Goal: Task Accomplishment & Management: Use online tool/utility

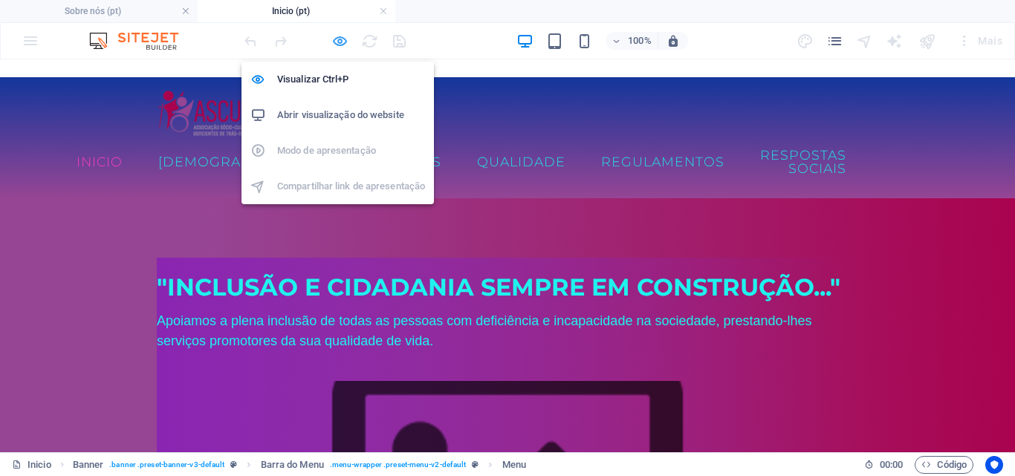
click at [337, 38] on icon "button" at bounding box center [340, 41] width 17 height 17
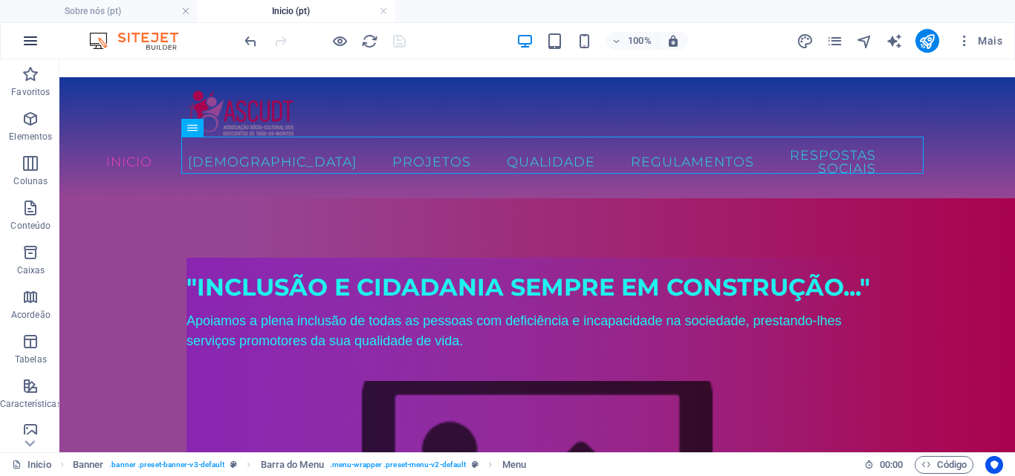
click at [34, 42] on icon "button" at bounding box center [31, 41] width 18 height 18
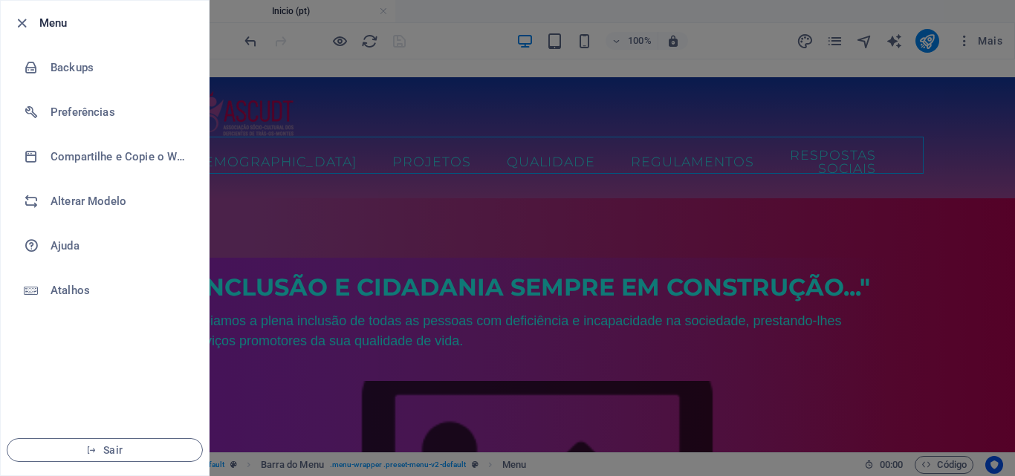
click at [299, 185] on div at bounding box center [507, 238] width 1015 height 476
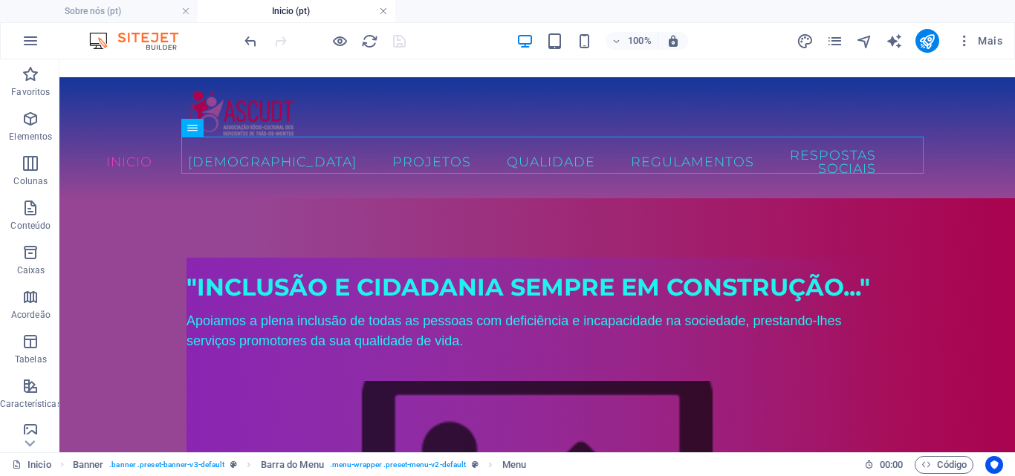
click at [382, 11] on link at bounding box center [383, 11] width 9 height 14
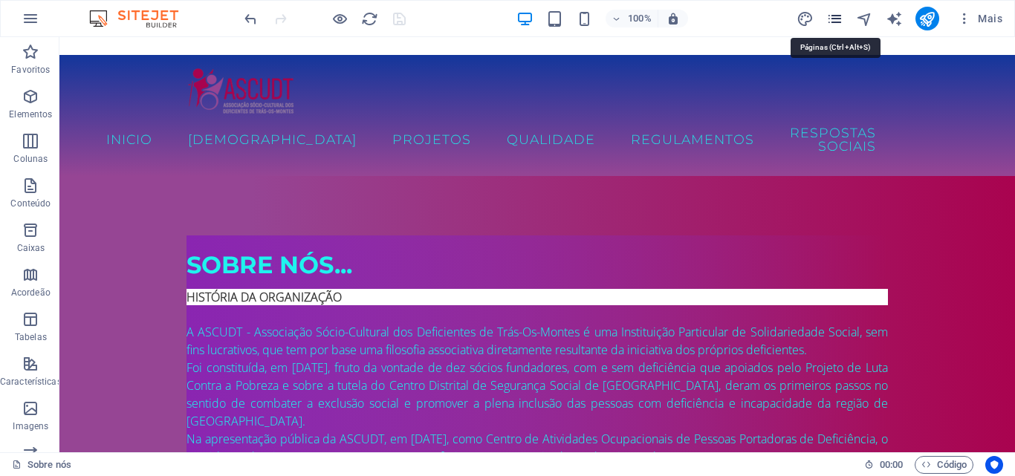
click at [835, 19] on icon "pages" at bounding box center [835, 18] width 17 height 17
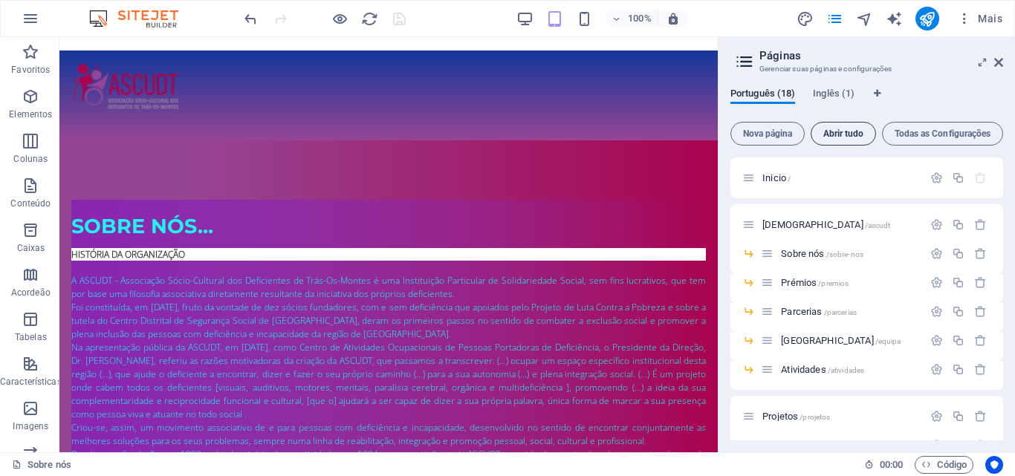
click at [845, 131] on span "Abrir tudo" at bounding box center [844, 133] width 52 height 9
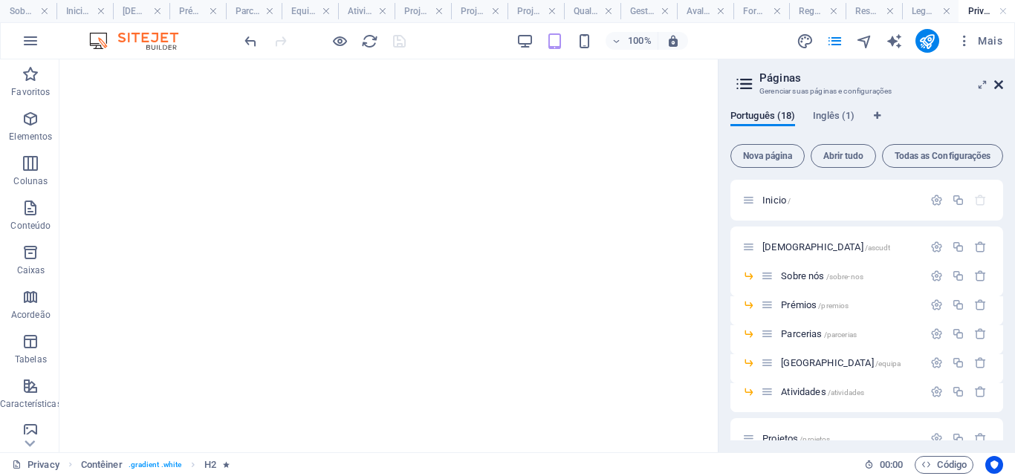
click at [997, 87] on icon at bounding box center [999, 85] width 9 height 12
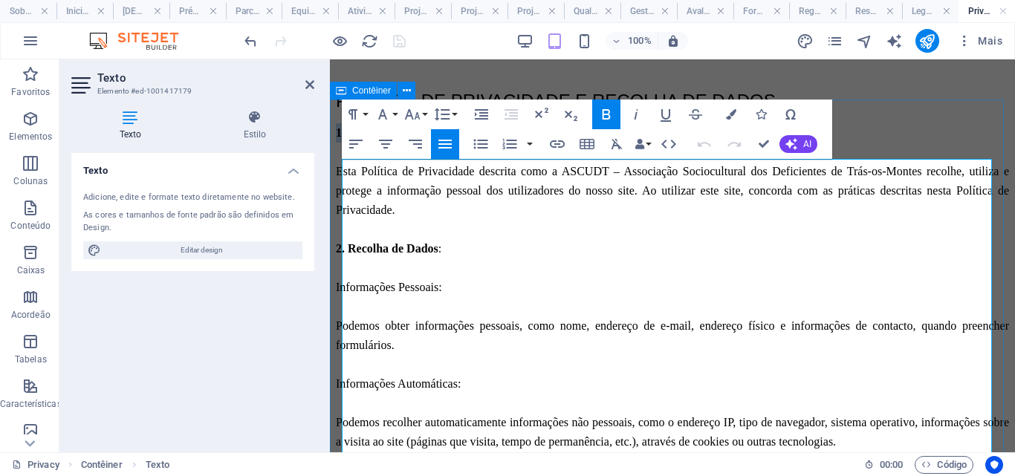
drag, startPoint x: 353, startPoint y: 169, endPoint x: 340, endPoint y: 170, distance: 12.7
click at [735, 115] on icon "button" at bounding box center [731, 114] width 10 height 10
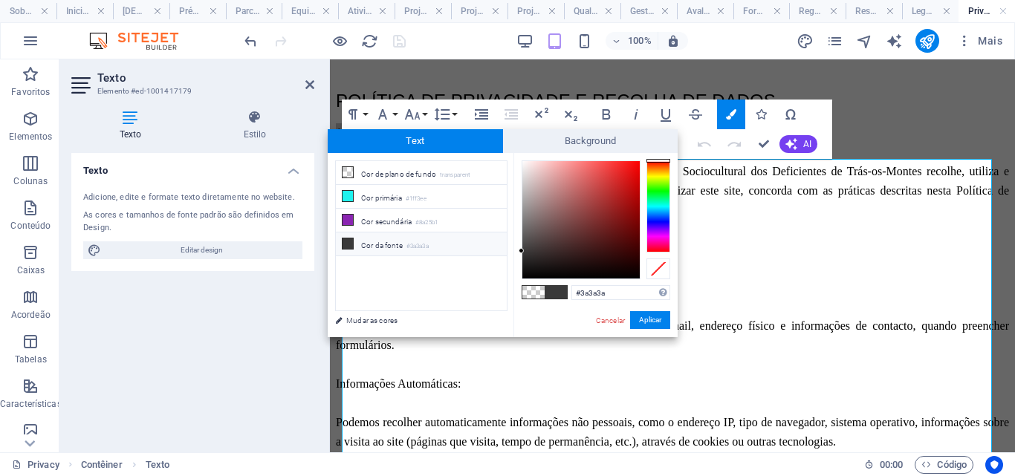
click at [419, 243] on small "#3a3a3a" at bounding box center [418, 247] width 22 height 10
click at [349, 242] on icon at bounding box center [348, 244] width 10 height 10
click at [644, 321] on button "Aplicar" at bounding box center [650, 320] width 40 height 18
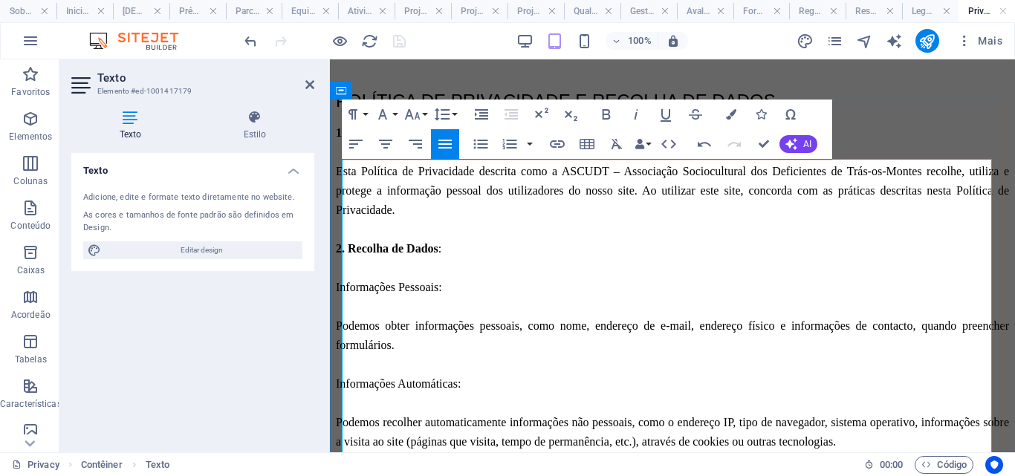
drag, startPoint x: 355, startPoint y: 169, endPoint x: 337, endPoint y: 169, distance: 17.8
click at [730, 117] on icon "button" at bounding box center [731, 114] width 10 height 10
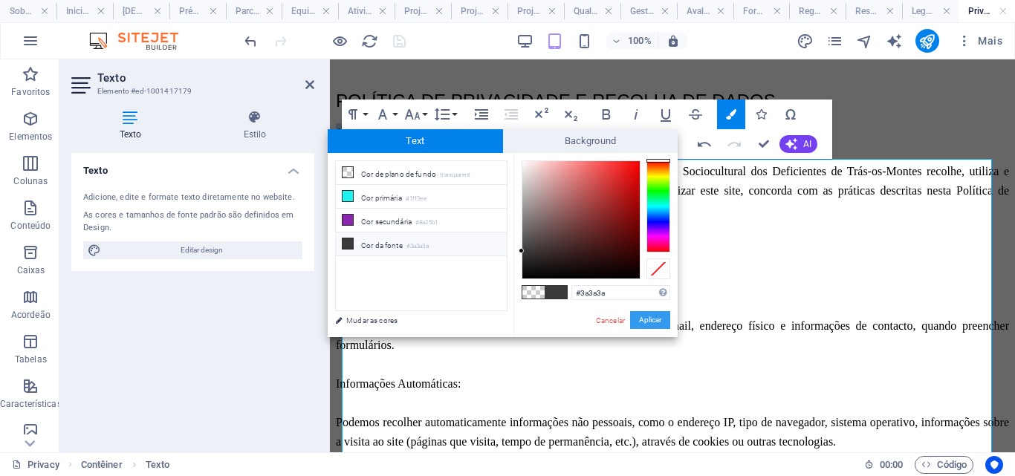
click at [654, 323] on button "Aplicar" at bounding box center [650, 320] width 40 height 18
click at [653, 317] on button "Aplicar" at bounding box center [650, 320] width 40 height 18
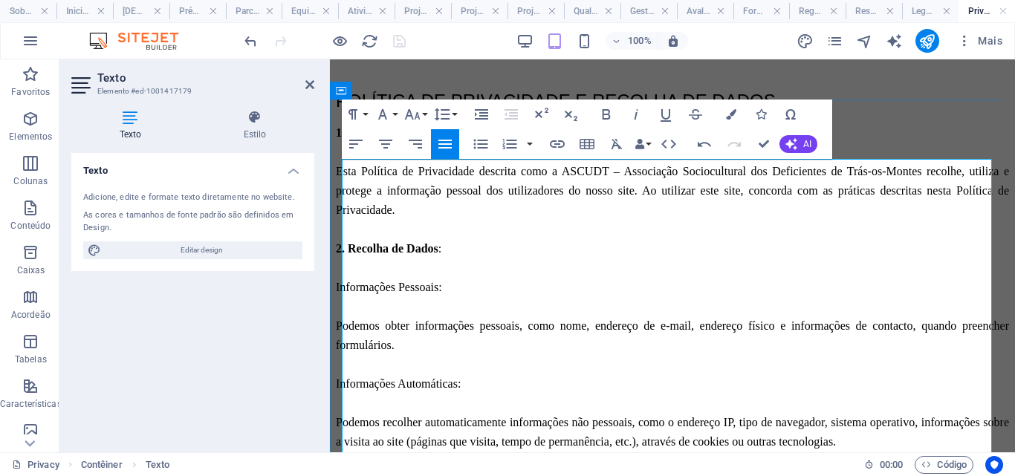
drag, startPoint x: 402, startPoint y: 167, endPoint x: 340, endPoint y: 169, distance: 61.7
click at [728, 116] on icon "button" at bounding box center [731, 114] width 10 height 10
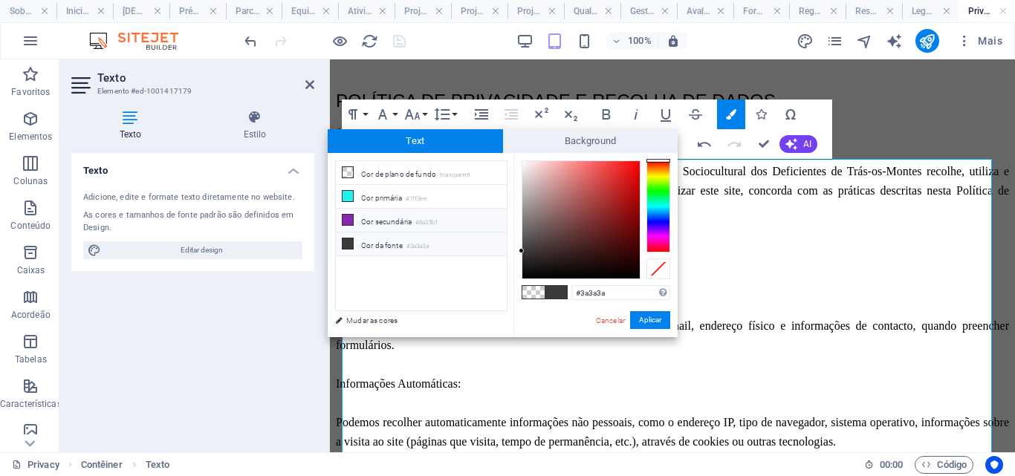
click at [374, 219] on li "Cor secundária #8a25b1" at bounding box center [421, 221] width 171 height 24
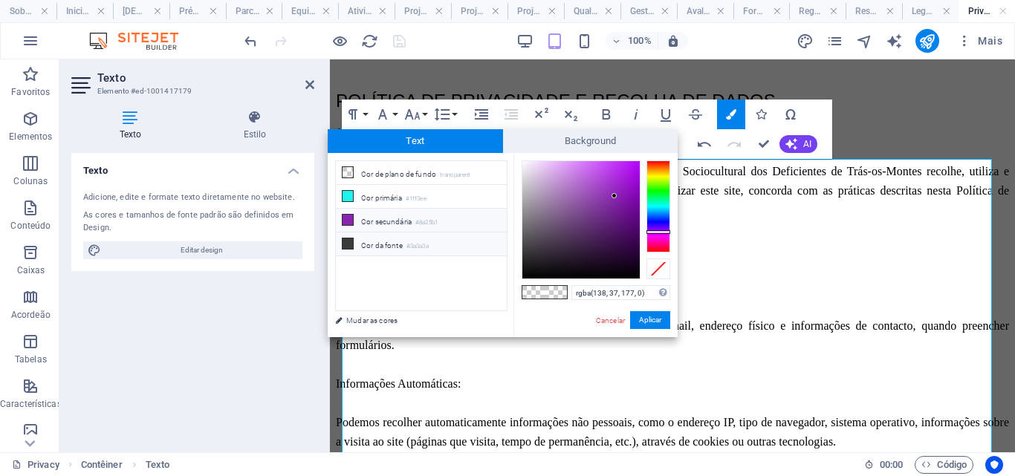
click at [374, 238] on li "Cor da fonte #3a3a3a" at bounding box center [421, 245] width 171 height 24
type input "rgba(58, 58, 58, 0)"
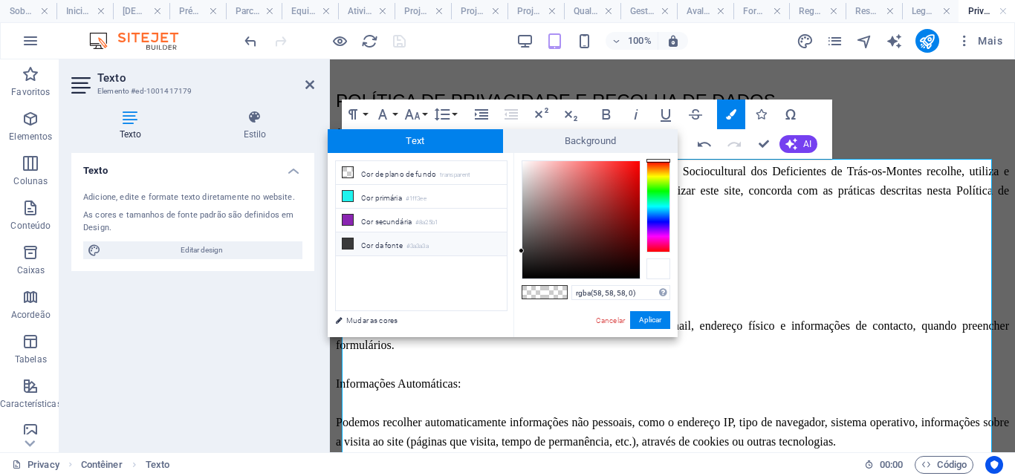
click at [656, 274] on div at bounding box center [659, 269] width 24 height 21
click at [363, 245] on li "Cor da fonte #3a3a3a" at bounding box center [421, 245] width 171 height 24
click at [653, 319] on button "Aplicar" at bounding box center [650, 320] width 40 height 18
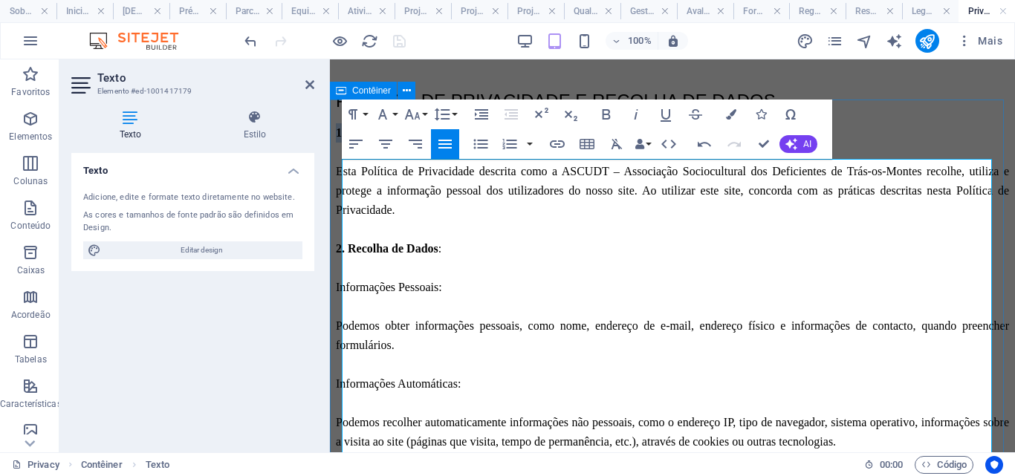
drag, startPoint x: 406, startPoint y: 172, endPoint x: 340, endPoint y: 177, distance: 65.6
click at [731, 113] on icon "button" at bounding box center [731, 114] width 10 height 10
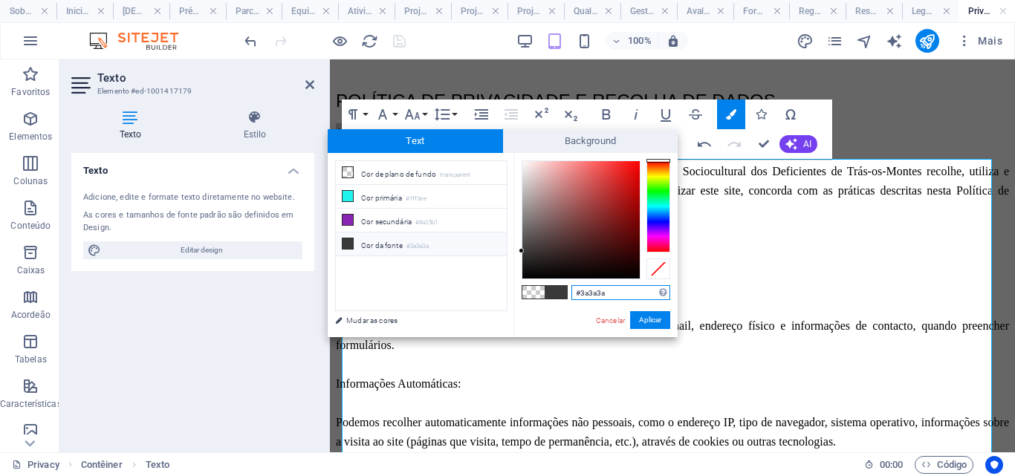
type input "#0b0000"
click at [638, 273] on div at bounding box center [581, 219] width 117 height 117
click at [642, 321] on button "Aplicar" at bounding box center [650, 320] width 40 height 18
click at [656, 317] on button "Aplicar" at bounding box center [650, 320] width 40 height 18
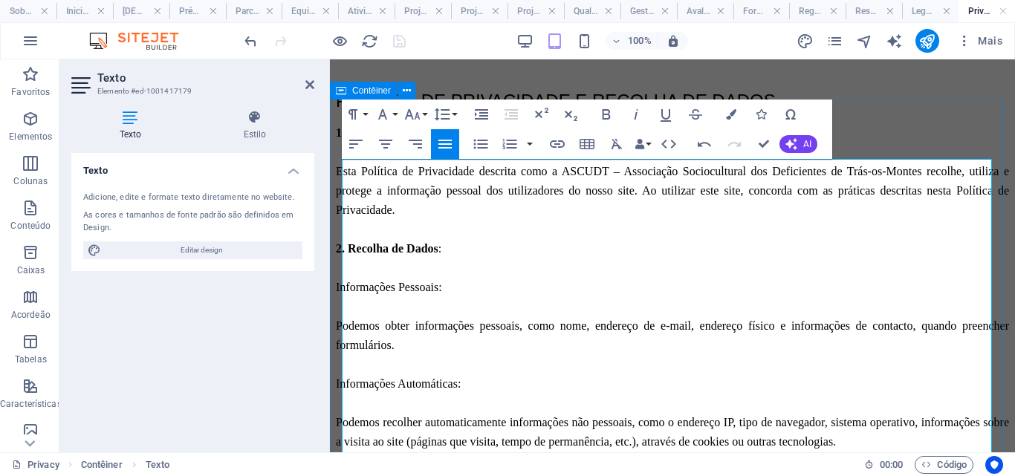
drag, startPoint x: 403, startPoint y: 177, endPoint x: 338, endPoint y: 175, distance: 64.7
click at [669, 146] on icon "button" at bounding box center [669, 144] width 18 height 18
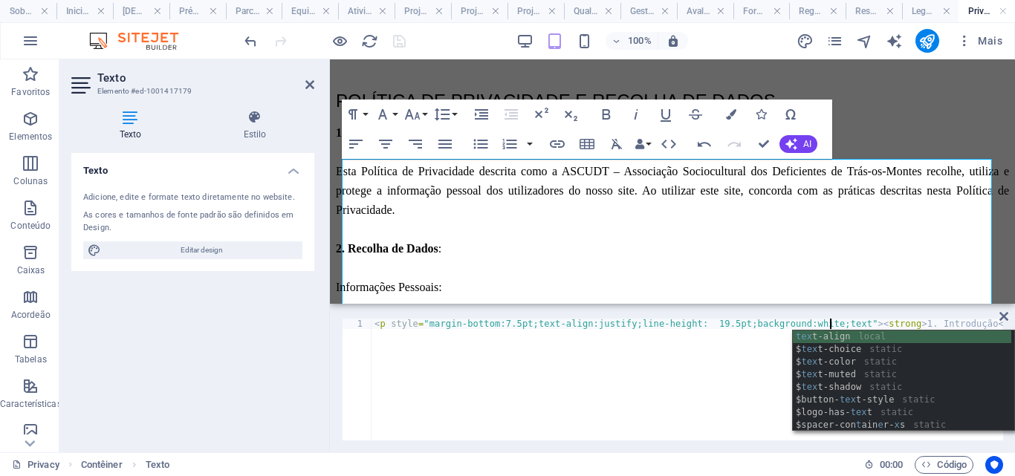
scroll to position [0, 37]
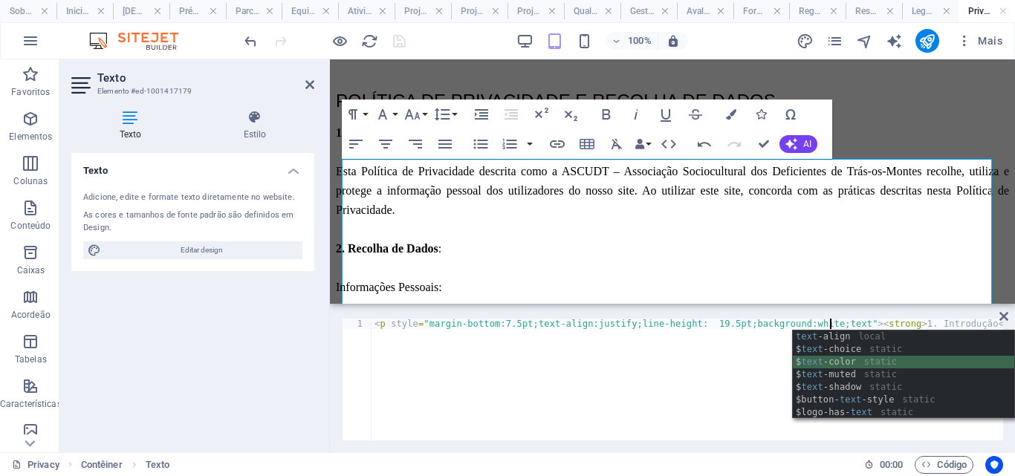
click at [838, 366] on div "text -align local $ text -choice static $ text -color static $ text -muted stat…" at bounding box center [904, 388] width 222 height 114
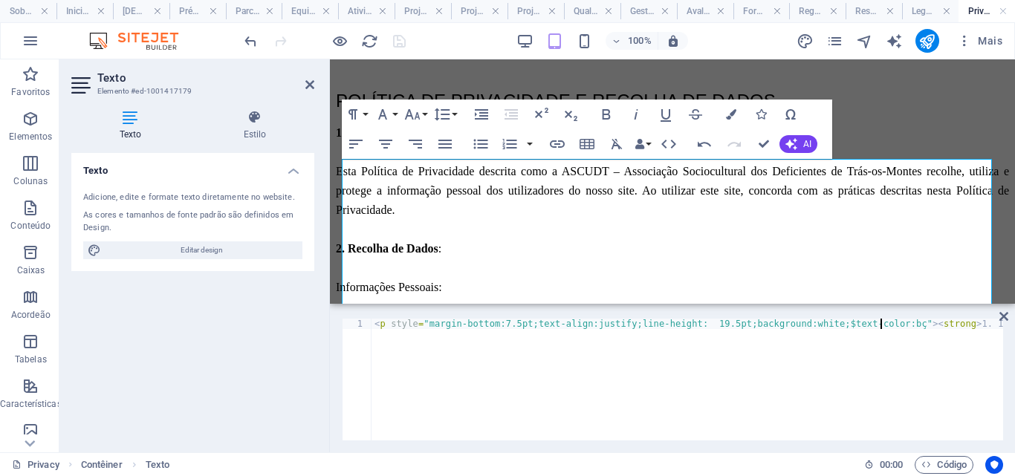
scroll to position [0, 42]
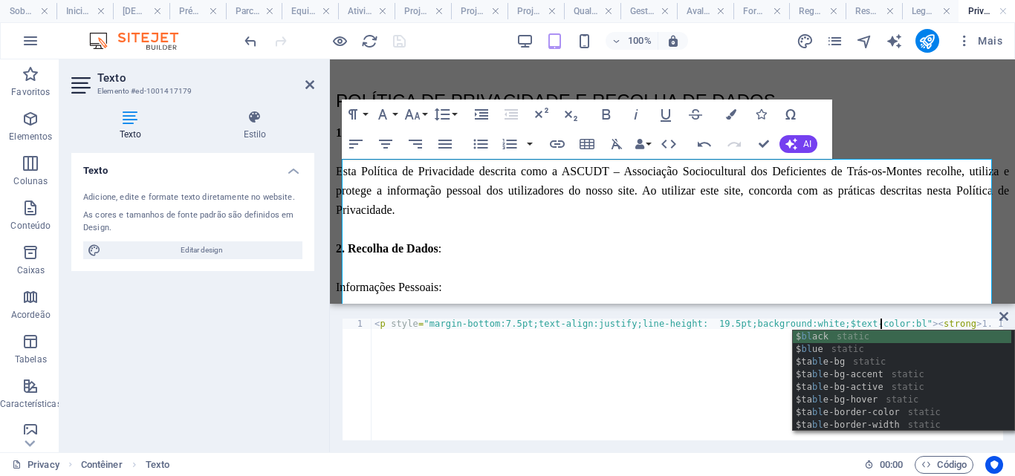
click at [830, 335] on div "$ bl ack static $ bl ue static $ta bl e-bg static $ta bl e-bg-accent static $ta…" at bounding box center [902, 394] width 219 height 126
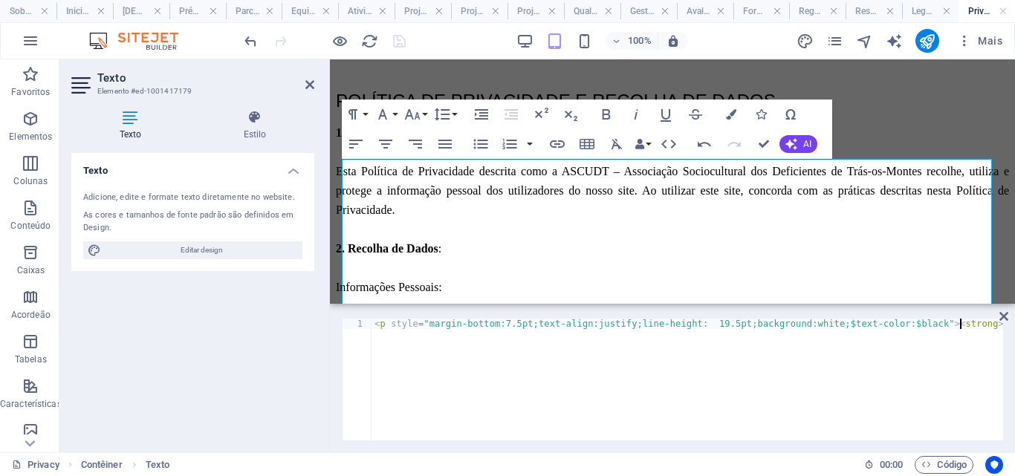
type textarea "<p style="margin-bottom:7.5pt;text-align:justify;line-height: 19.5pt;background…"
click at [1006, 314] on icon at bounding box center [1004, 317] width 9 height 12
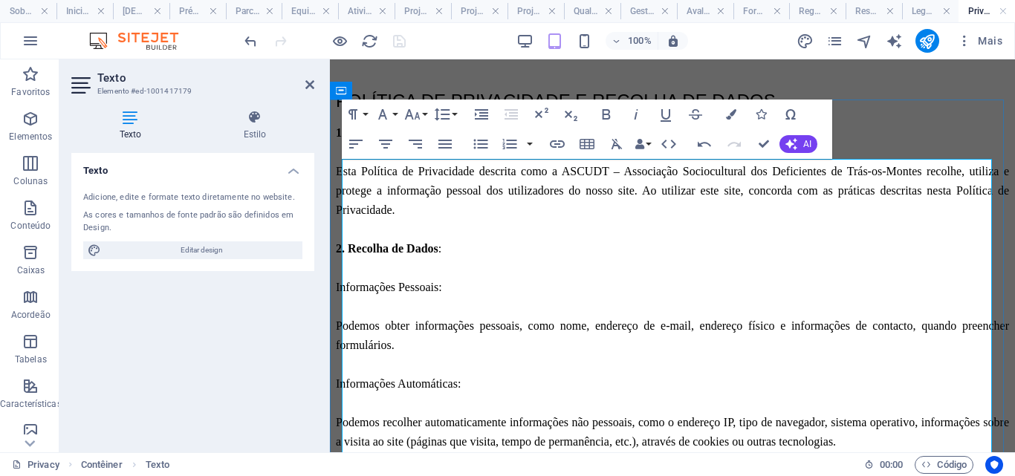
drag, startPoint x: 440, startPoint y: 172, endPoint x: 343, endPoint y: 169, distance: 96.7
click at [731, 114] on icon "button" at bounding box center [731, 114] width 10 height 10
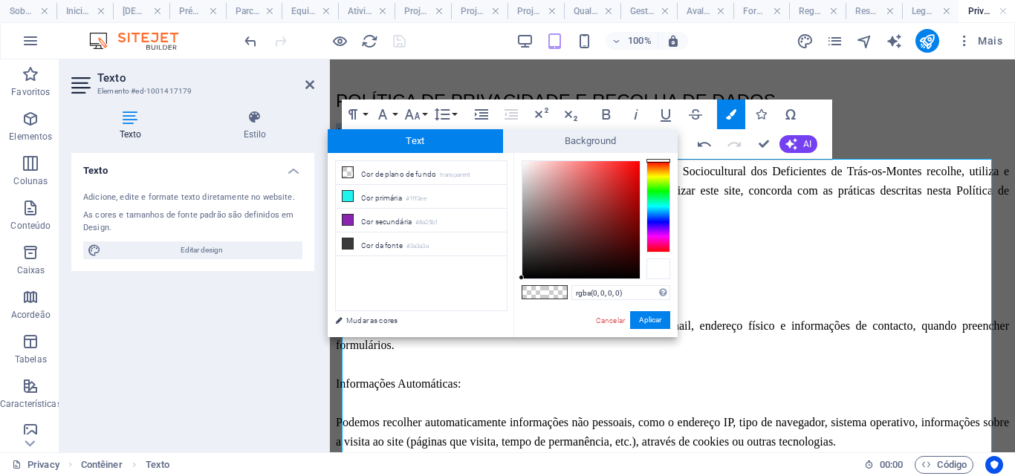
click at [658, 260] on div at bounding box center [659, 269] width 24 height 21
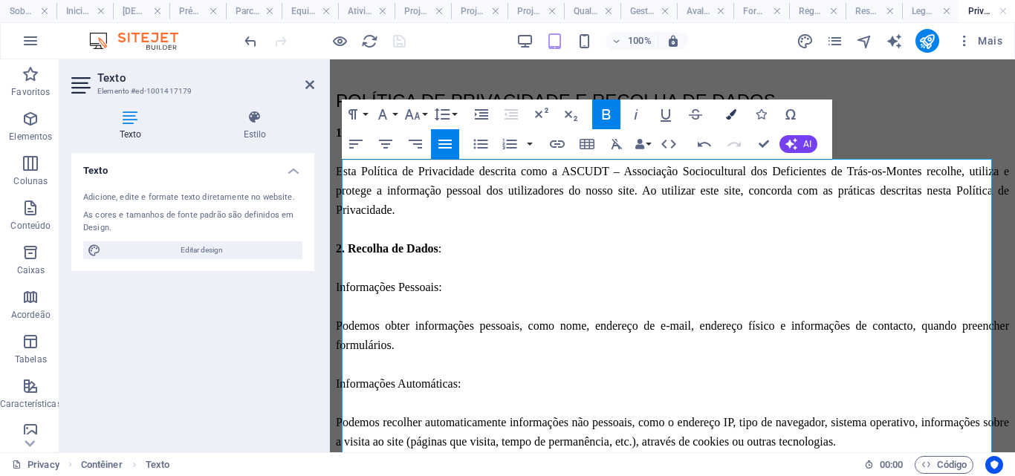
click at [733, 113] on icon "button" at bounding box center [731, 114] width 10 height 10
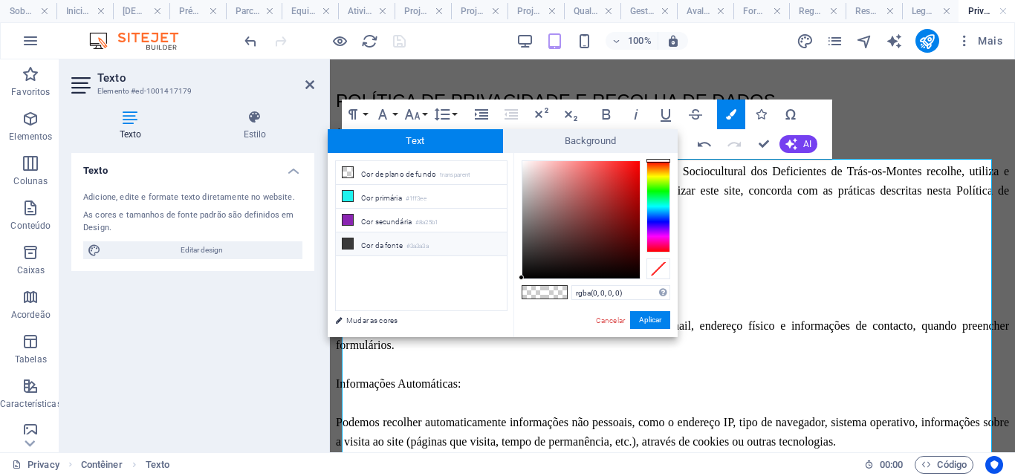
click at [429, 242] on small "#3a3a3a" at bounding box center [418, 247] width 22 height 10
click at [643, 323] on button "Aplicar" at bounding box center [650, 320] width 40 height 18
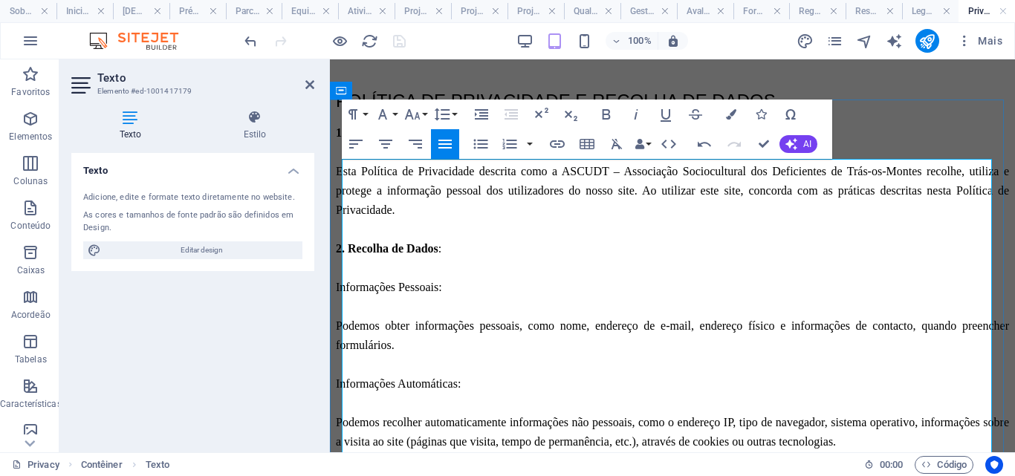
drag, startPoint x: 343, startPoint y: 172, endPoint x: 430, endPoint y: 173, distance: 87.7
click at [731, 114] on icon "button" at bounding box center [731, 114] width 10 height 10
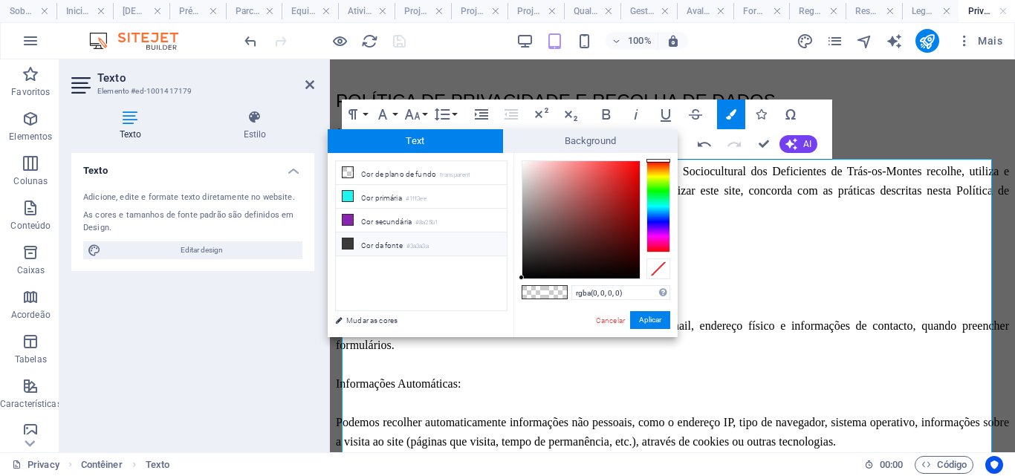
click at [388, 241] on li "Cor da fonte #3a3a3a" at bounding box center [421, 245] width 171 height 24
type input "#3a3a3a"
click at [655, 323] on button "Aplicar" at bounding box center [650, 320] width 40 height 18
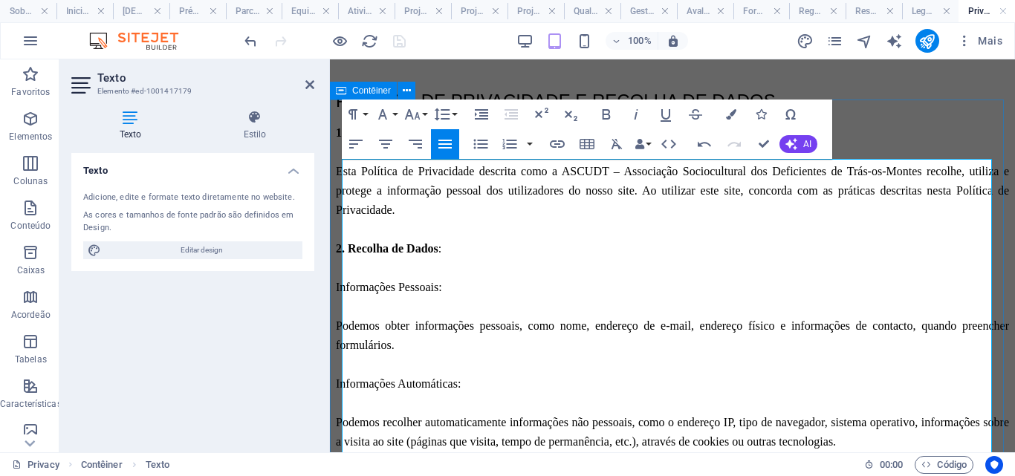
drag, startPoint x: 429, startPoint y: 267, endPoint x: 339, endPoint y: 269, distance: 90.0
click at [671, 145] on icon "button" at bounding box center [669, 144] width 18 height 18
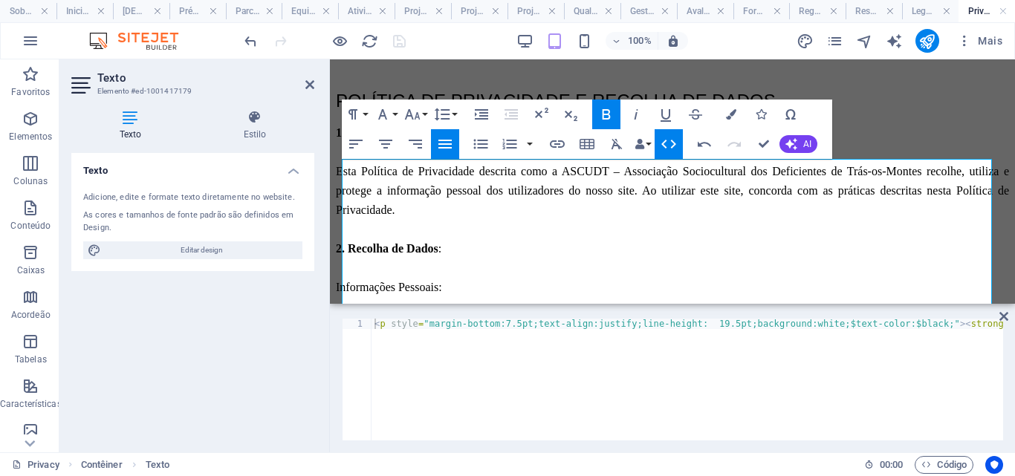
type textarea "<p style="margin-bottom:7.5pt;text-align:justify;line-height: 19.5pt;background…"
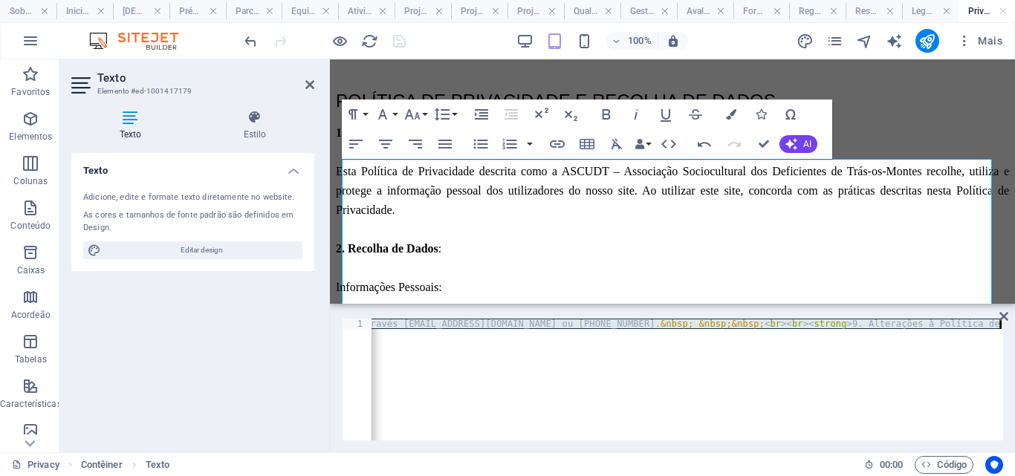
scroll to position [0, 17922]
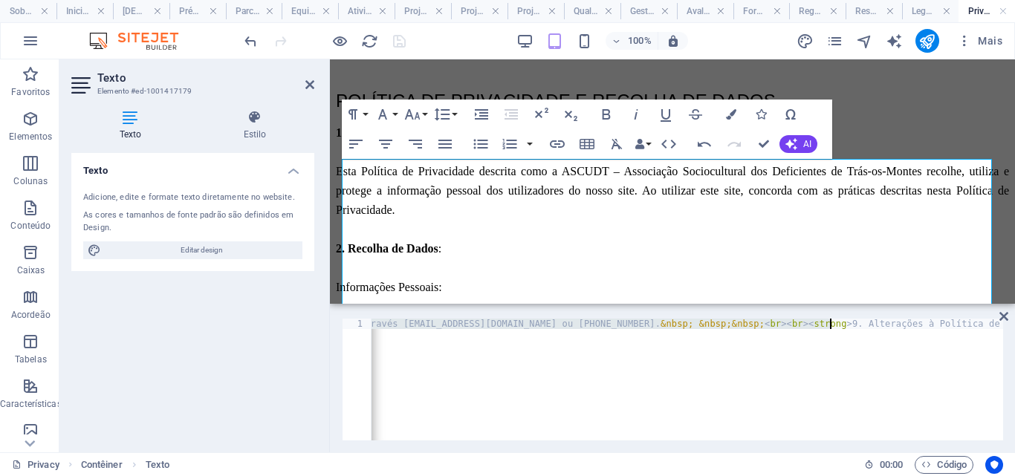
drag, startPoint x: 903, startPoint y: 324, endPoint x: 828, endPoint y: 323, distance: 75.1
type textarea "<p style="margin-bottom:7.5pt;text-align:justify;line-height: 19.5pt;background…"
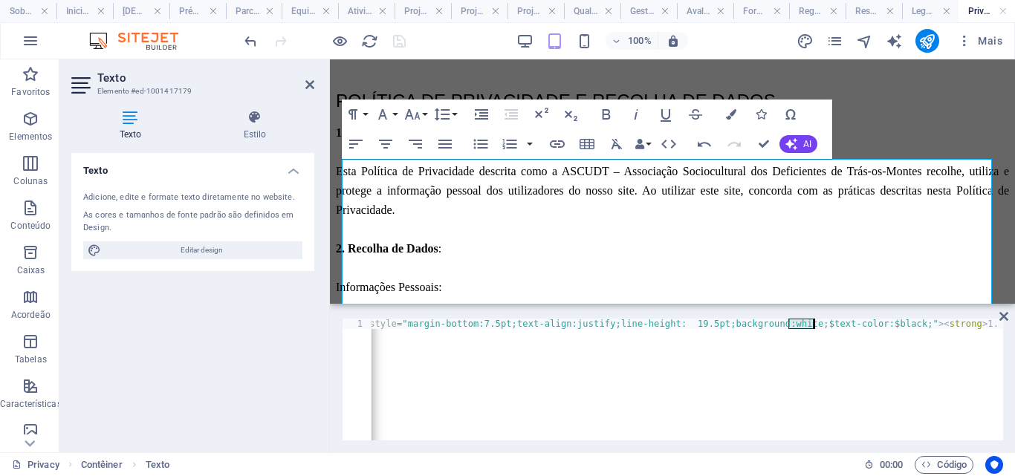
scroll to position [0, 0]
drag, startPoint x: 788, startPoint y: 323, endPoint x: 900, endPoint y: 325, distance: 112.3
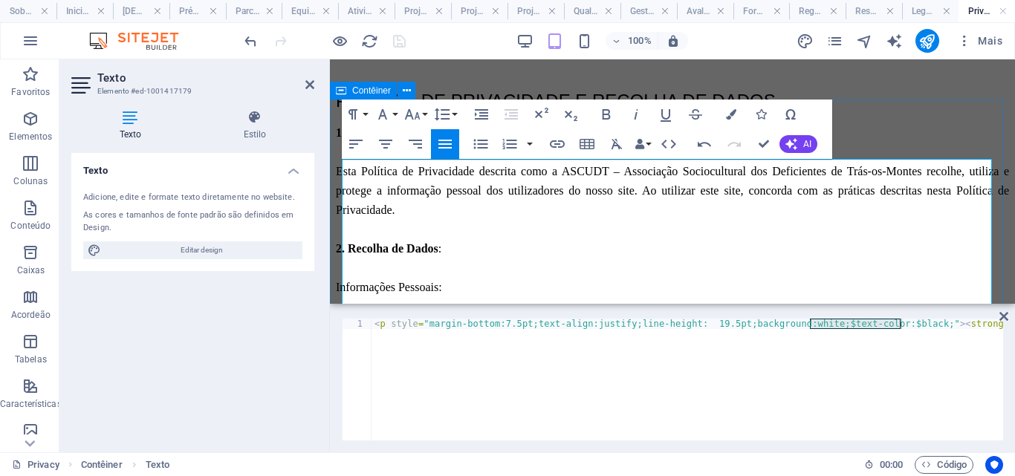
drag, startPoint x: 434, startPoint y: 170, endPoint x: 340, endPoint y: 174, distance: 93.7
click at [668, 142] on icon "button" at bounding box center [669, 144] width 18 height 18
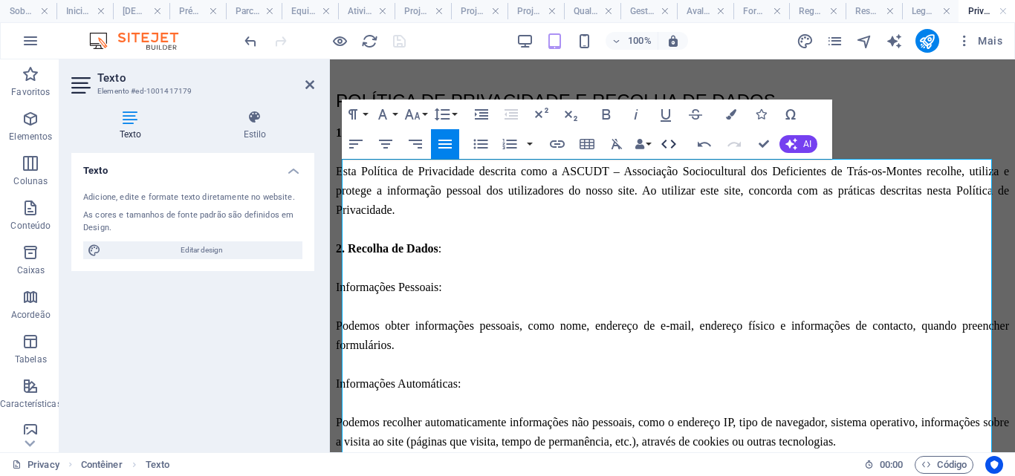
click at [668, 142] on icon "button" at bounding box center [669, 144] width 18 height 18
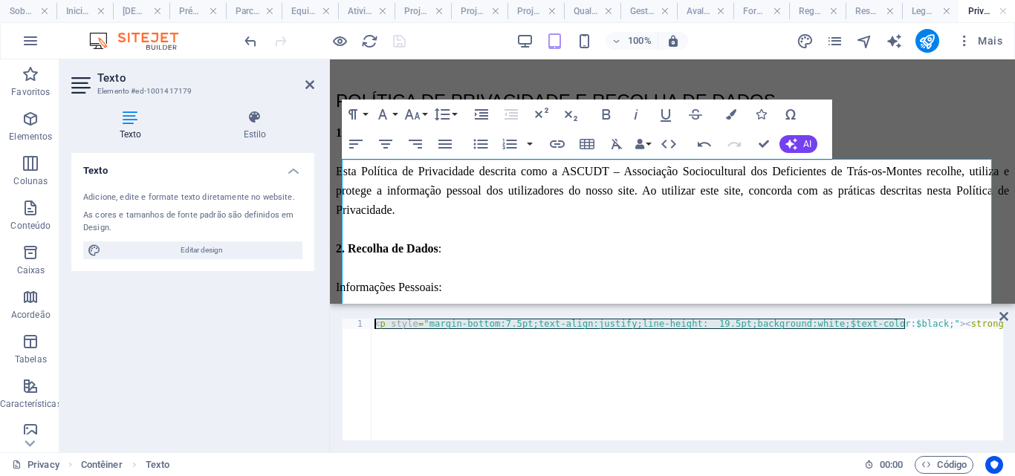
drag, startPoint x: 905, startPoint y: 326, endPoint x: 850, endPoint y: 317, distance: 55.6
click at [850, 317] on div "<p style="margin-bottom:7.5pt;text-align:justify;line-height: 19.5pt;background…" at bounding box center [672, 380] width 685 height 146
click at [810, 326] on div "< p style = "margin-bottom:7.5pt;text-align:justify;line-height: 19.5pt;backgro…" at bounding box center [688, 380] width 632 height 122
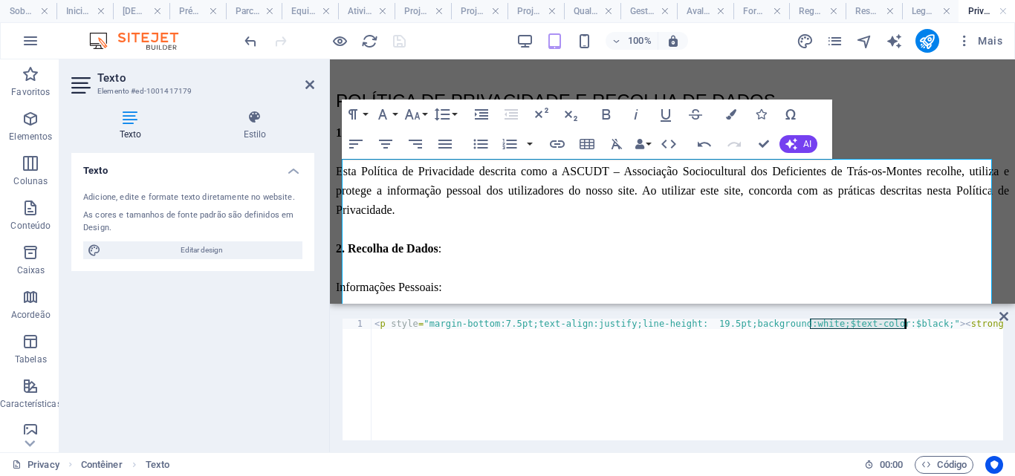
drag, startPoint x: 810, startPoint y: 323, endPoint x: 904, endPoint y: 322, distance: 93.7
paste textarea ""><strong>1. Introdução</strong> : &nbsp; &nbsp;&nbsp;<span class="color-defaul…"
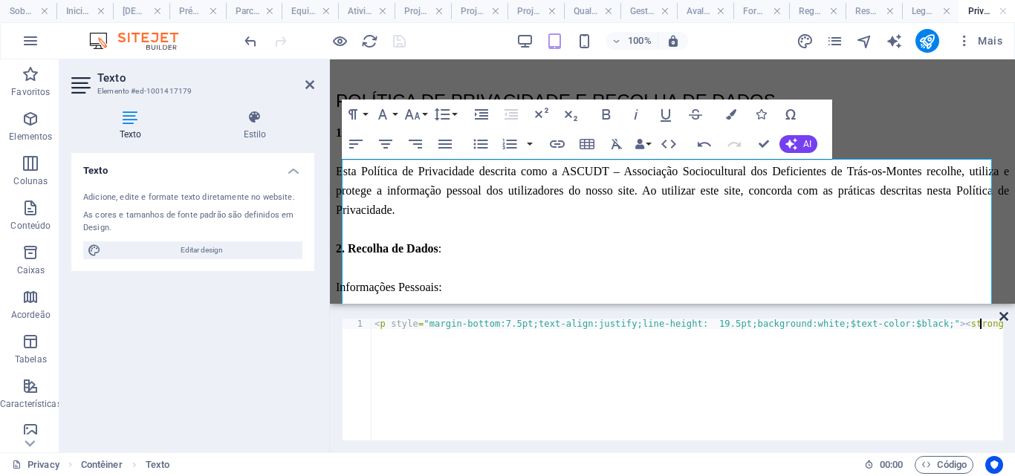
type textarea "<p style="margin-bottom:7.5pt;text-align:justify;line-height: 19.5pt;background…"
click at [1004, 314] on icon at bounding box center [1004, 317] width 9 height 12
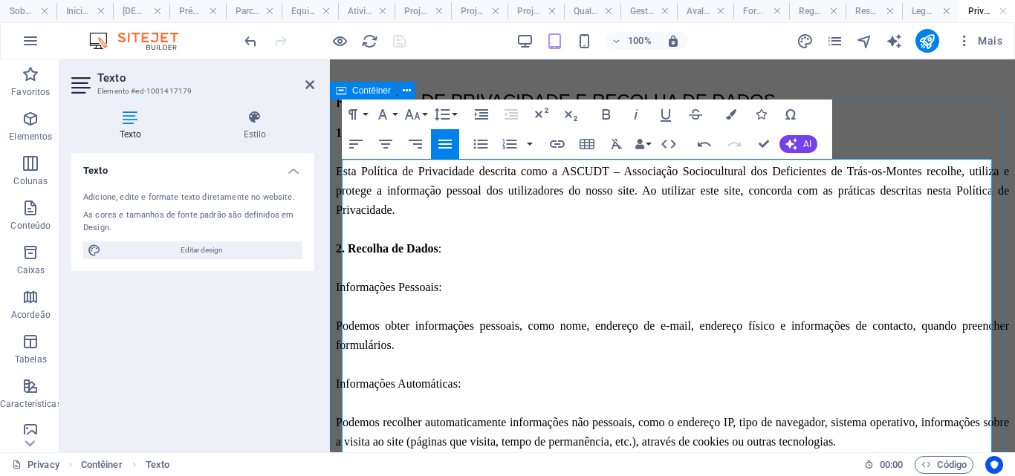
drag, startPoint x: 432, startPoint y: 173, endPoint x: 340, endPoint y: 170, distance: 91.5
click at [729, 115] on icon "button" at bounding box center [731, 114] width 10 height 10
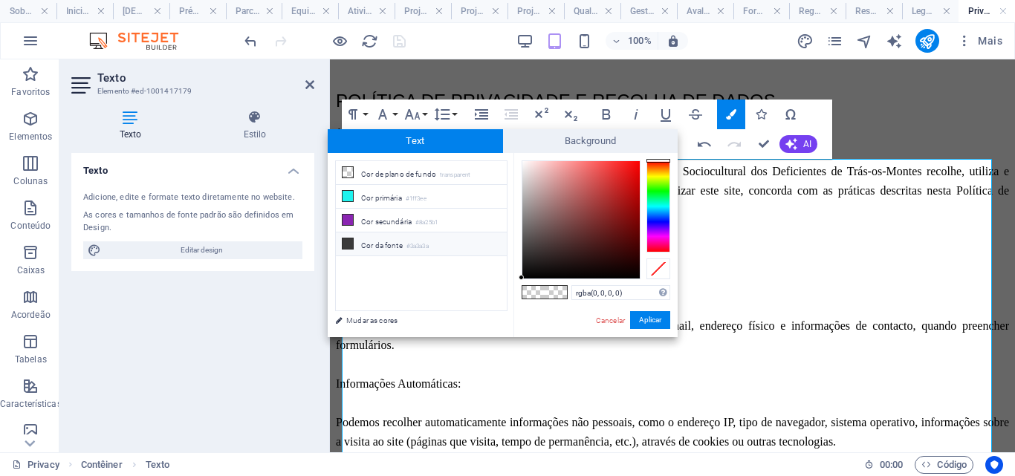
click at [385, 248] on li "Cor da fonte #3a3a3a" at bounding box center [421, 245] width 171 height 24
click at [660, 326] on button "Aplicar" at bounding box center [650, 320] width 40 height 18
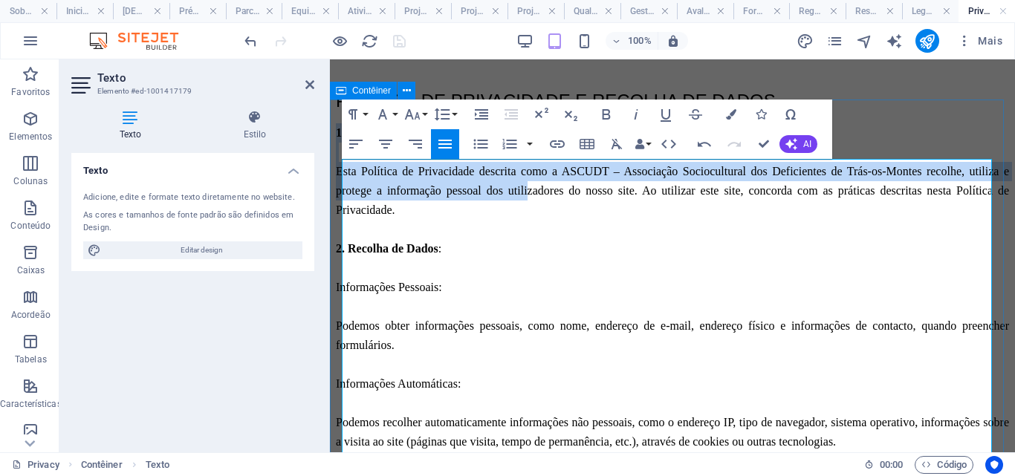
drag, startPoint x: 373, startPoint y: 225, endPoint x: 340, endPoint y: 175, distance: 60.2
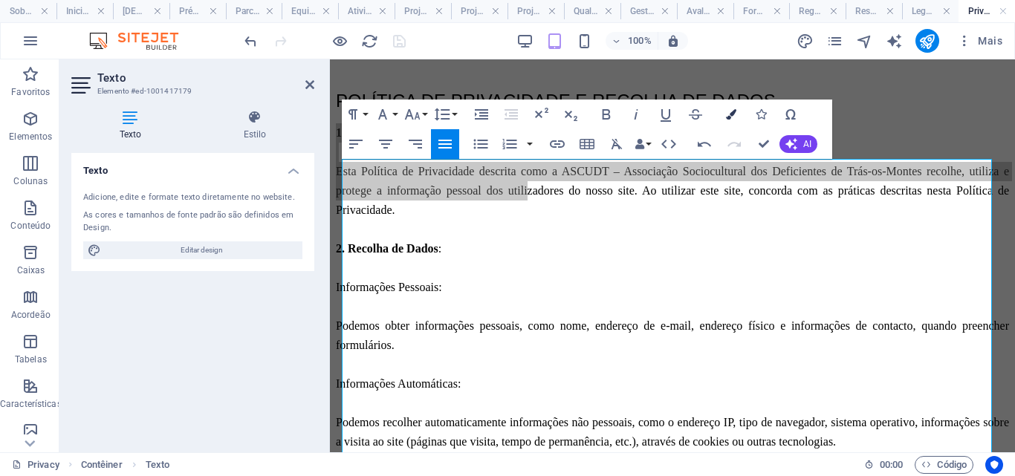
click at [730, 114] on icon "button" at bounding box center [731, 114] width 10 height 10
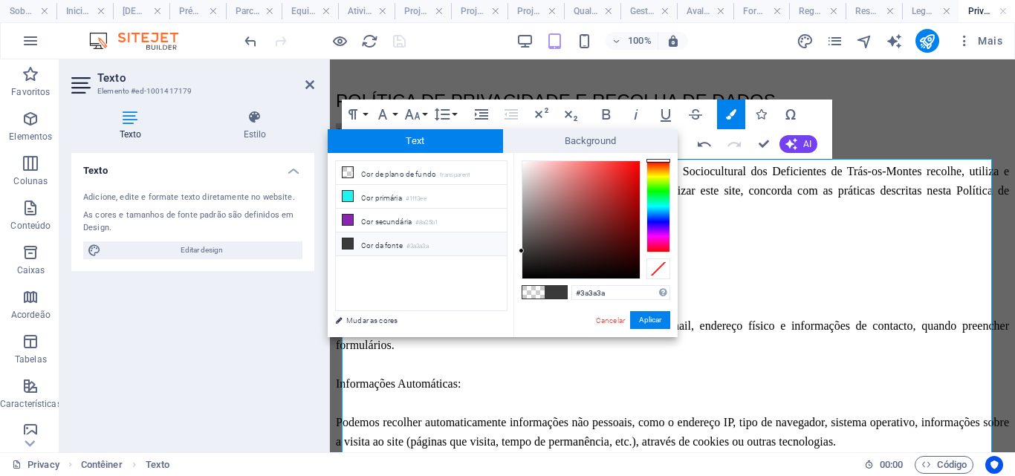
click at [408, 245] on li "Cor da fonte #3a3a3a" at bounding box center [421, 245] width 171 height 24
click at [647, 320] on button "Aplicar" at bounding box center [650, 320] width 40 height 18
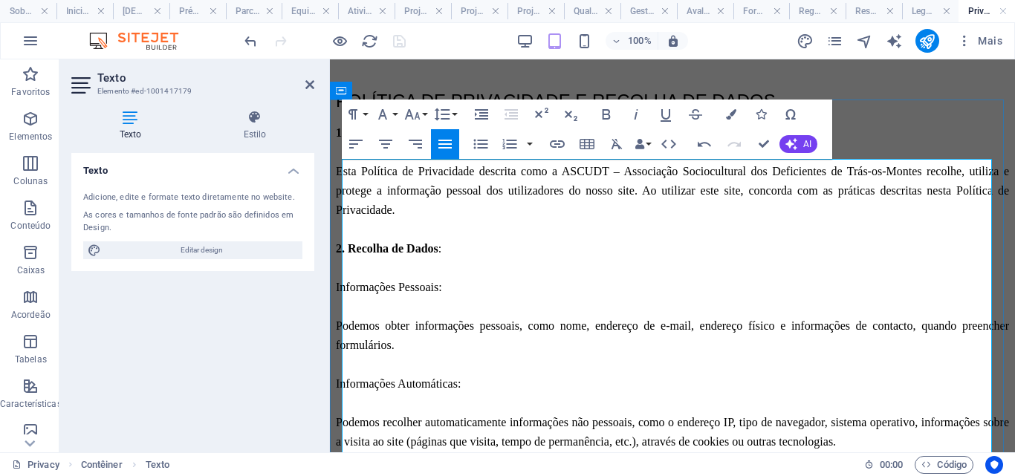
drag, startPoint x: 476, startPoint y: 175, endPoint x: 342, endPoint y: 172, distance: 133.8
click at [728, 114] on icon "button" at bounding box center [731, 114] width 10 height 10
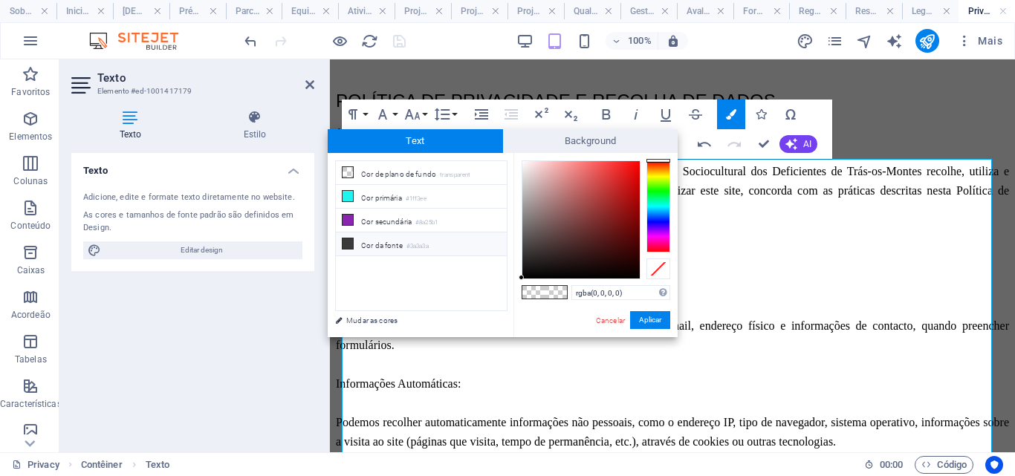
click at [424, 238] on li "Cor da fonte #3a3a3a" at bounding box center [421, 245] width 171 height 24
type input "#3a3a3a"
click at [638, 318] on button "Aplicar" at bounding box center [650, 320] width 40 height 18
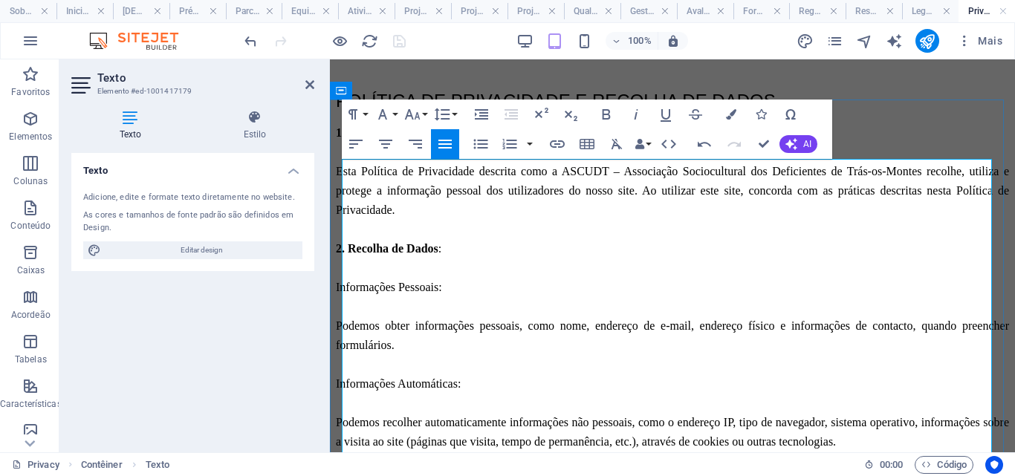
drag, startPoint x: 429, startPoint y: 265, endPoint x: 344, endPoint y: 270, distance: 84.9
click at [672, 145] on icon "button" at bounding box center [669, 144] width 18 height 18
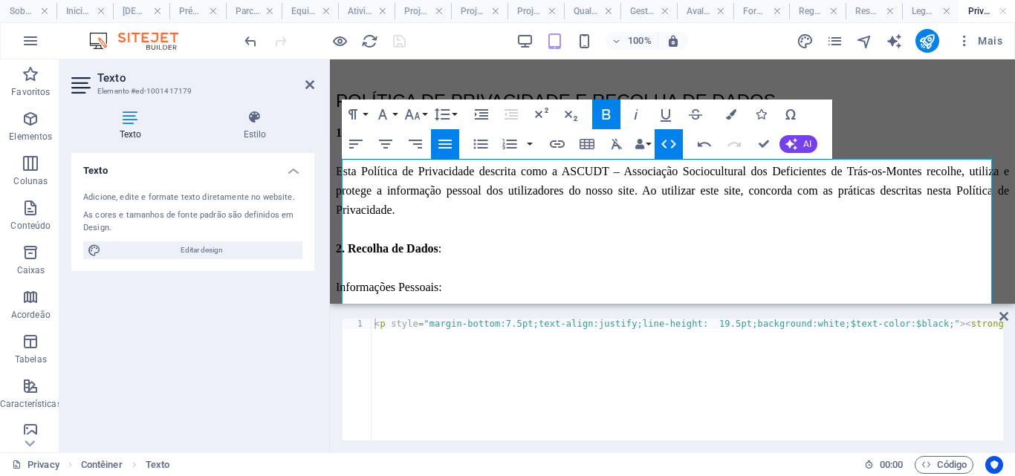
scroll to position [0, 0]
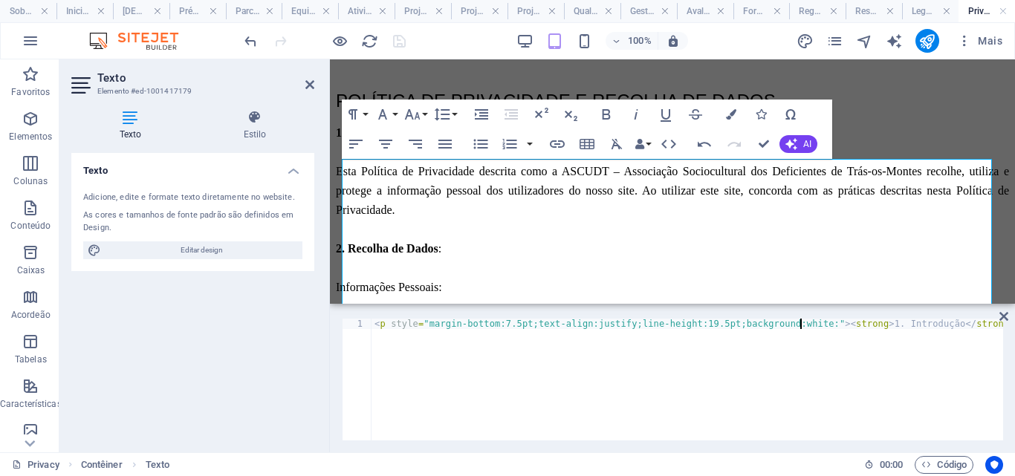
scroll to position [0, 34]
type textarea "<p style="margin-bottom:7.5pt;text-align:justify;line-height:19.5pt;background:…"
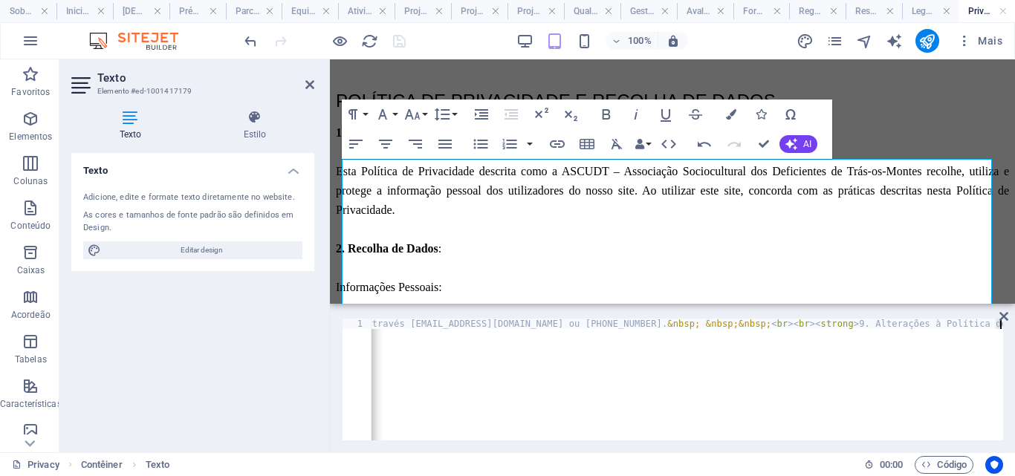
drag, startPoint x: 428, startPoint y: 264, endPoint x: 343, endPoint y: 271, distance: 85.0
copy span "2. Recolha de Dados :"
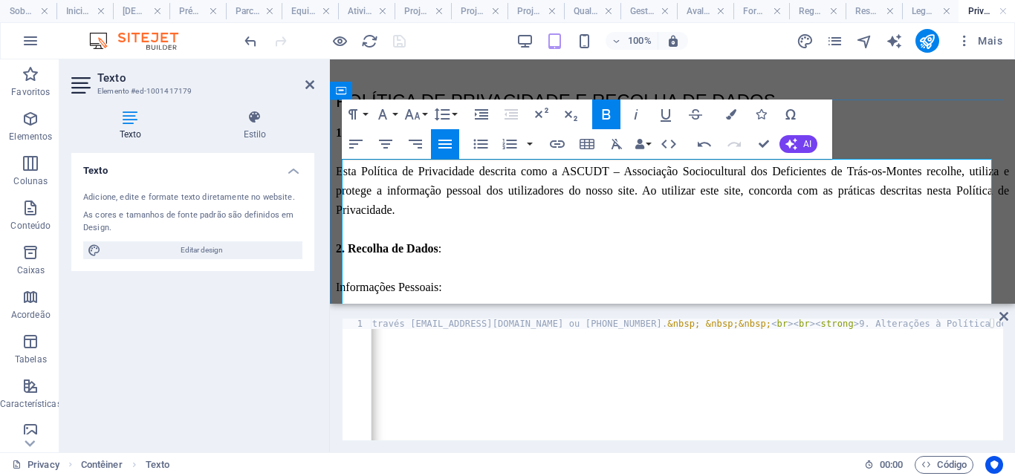
drag, startPoint x: 343, startPoint y: 175, endPoint x: 410, endPoint y: 171, distance: 66.3
click at [343, 139] on strong "1. Introdução" at bounding box center [370, 132] width 68 height 13
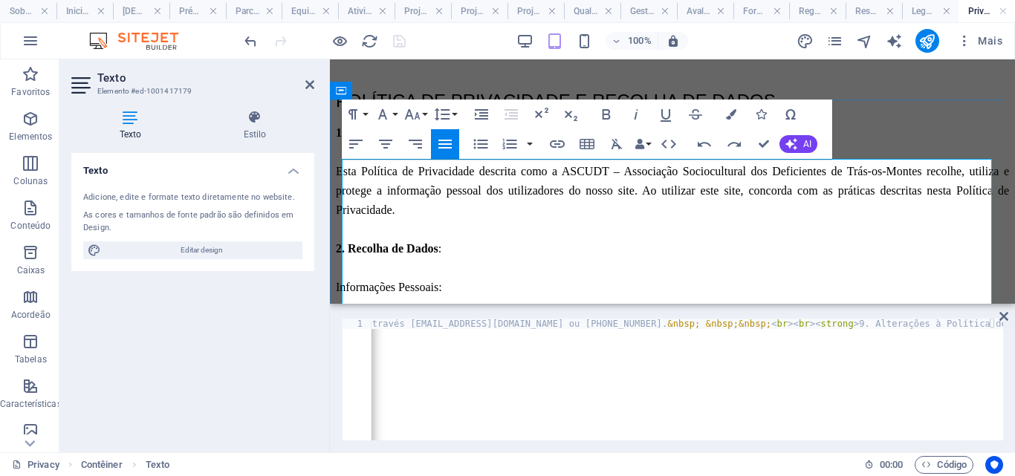
drag, startPoint x: 343, startPoint y: 169, endPoint x: 445, endPoint y: 167, distance: 101.8
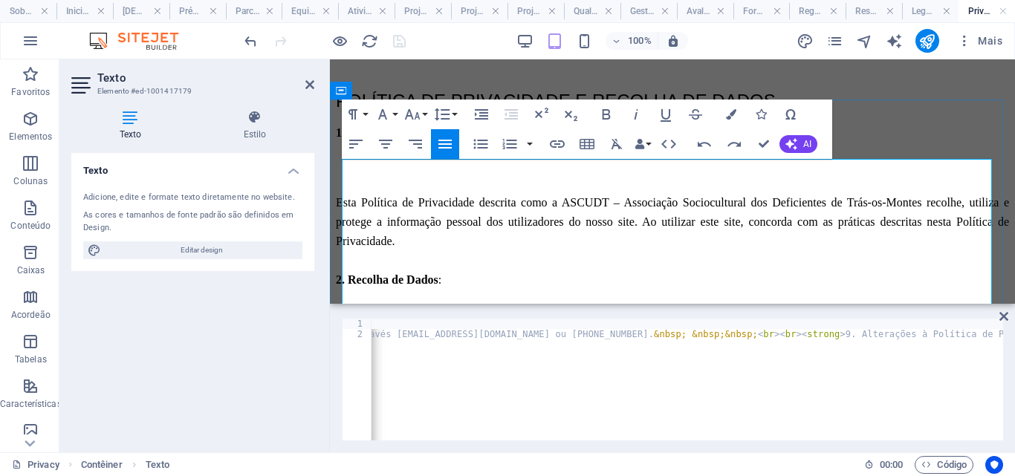
scroll to position [0, 17732]
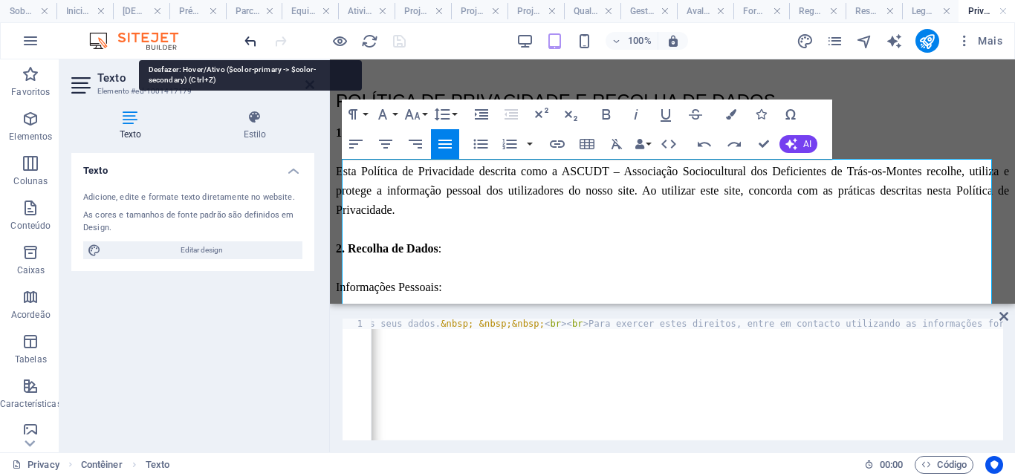
click at [249, 43] on icon "undo" at bounding box center [250, 41] width 17 height 17
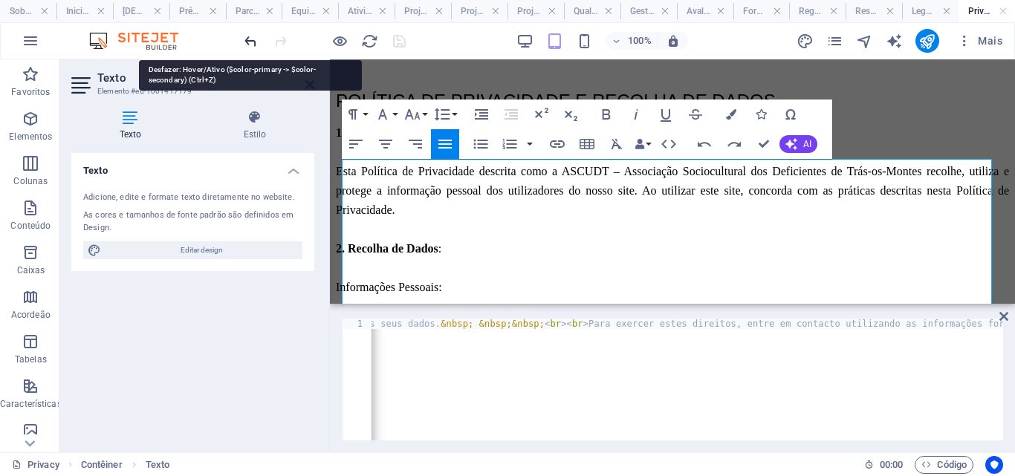
click at [249, 43] on icon "undo" at bounding box center [250, 41] width 17 height 17
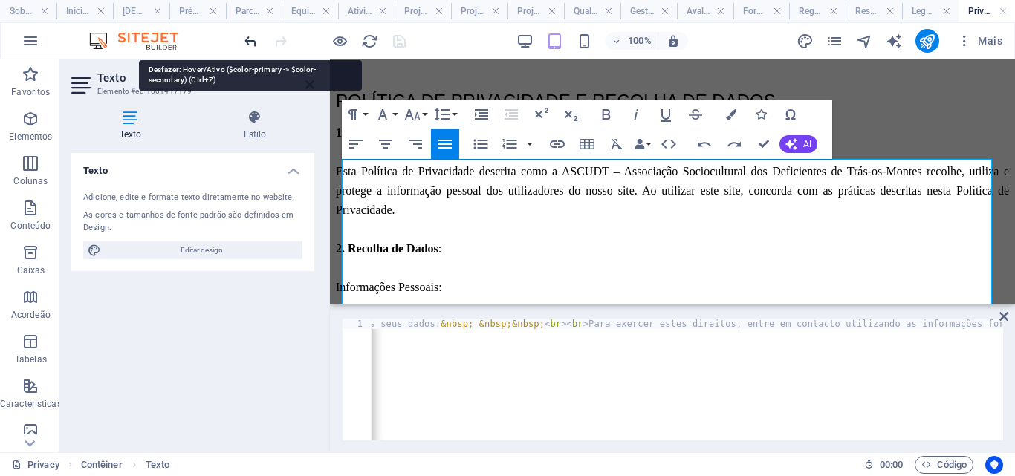
click at [249, 43] on icon "undo" at bounding box center [250, 41] width 17 height 17
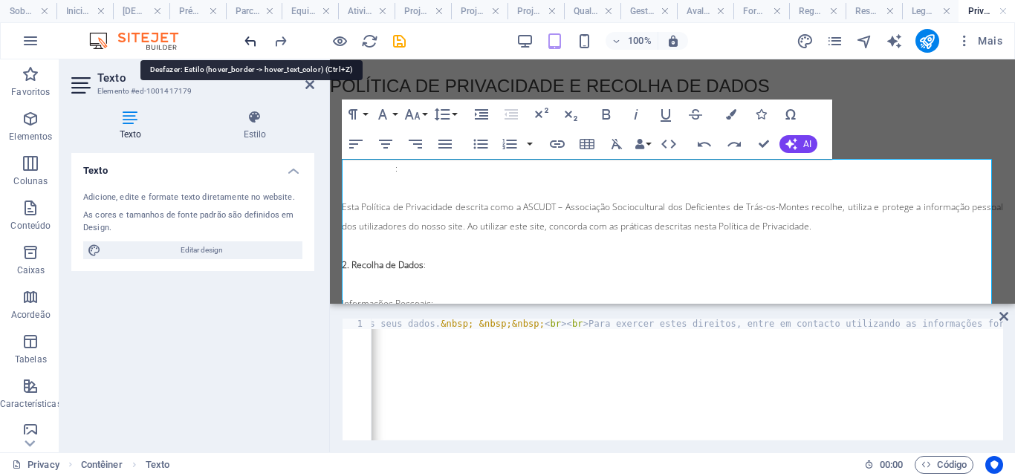
click at [248, 42] on icon "undo" at bounding box center [250, 41] width 17 height 17
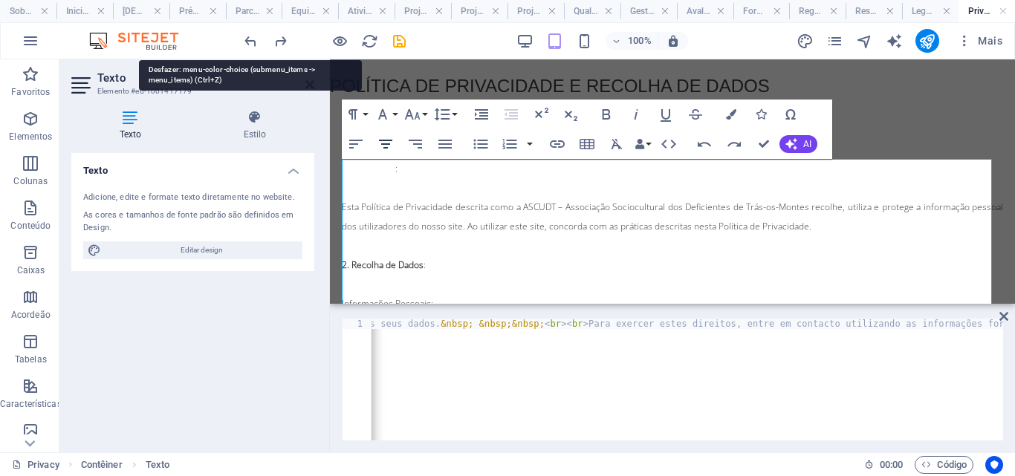
click at [248, 42] on icon "undo" at bounding box center [250, 41] width 17 height 17
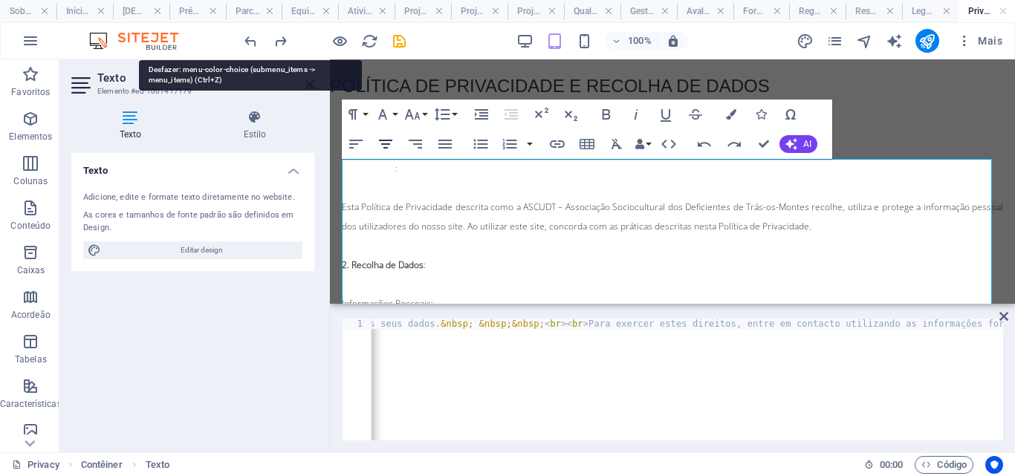
click at [248, 42] on icon "undo" at bounding box center [250, 41] width 17 height 17
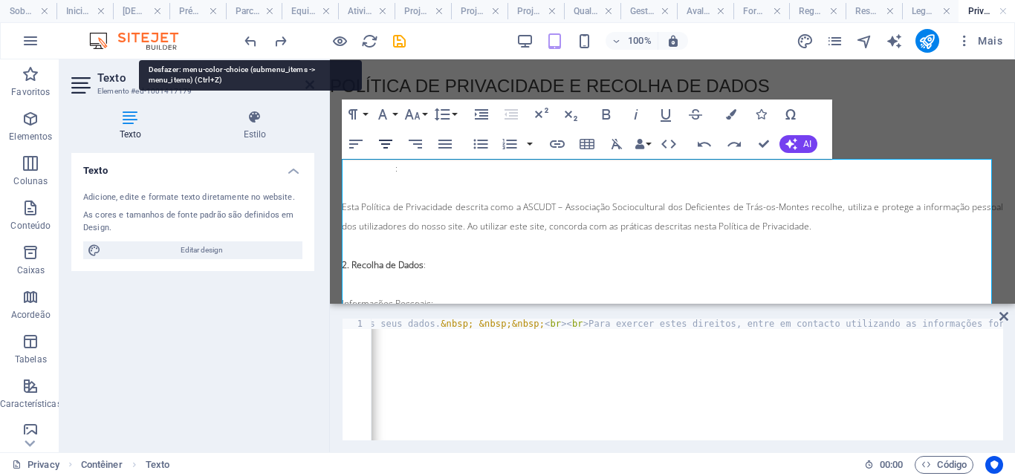
click at [248, 42] on icon "undo" at bounding box center [250, 41] width 17 height 17
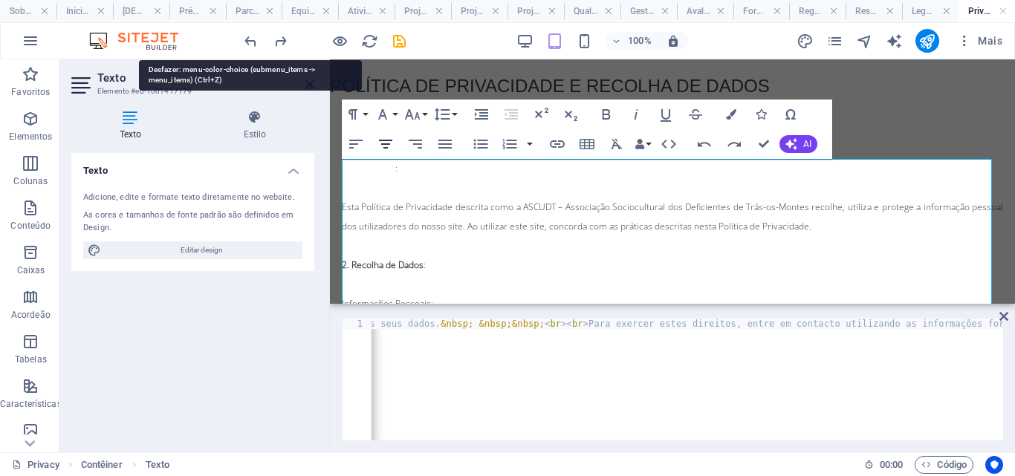
click at [248, 42] on icon "undo" at bounding box center [250, 41] width 17 height 17
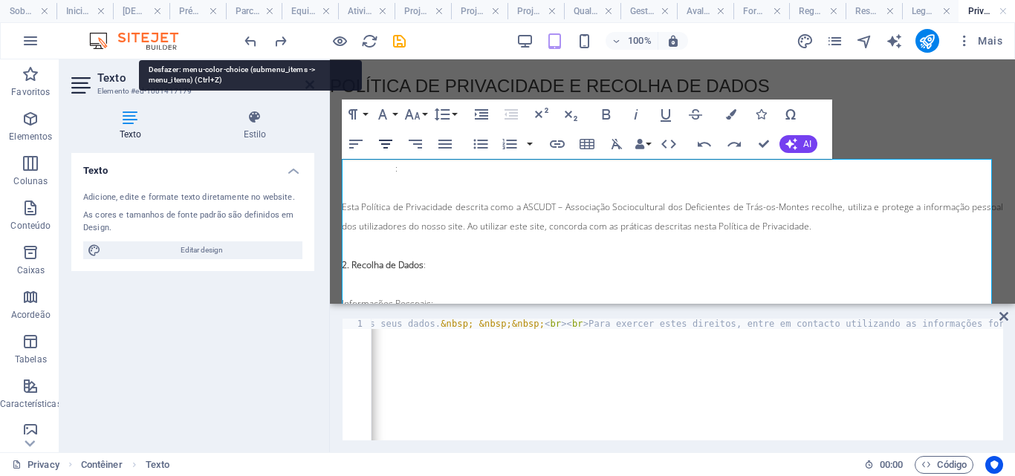
click at [248, 42] on icon "undo" at bounding box center [250, 41] width 17 height 17
click at [248, 42] on div at bounding box center [325, 41] width 167 height 24
click at [283, 43] on icon "redo" at bounding box center [280, 41] width 17 height 17
click at [253, 43] on icon "undo" at bounding box center [250, 41] width 17 height 17
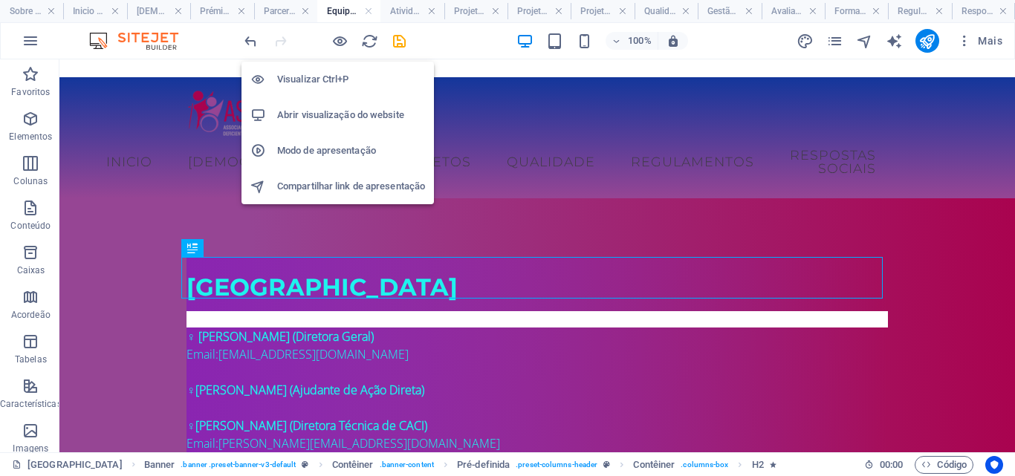
click at [335, 110] on h6 "Abrir visualização do website" at bounding box center [351, 115] width 148 height 18
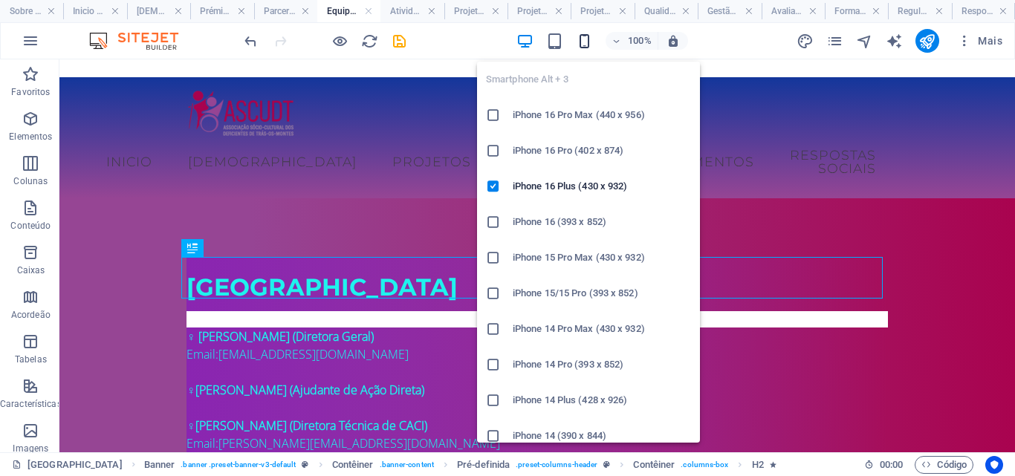
click at [583, 41] on icon "button" at bounding box center [584, 41] width 17 height 17
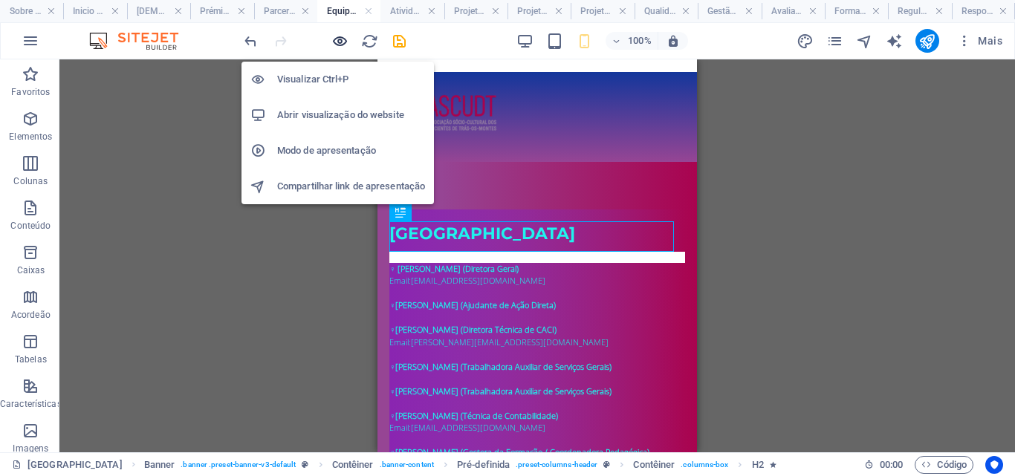
click at [336, 40] on icon "button" at bounding box center [340, 41] width 17 height 17
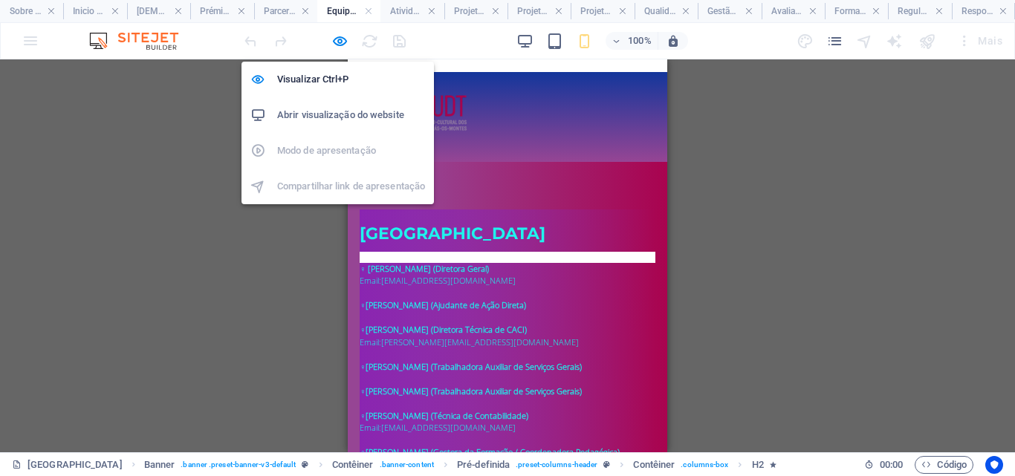
click at [335, 110] on h6 "Abrir visualização do website" at bounding box center [351, 115] width 148 height 18
click at [338, 42] on icon "button" at bounding box center [340, 41] width 17 height 17
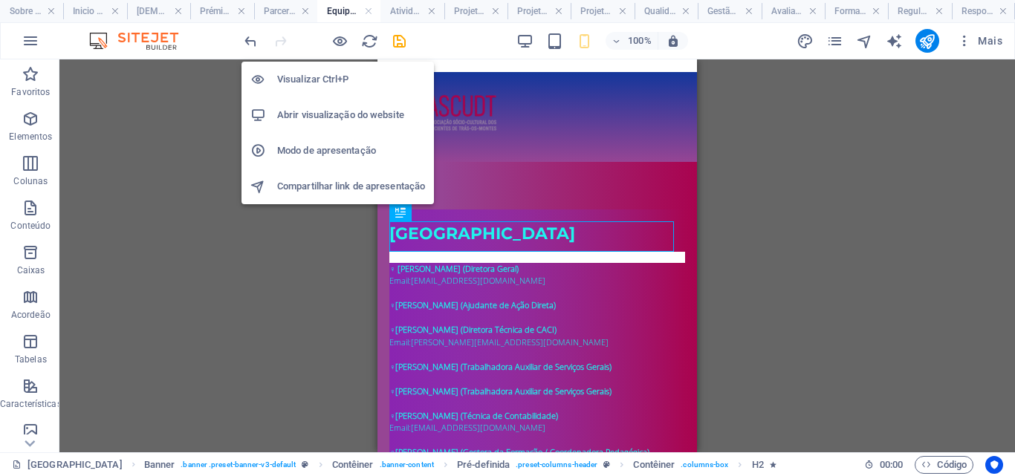
click at [337, 78] on h6 "Visualizar Ctrl+P" at bounding box center [351, 80] width 148 height 18
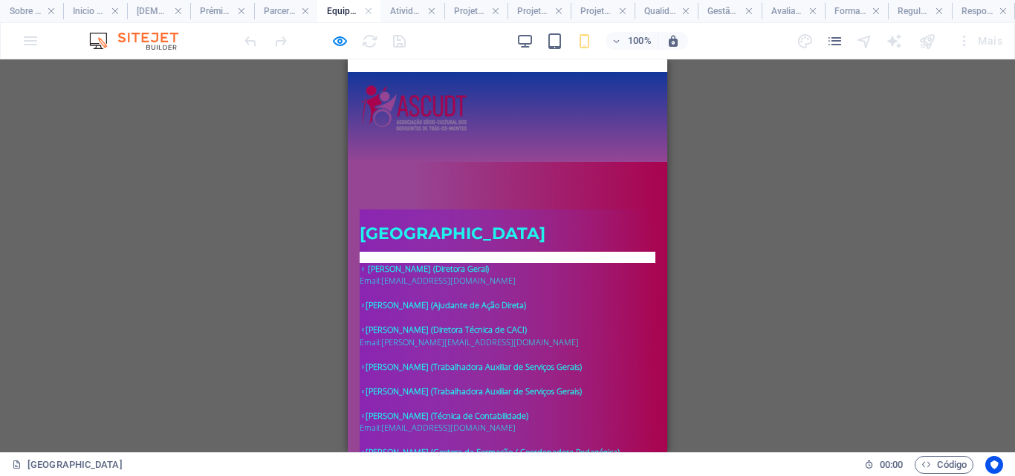
click at [382, 134] on div at bounding box center [371, 133] width 22 height 2
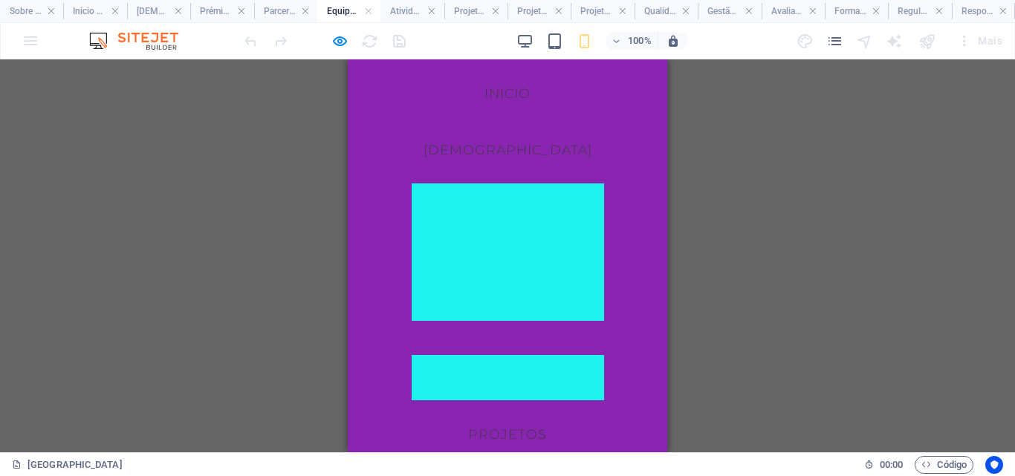
click at [500, 93] on link "Inicio" at bounding box center [508, 93] width 70 height 37
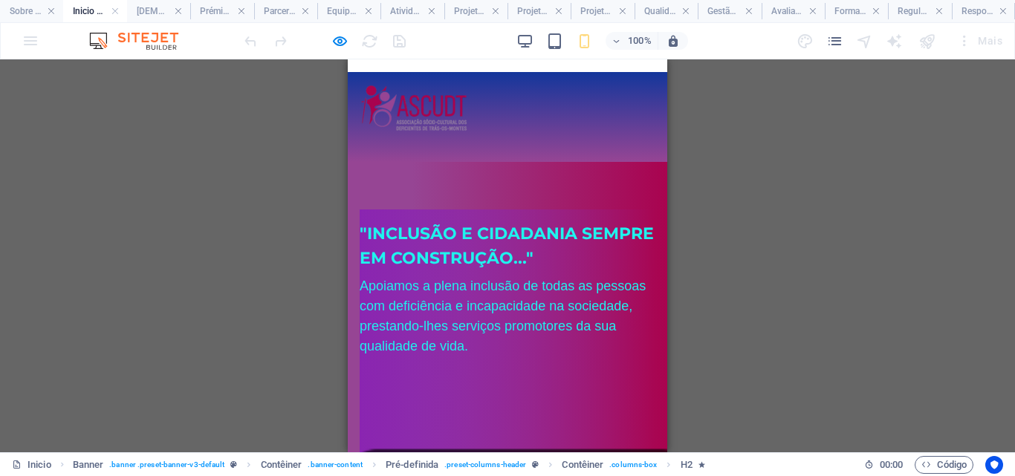
click at [471, 112] on link at bounding box center [416, 105] width 112 height 11
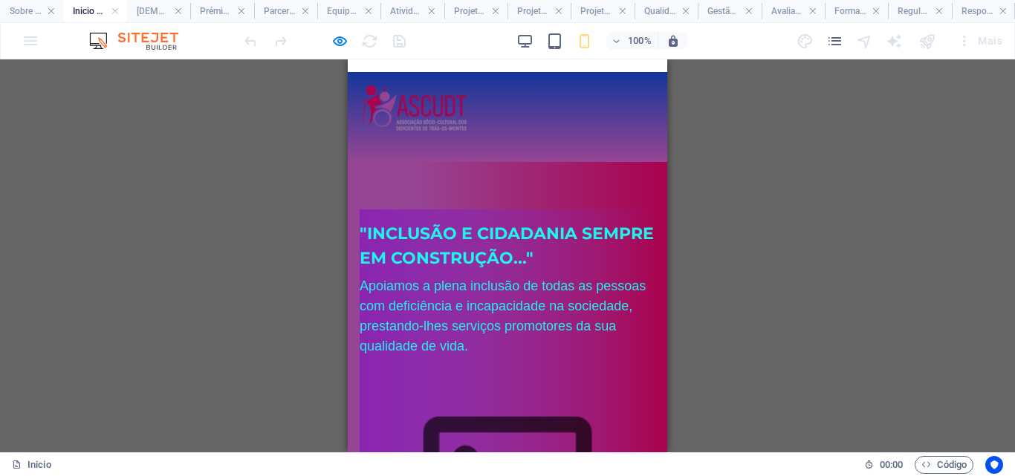
click at [471, 112] on link at bounding box center [416, 105] width 112 height 11
click at [382, 134] on div at bounding box center [371, 133] width 22 height 2
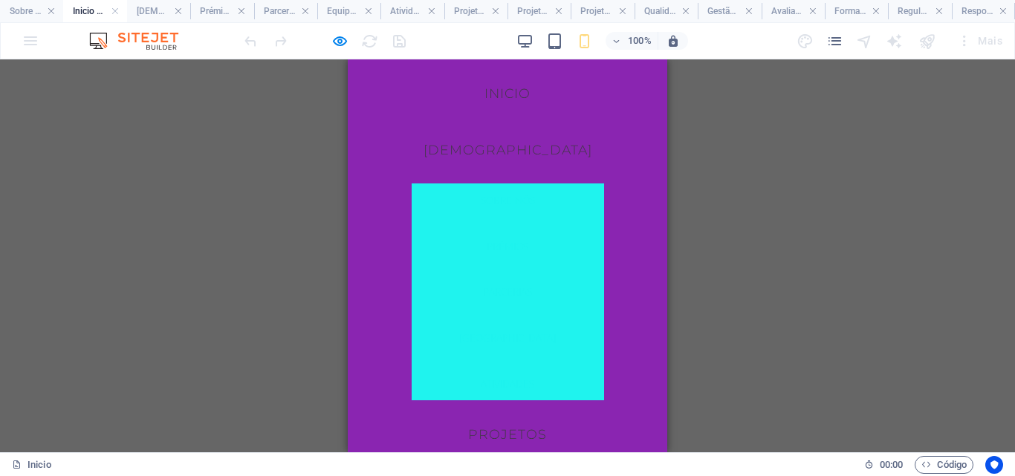
click at [382, 147] on div at bounding box center [371, 141] width 22 height 19
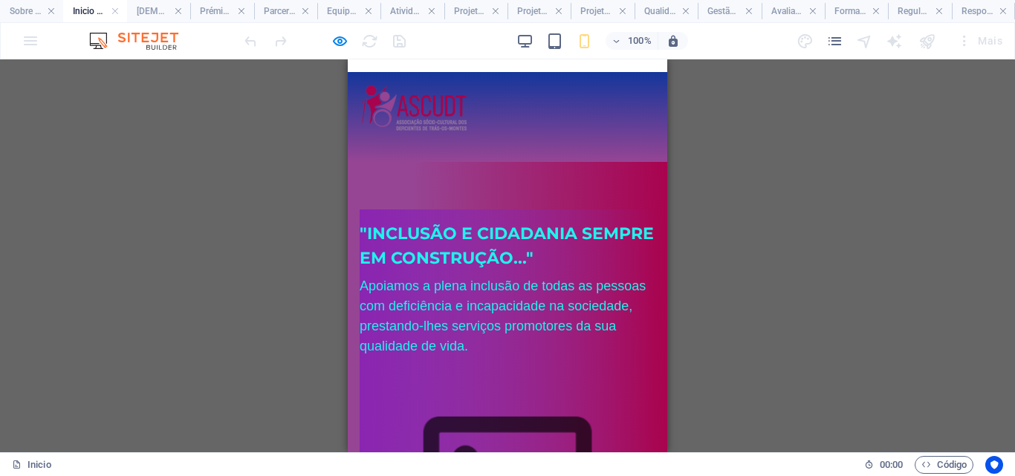
click at [471, 112] on link at bounding box center [416, 105] width 112 height 11
click at [515, 149] on div "Inicio ASCUDT Sobre nós Prémios Parcerias Equipa Atividades Projetos Projetos d…" at bounding box center [508, 117] width 320 height 90
click at [471, 112] on link at bounding box center [416, 105] width 112 height 11
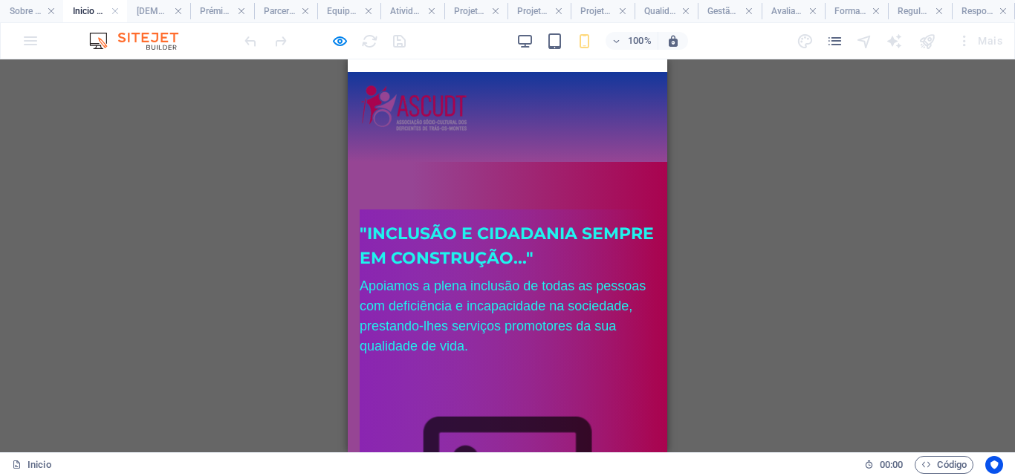
click at [471, 112] on link at bounding box center [416, 105] width 112 height 11
click at [580, 133] on div "Inicio ASCUDT Sobre nós Prémios Parcerias Equipa Atividades Projetos Projetos d…" at bounding box center [508, 117] width 320 height 90
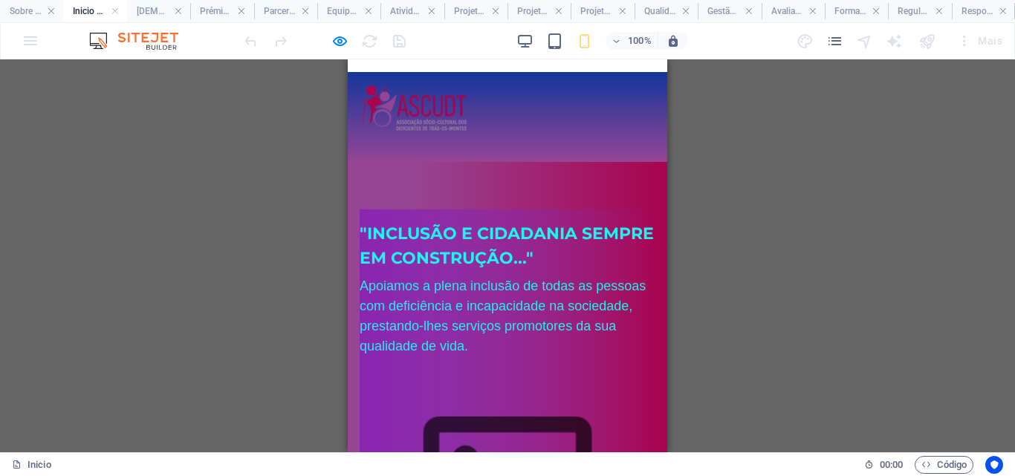
click at [471, 112] on link at bounding box center [416, 105] width 112 height 11
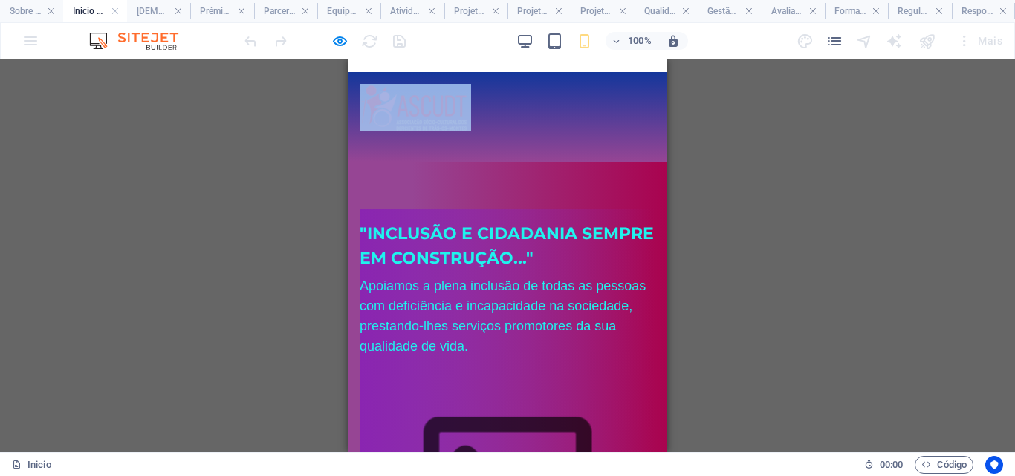
click at [508, 135] on div "Inicio ASCUDT Sobre nós Prémios Parcerias Equipa Atividades Projetos Projetos d…" at bounding box center [508, 117] width 320 height 90
click at [471, 112] on link at bounding box center [416, 105] width 112 height 11
click at [471, 109] on link at bounding box center [416, 105] width 112 height 11
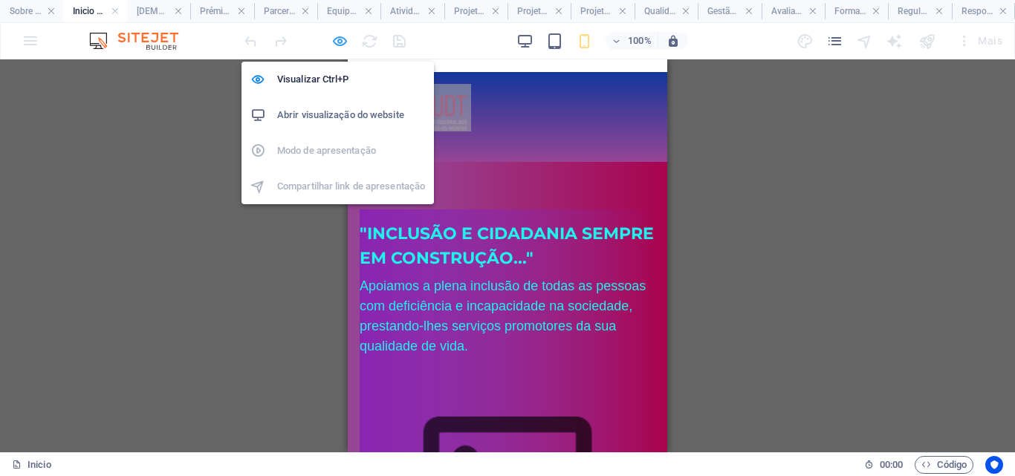
click at [337, 41] on icon "button" at bounding box center [340, 41] width 17 height 17
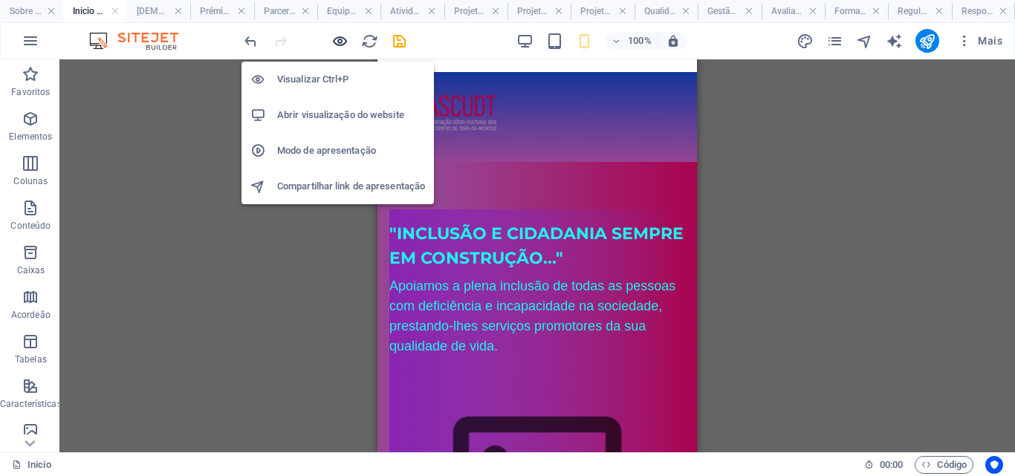
click at [338, 39] on icon "button" at bounding box center [340, 41] width 17 height 17
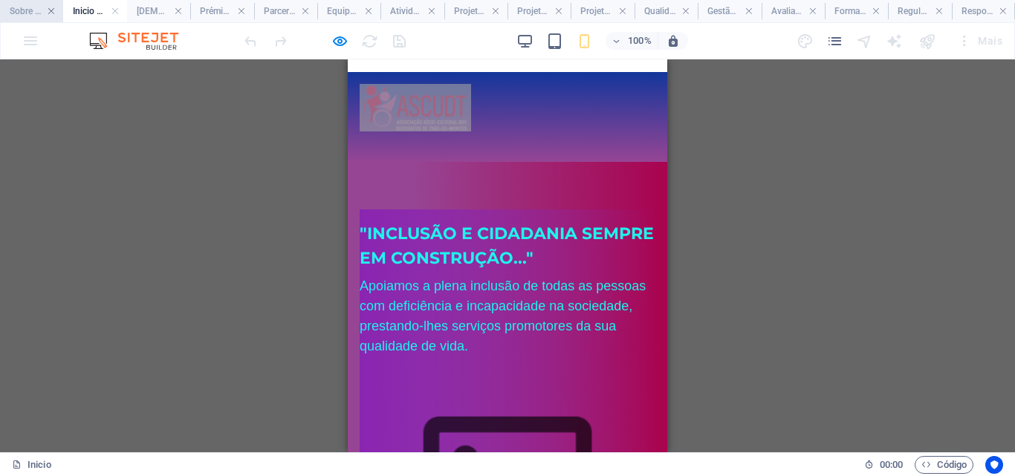
click at [54, 11] on link at bounding box center [51, 11] width 9 height 14
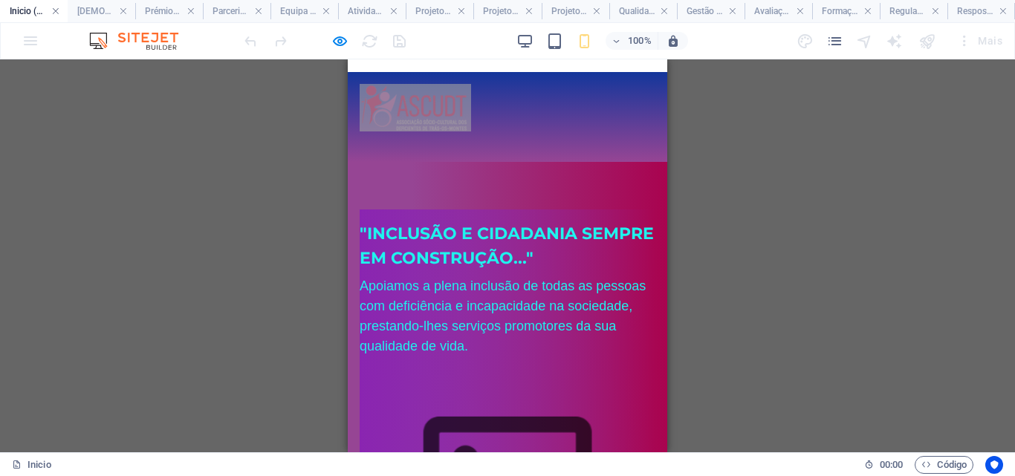
click at [56, 13] on link at bounding box center [55, 11] width 9 height 14
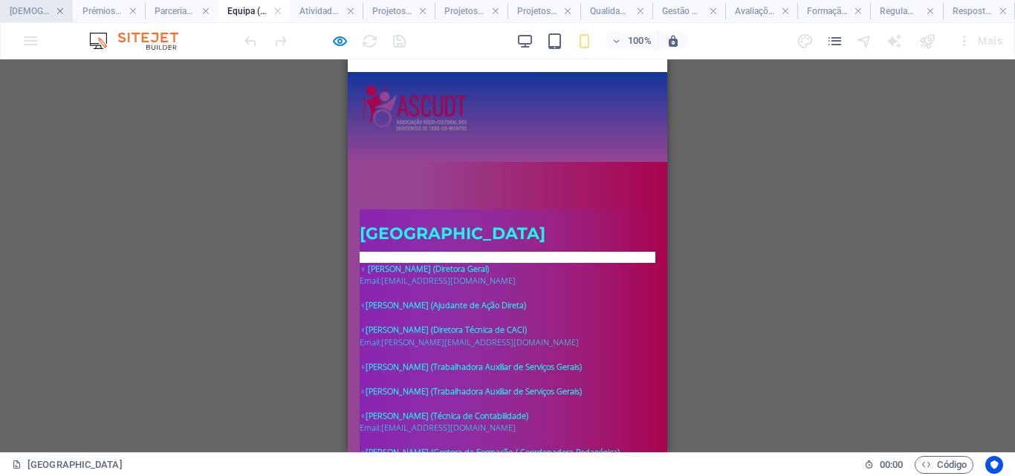
click at [59, 11] on link at bounding box center [60, 11] width 9 height 14
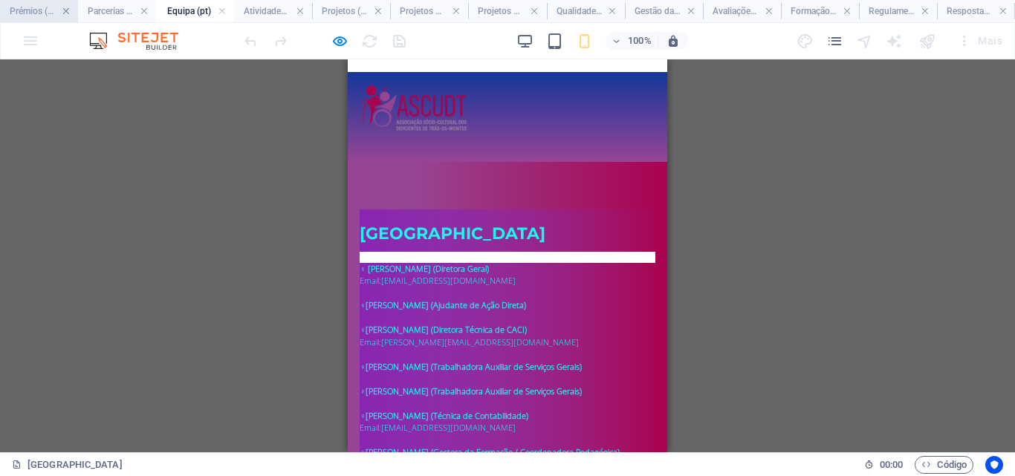
click at [62, 11] on link at bounding box center [66, 11] width 9 height 14
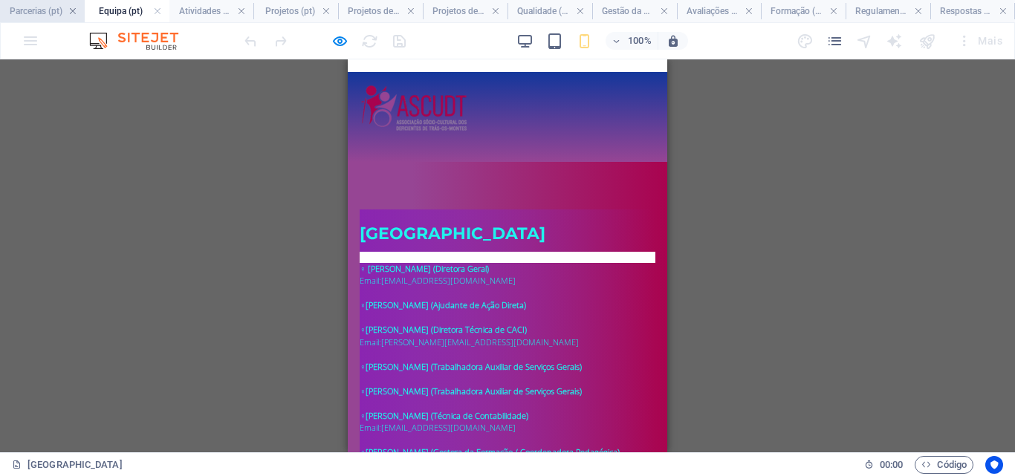
click at [68, 11] on link at bounding box center [72, 11] width 9 height 14
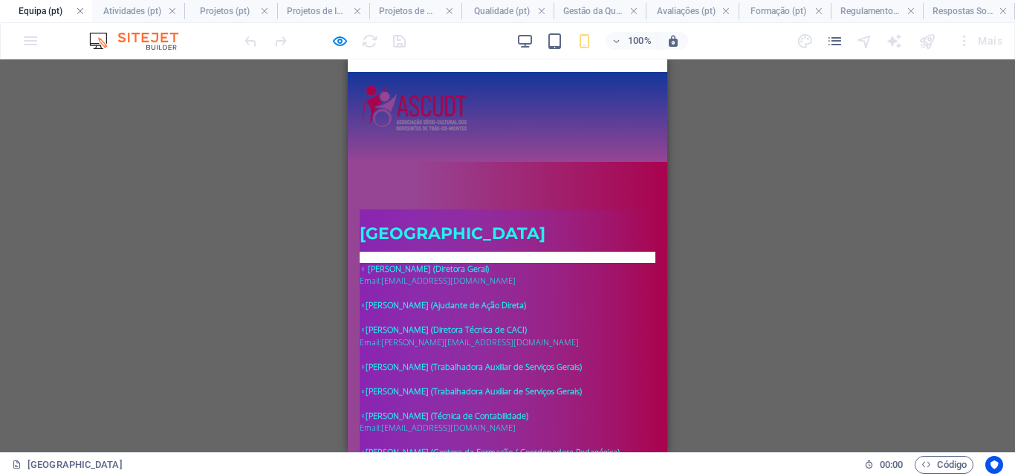
click at [77, 11] on link at bounding box center [80, 11] width 9 height 14
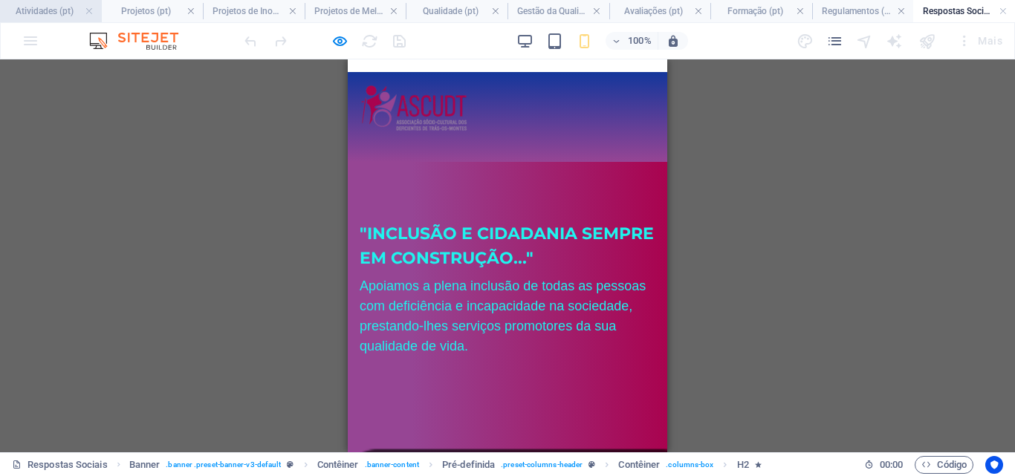
click at [77, 11] on h4 "Atividades (pt)" at bounding box center [51, 11] width 102 height 16
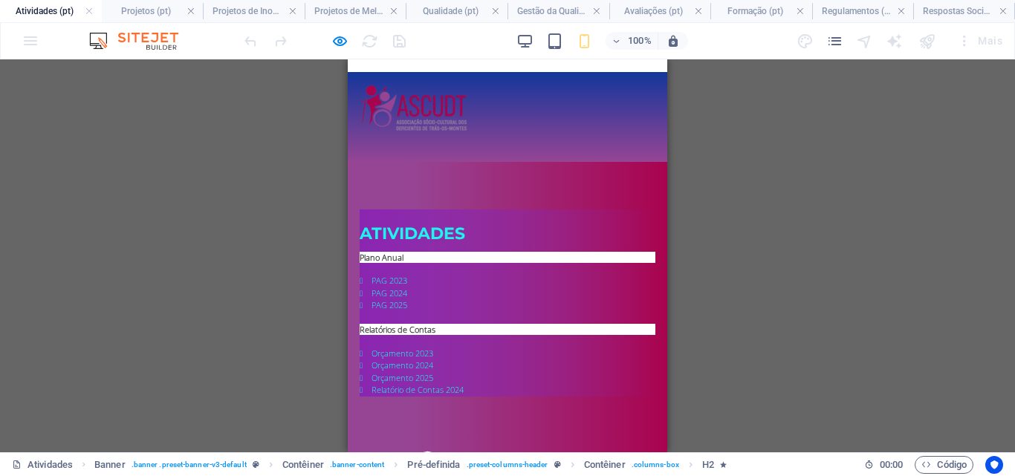
click at [88, 13] on link at bounding box center [89, 11] width 9 height 14
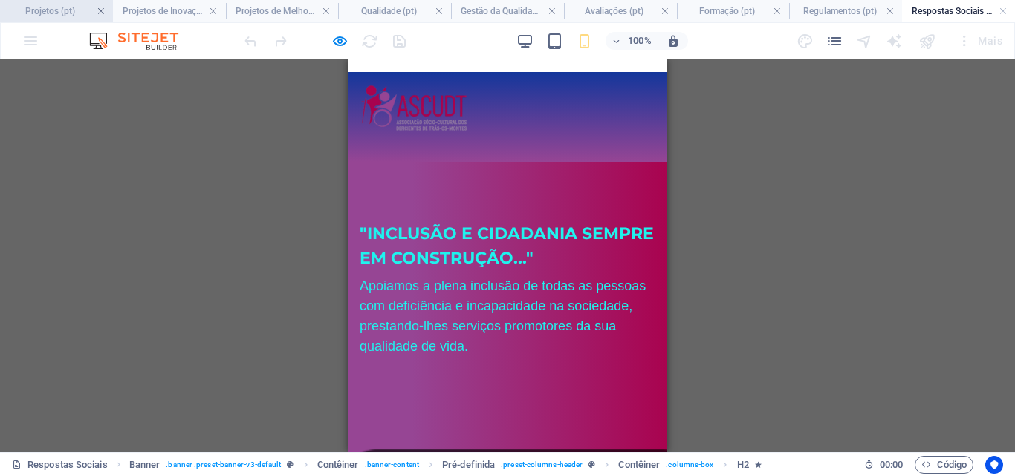
click at [100, 10] on link at bounding box center [101, 11] width 9 height 14
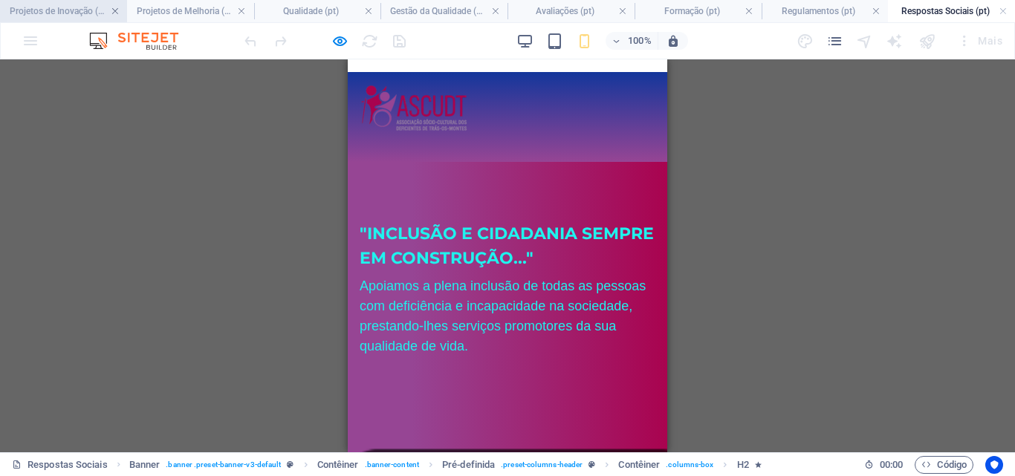
click at [113, 10] on link at bounding box center [115, 11] width 9 height 14
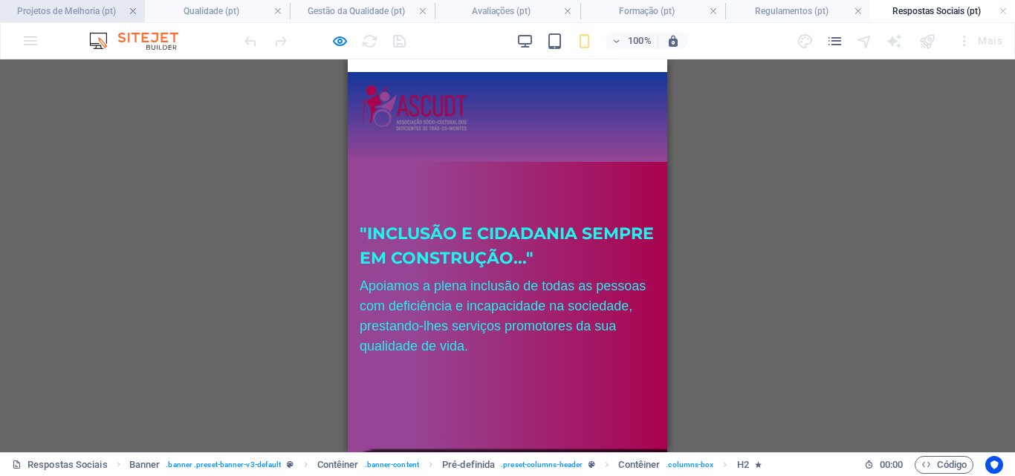
click at [134, 10] on link at bounding box center [133, 11] width 9 height 14
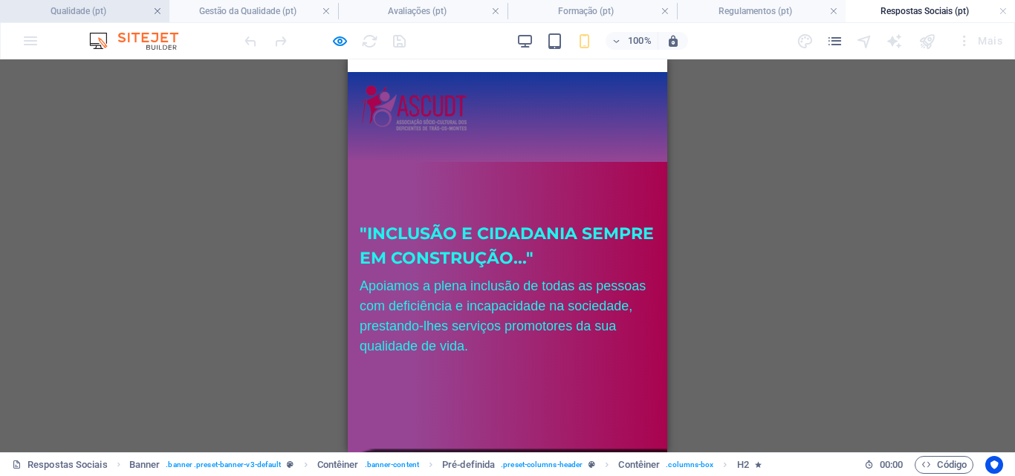
click at [154, 10] on link at bounding box center [157, 11] width 9 height 14
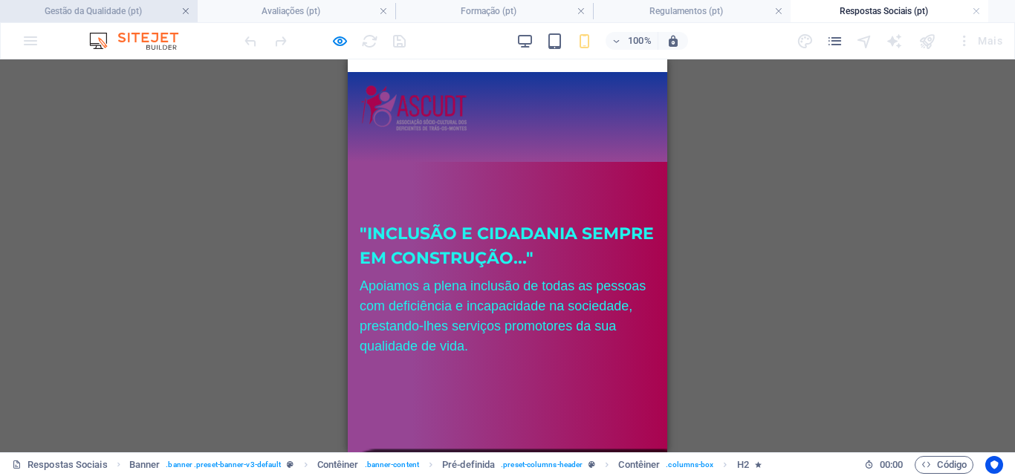
click at [184, 12] on link at bounding box center [185, 11] width 9 height 14
click at [187, 12] on link at bounding box center [185, 11] width 9 height 14
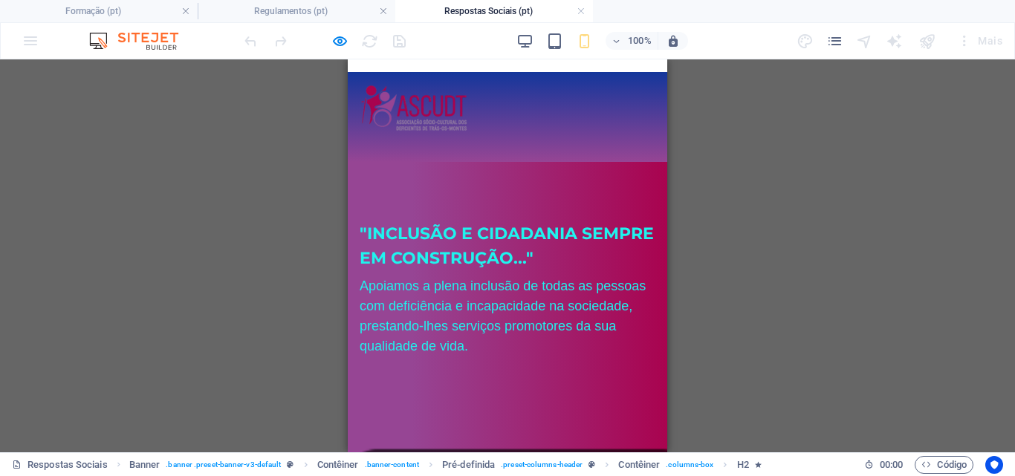
click at [187, 12] on link at bounding box center [185, 11] width 9 height 14
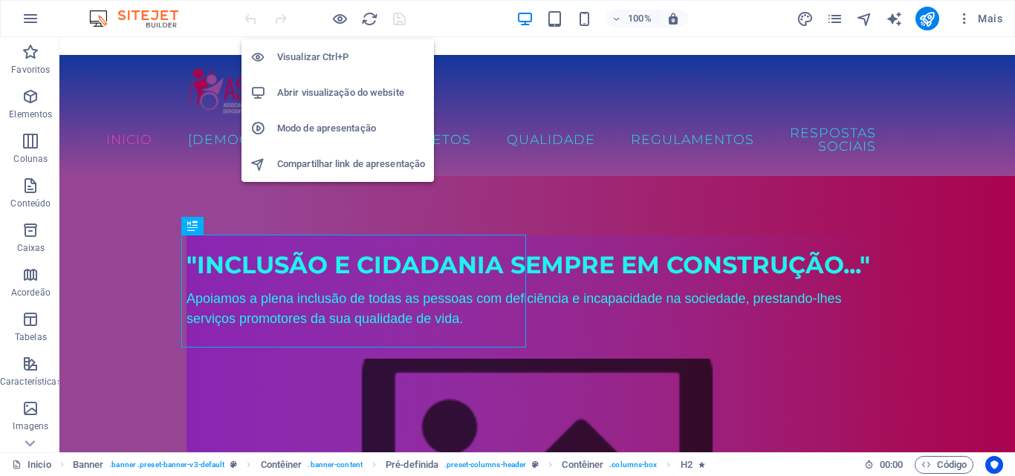
click at [335, 84] on h6 "Abrir visualização do website" at bounding box center [351, 93] width 148 height 18
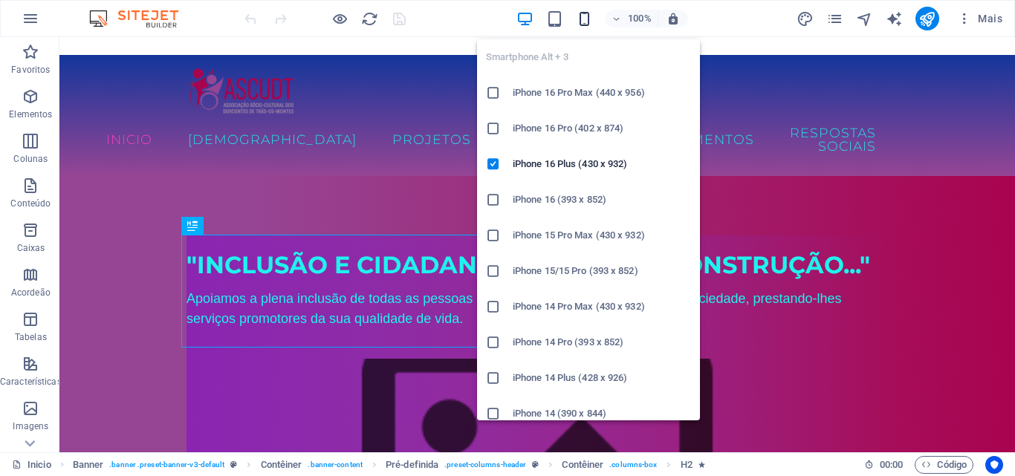
click at [584, 22] on icon "button" at bounding box center [584, 18] width 17 height 17
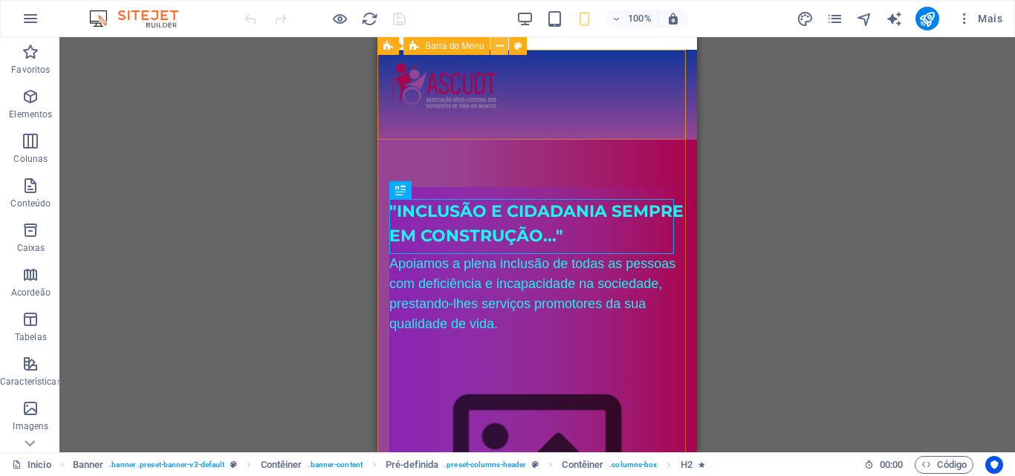
click at [499, 46] on icon at bounding box center [500, 47] width 8 height 16
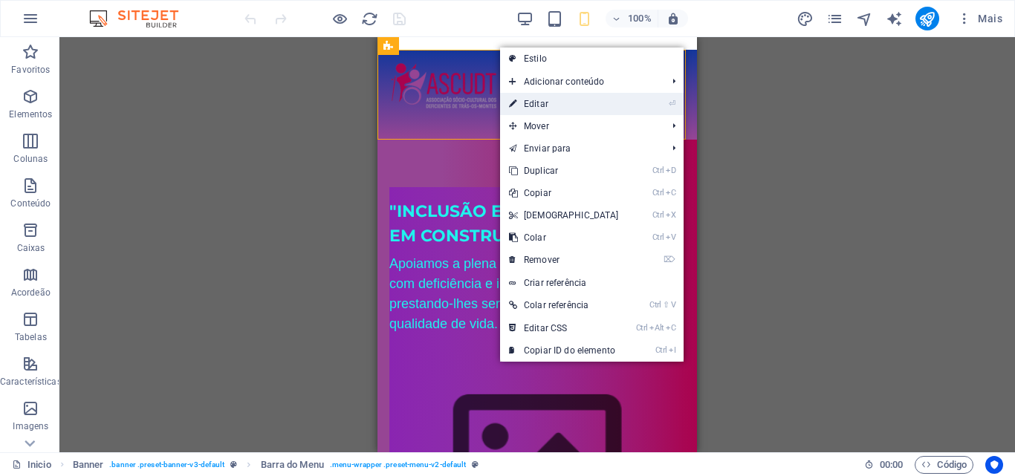
click at [538, 103] on link "⏎ Editar" at bounding box center [564, 104] width 128 height 22
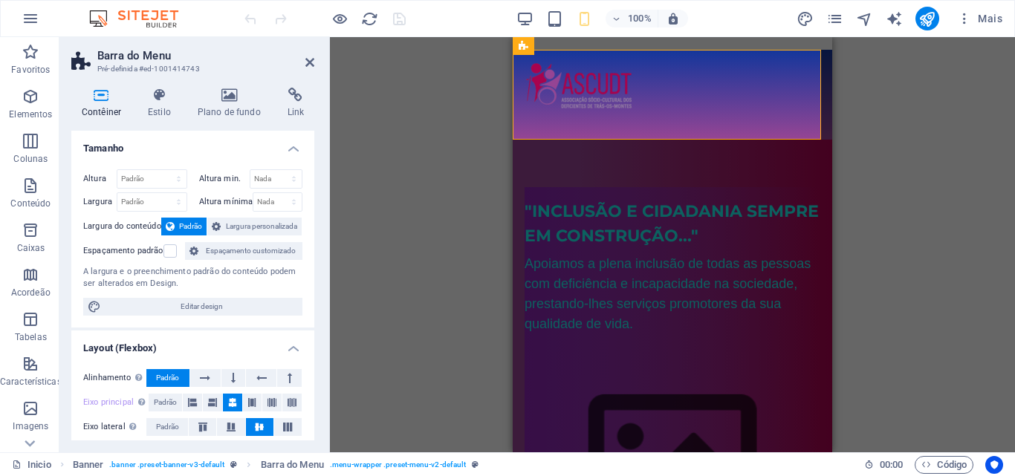
click at [291, 145] on h4 "Tamanho" at bounding box center [192, 144] width 243 height 27
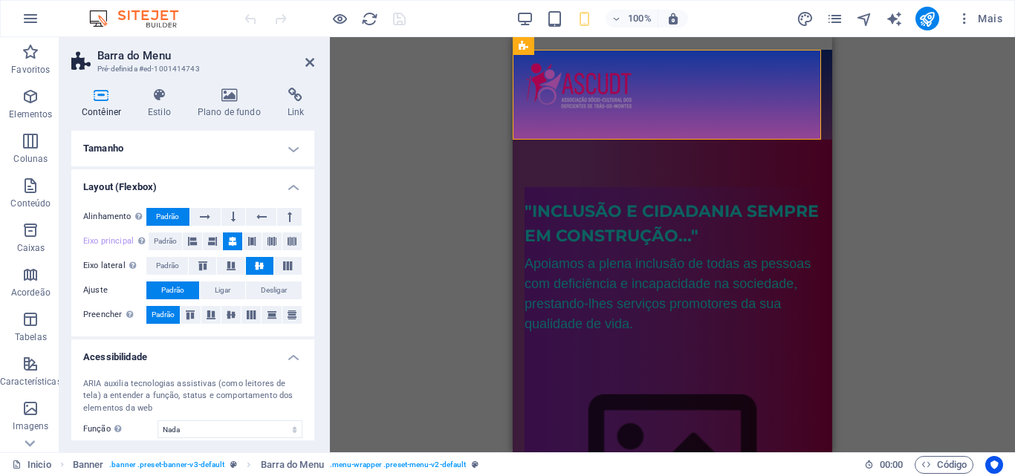
click at [294, 181] on h4 "Layout (Flexbox)" at bounding box center [192, 182] width 243 height 27
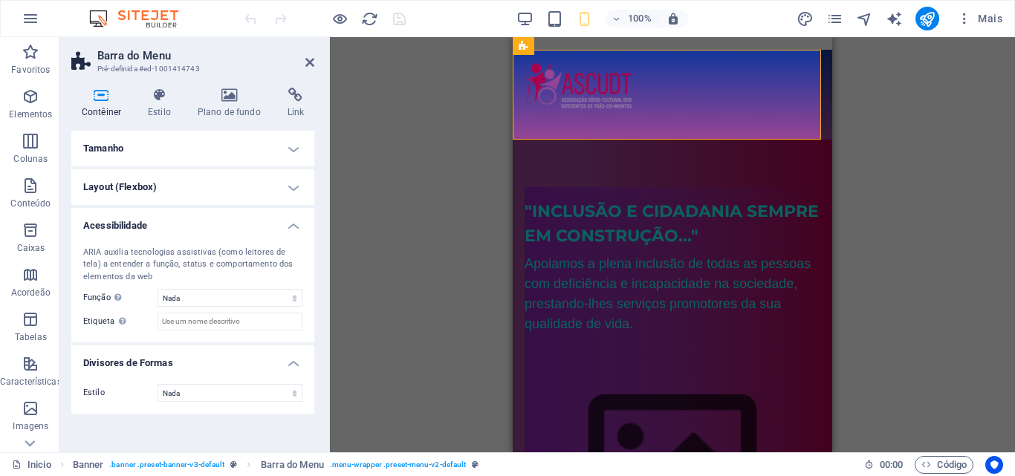
click at [295, 224] on h4 "Acessibilidade" at bounding box center [192, 221] width 243 height 27
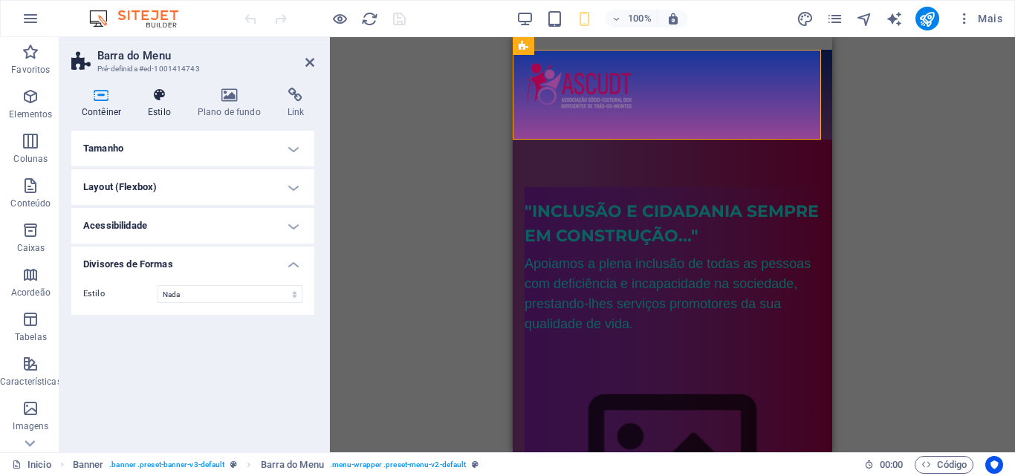
click at [158, 103] on h4 "Estilo" at bounding box center [163, 103] width 50 height 31
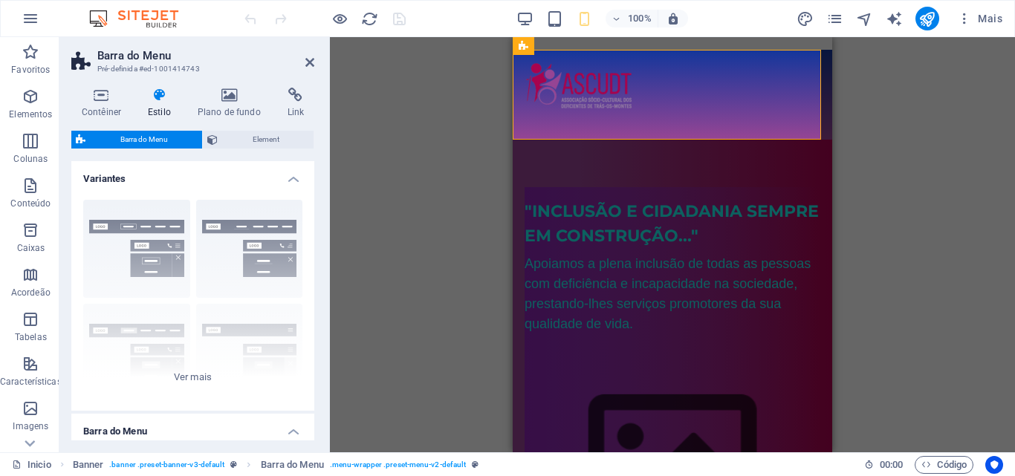
click at [291, 180] on h4 "Variantes" at bounding box center [192, 174] width 243 height 27
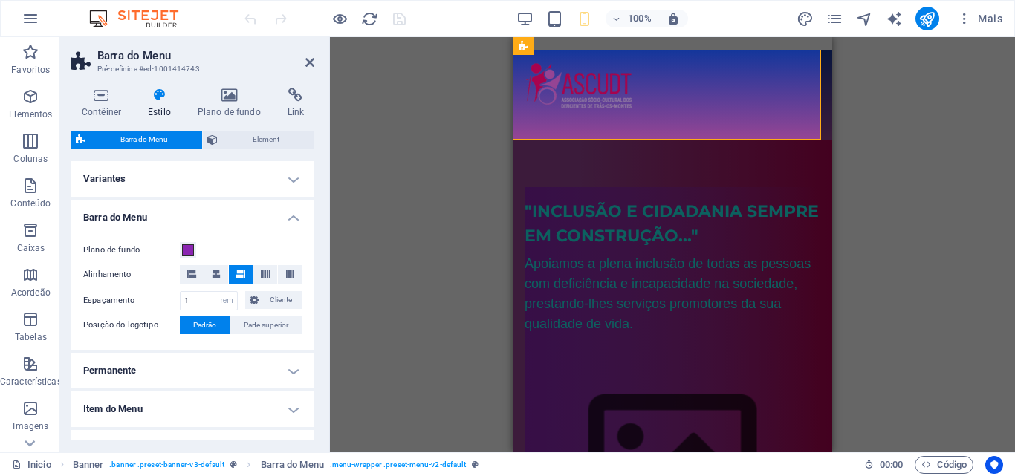
click at [292, 212] on h4 "Barra do Menu" at bounding box center [192, 213] width 243 height 27
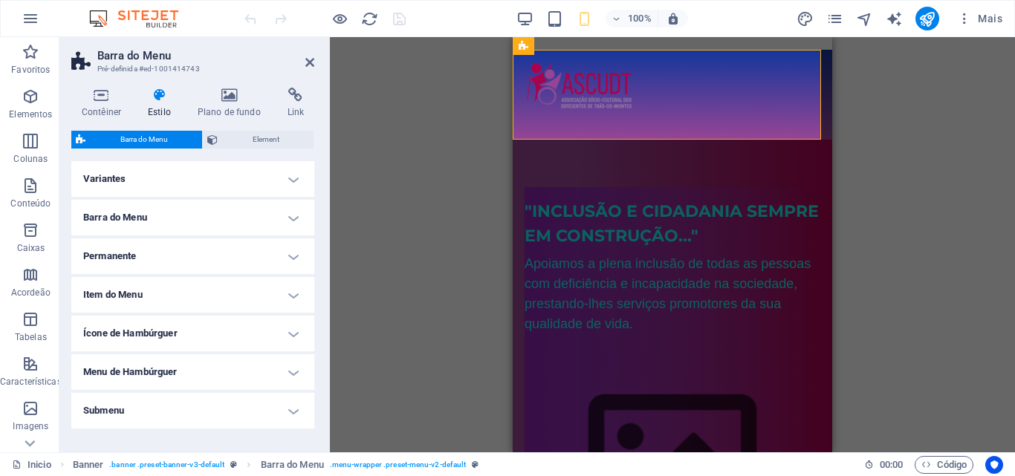
click at [293, 334] on h4 "Ícone de Hambúrguer" at bounding box center [192, 334] width 243 height 36
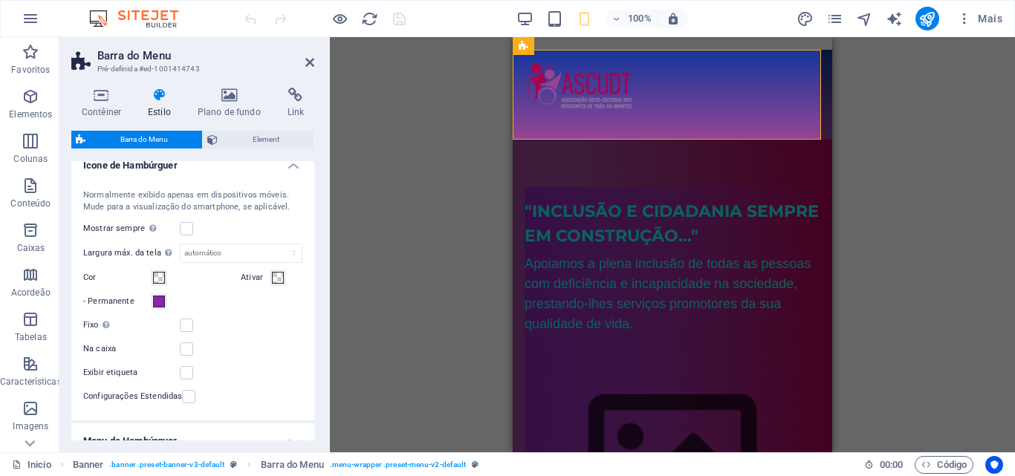
scroll to position [169, 0]
click at [155, 279] on span at bounding box center [159, 277] width 12 height 12
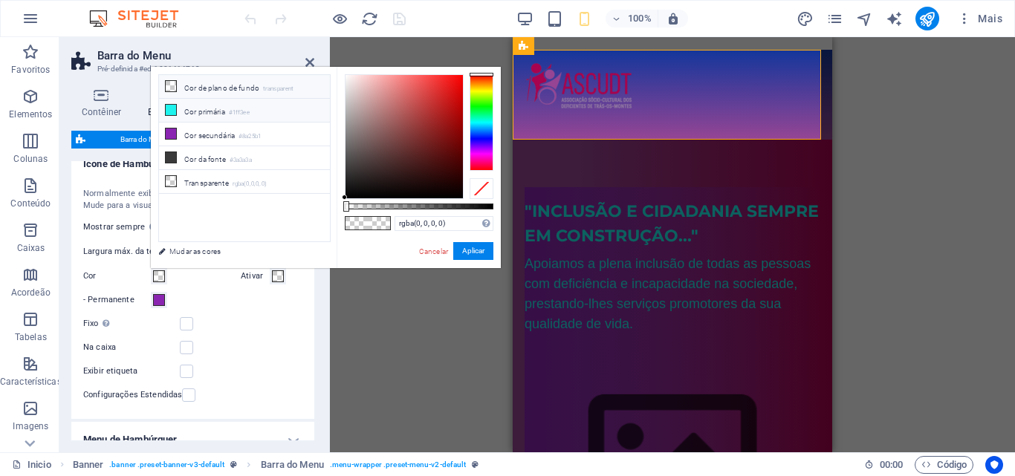
click at [186, 113] on li "Cor primária #1ff3ee" at bounding box center [244, 111] width 171 height 24
type input "#1ff3ee"
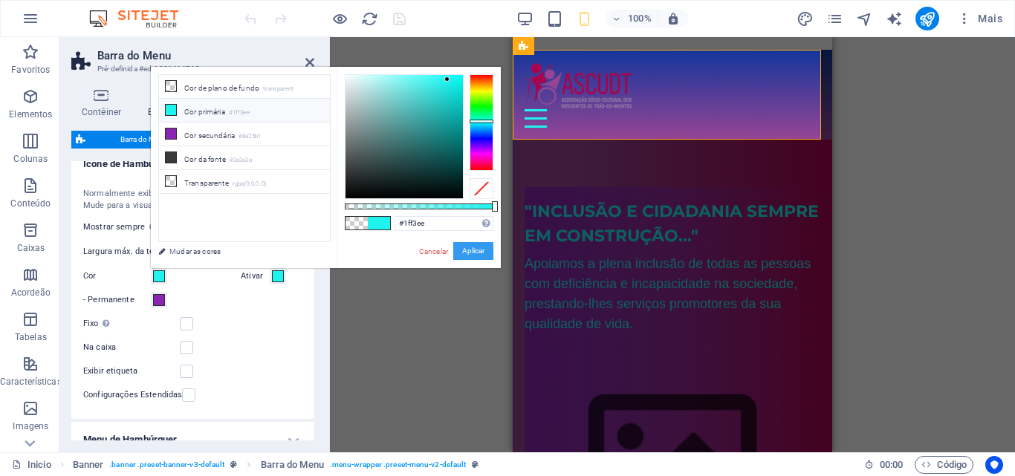
click at [469, 246] on button "Aplicar" at bounding box center [473, 251] width 40 height 18
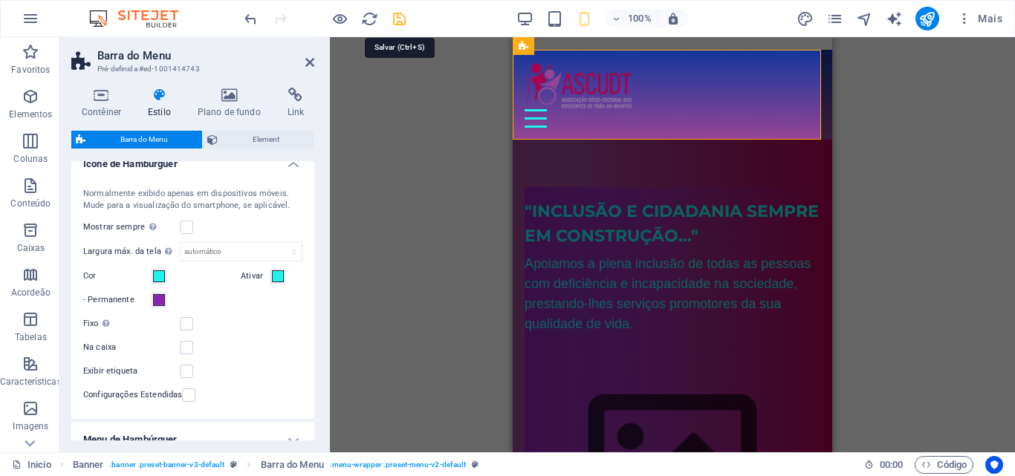
click at [401, 24] on icon "save" at bounding box center [399, 18] width 17 height 17
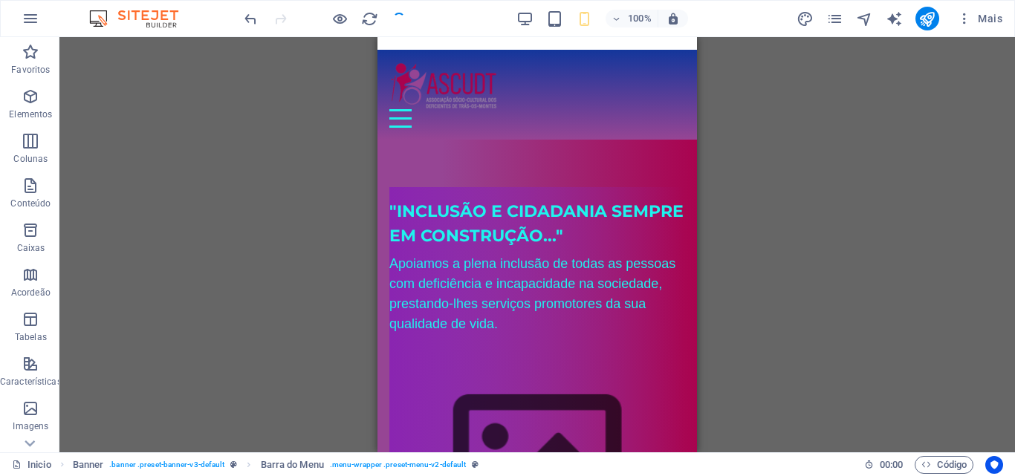
checkbox input "false"
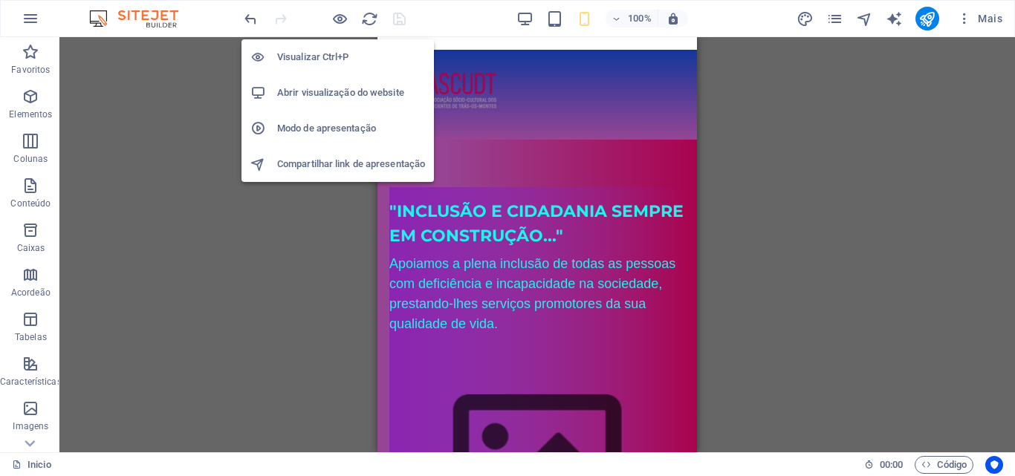
click at [337, 58] on h6 "Visualizar Ctrl+P" at bounding box center [351, 57] width 148 height 18
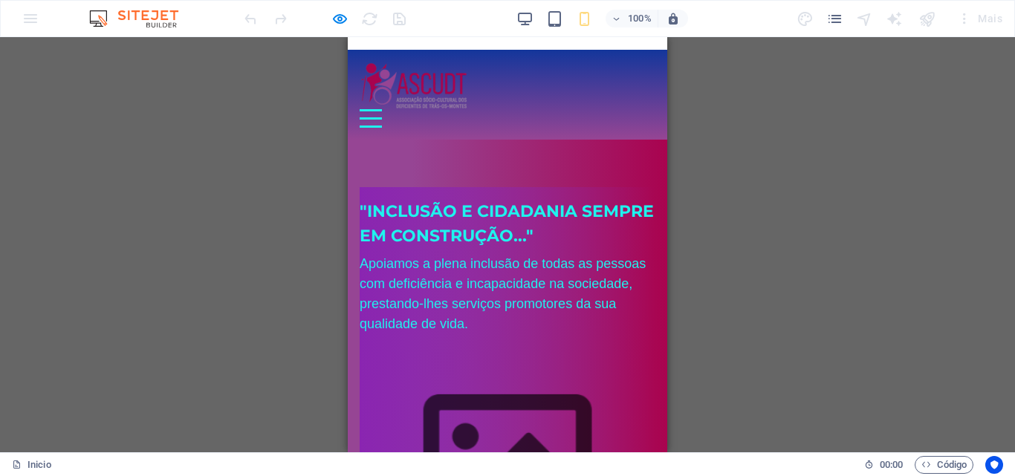
click at [382, 115] on div at bounding box center [371, 118] width 22 height 19
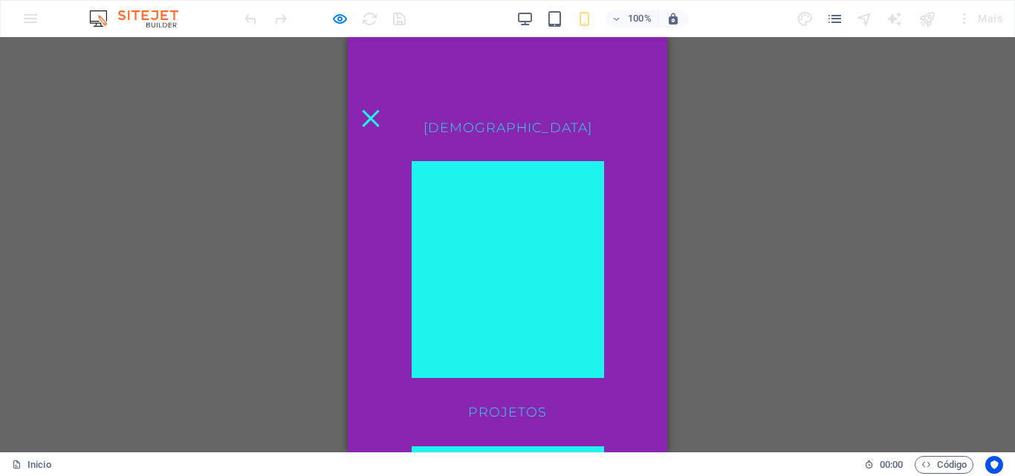
click at [382, 112] on div at bounding box center [371, 118] width 22 height 19
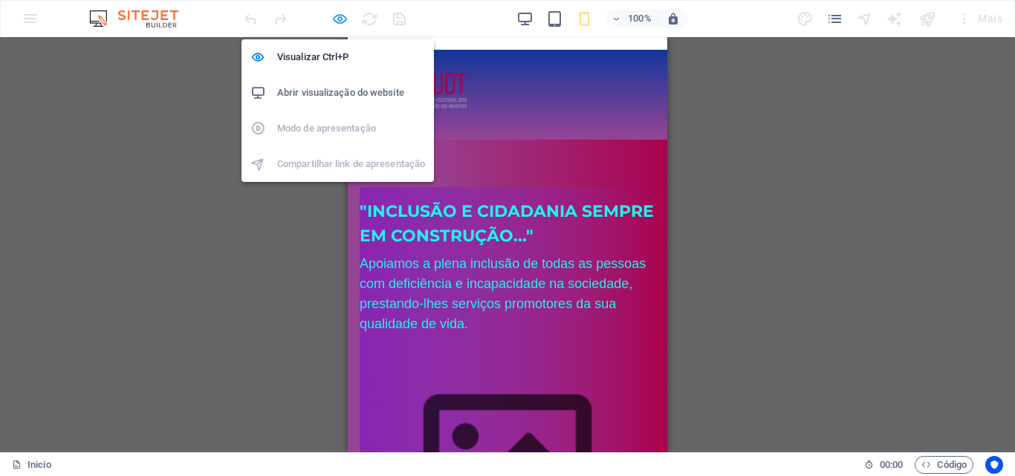
click at [342, 17] on icon "button" at bounding box center [340, 18] width 17 height 17
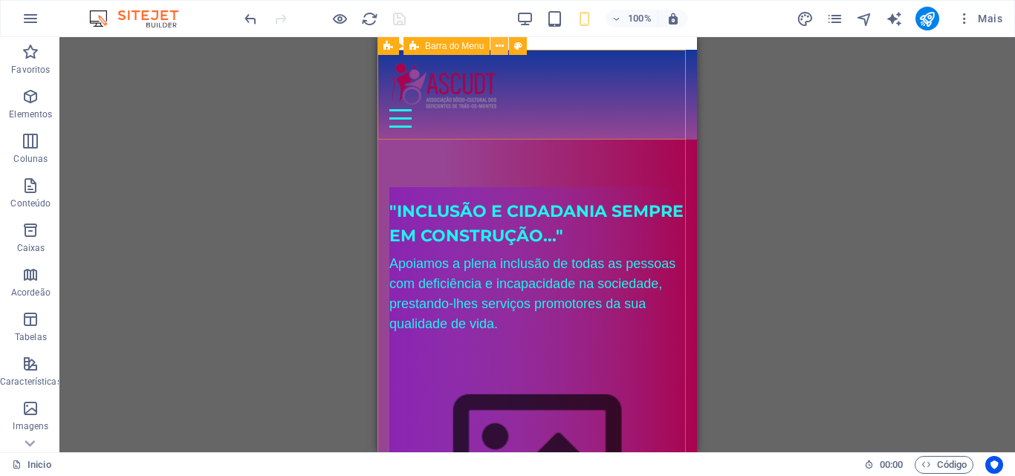
click at [496, 48] on icon at bounding box center [500, 47] width 8 height 16
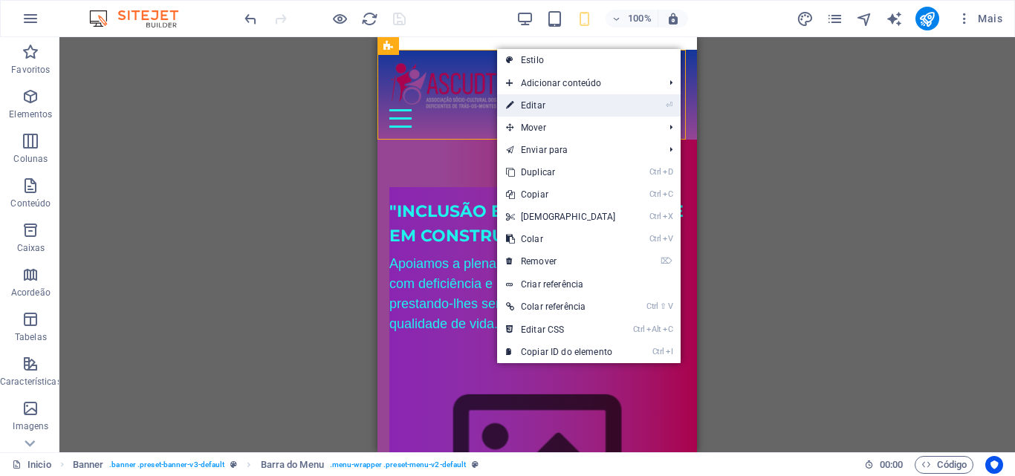
click at [516, 106] on link "⏎ Editar" at bounding box center [561, 105] width 128 height 22
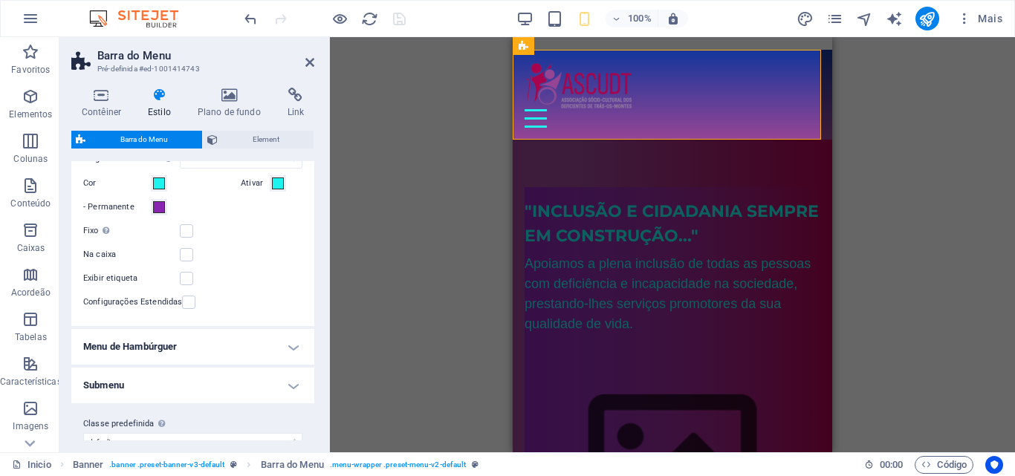
scroll to position [276, 0]
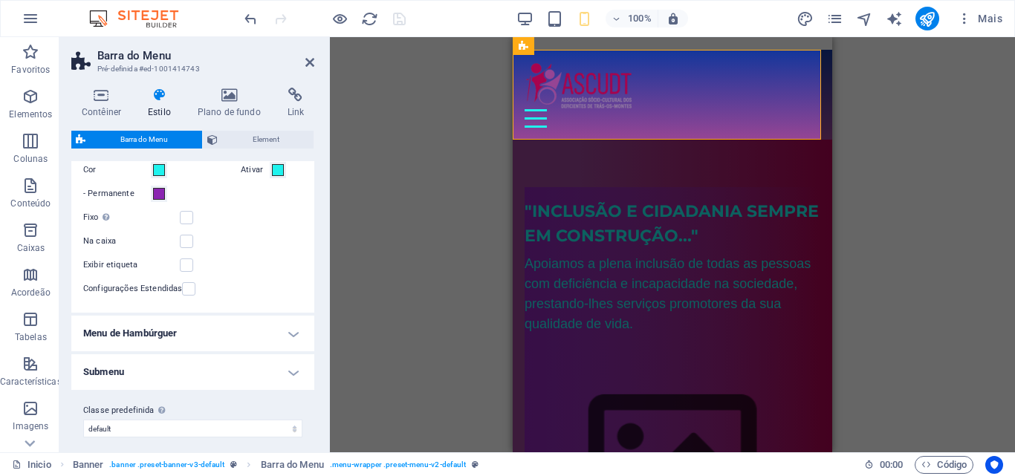
click at [288, 334] on h4 "Menu de Hambúrguer" at bounding box center [192, 334] width 243 height 36
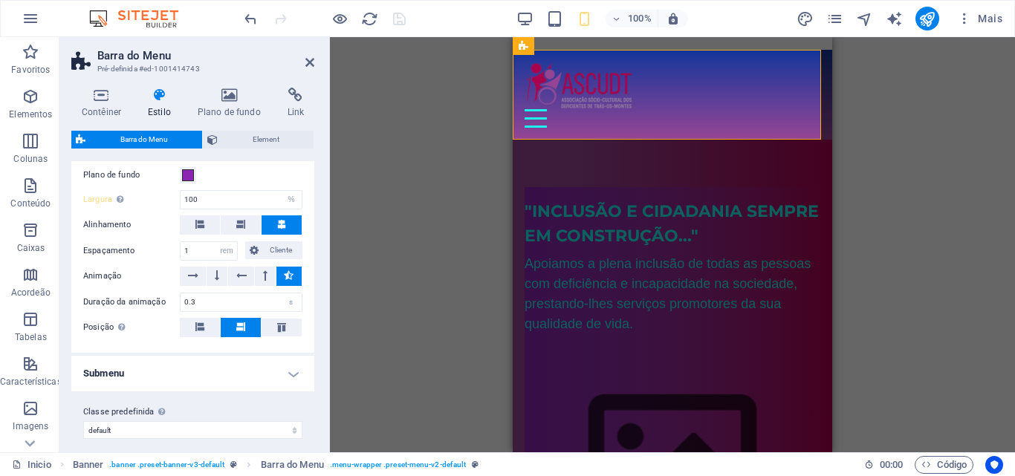
scroll to position [508, 0]
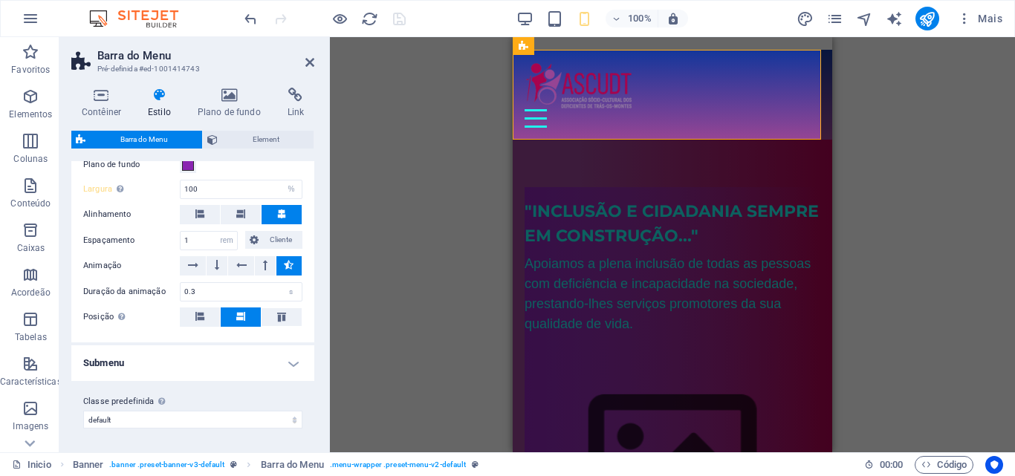
click at [292, 365] on h4 "Submenu" at bounding box center [192, 364] width 243 height 36
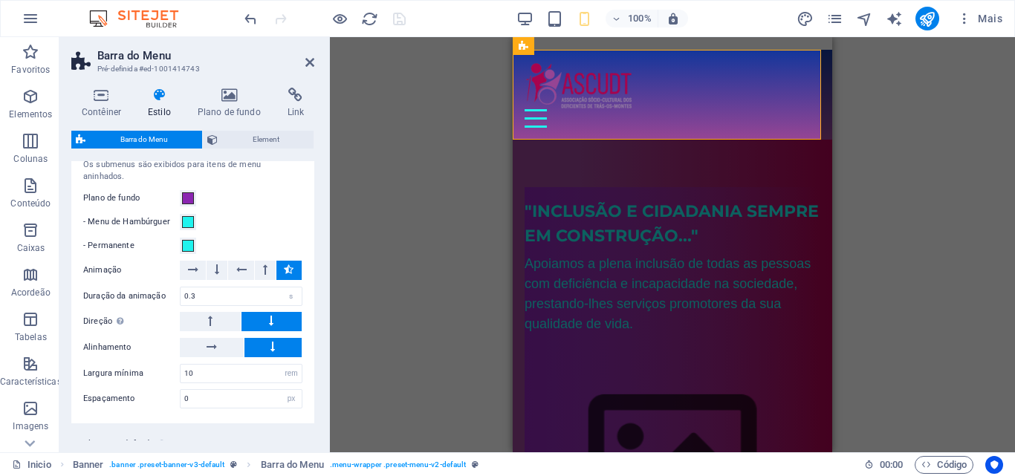
scroll to position [747, 0]
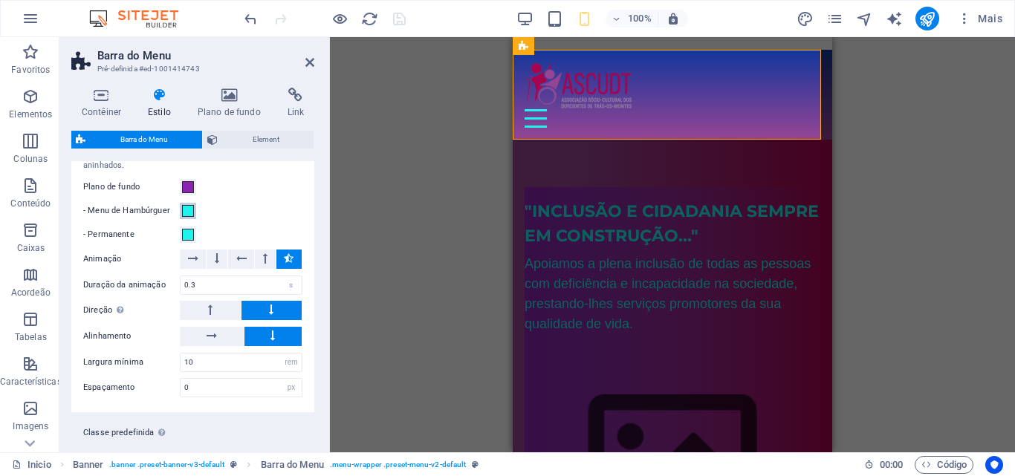
click at [187, 213] on span at bounding box center [188, 211] width 12 height 12
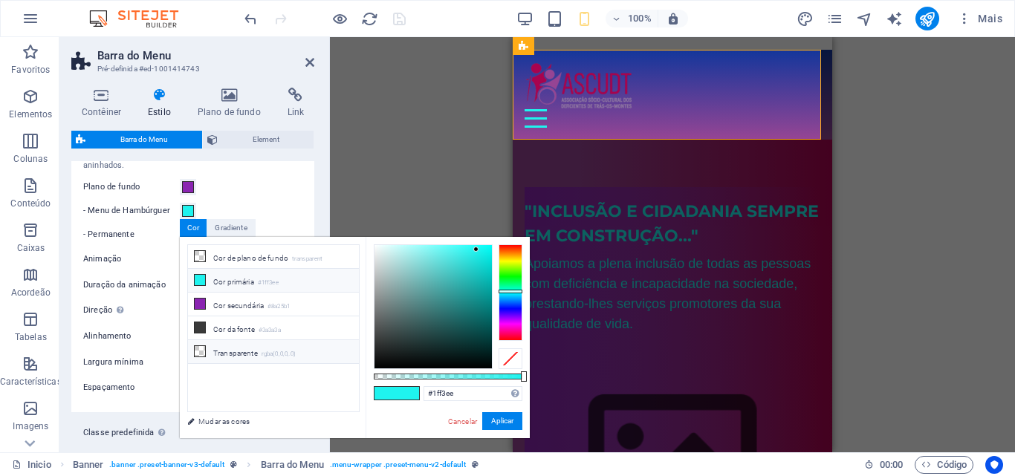
click at [221, 348] on li "Transparente rgba(0,0,0,.0)" at bounding box center [273, 352] width 171 height 24
type input "rgba(0, 0, 0, 0)"
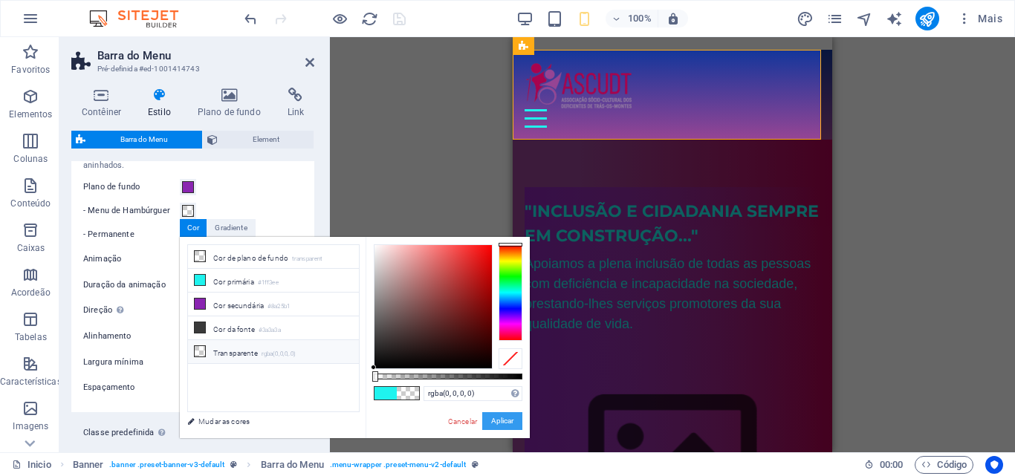
click at [493, 419] on button "Aplicar" at bounding box center [502, 422] width 40 height 18
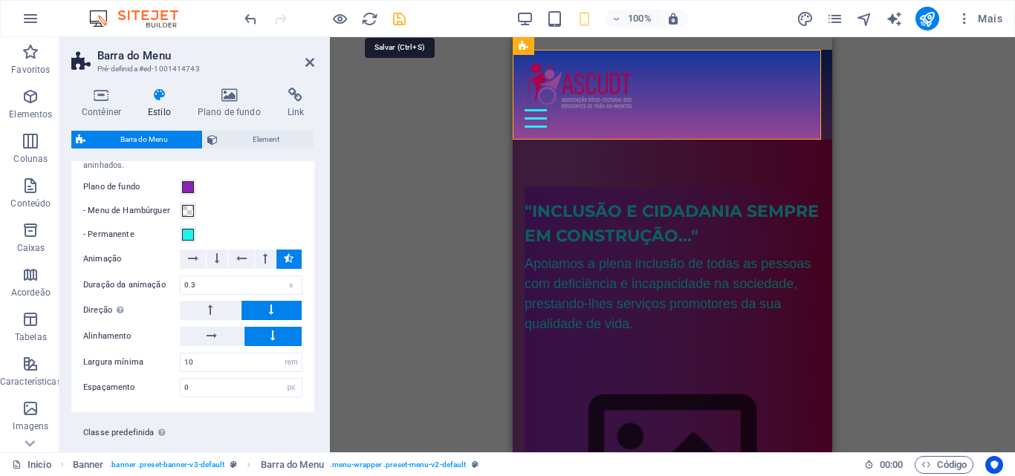
click at [395, 19] on icon "save" at bounding box center [399, 18] width 17 height 17
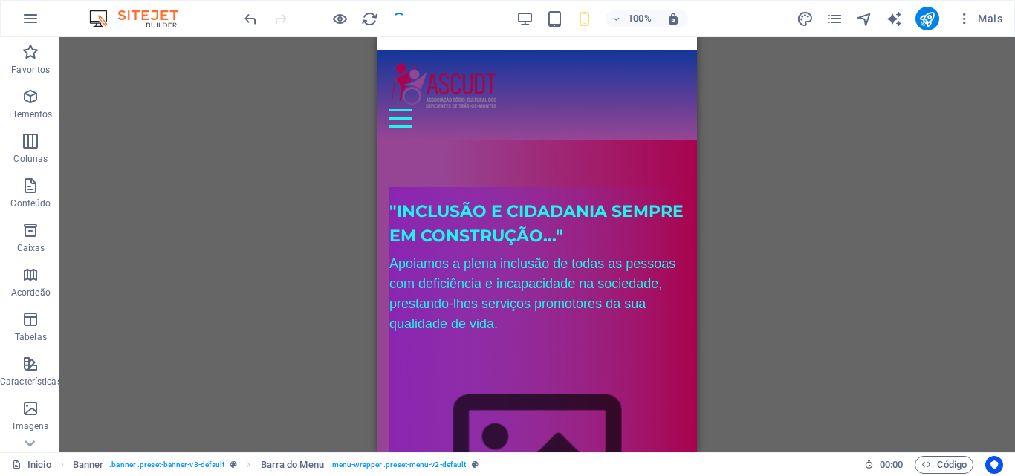
checkbox input "false"
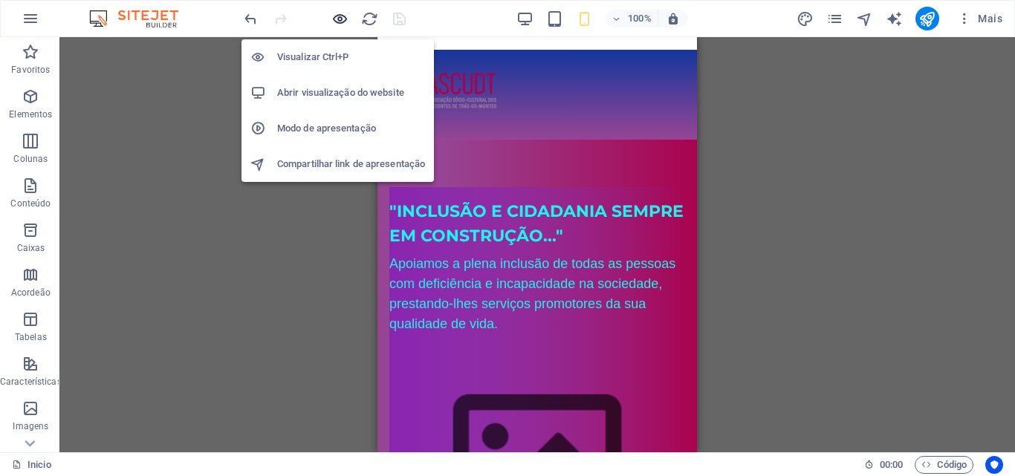
click at [342, 17] on icon "button" at bounding box center [340, 18] width 17 height 17
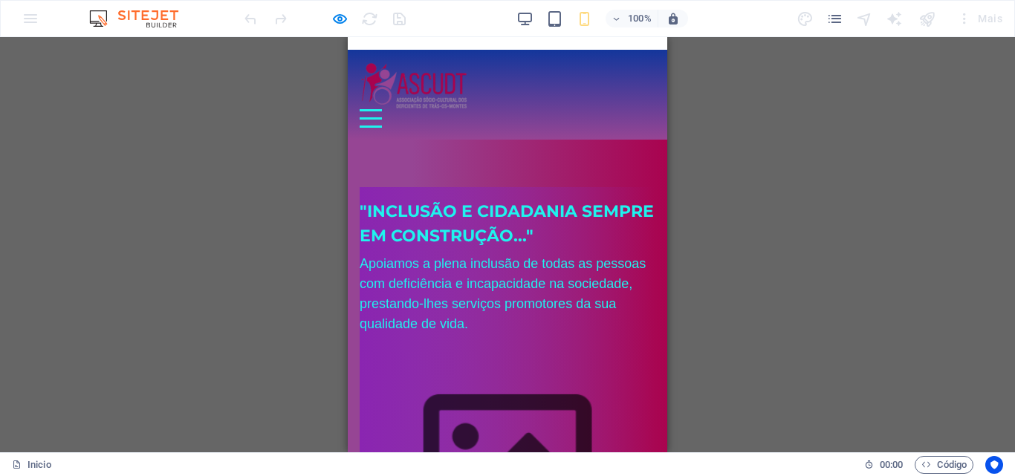
click at [382, 113] on div at bounding box center [371, 118] width 22 height 19
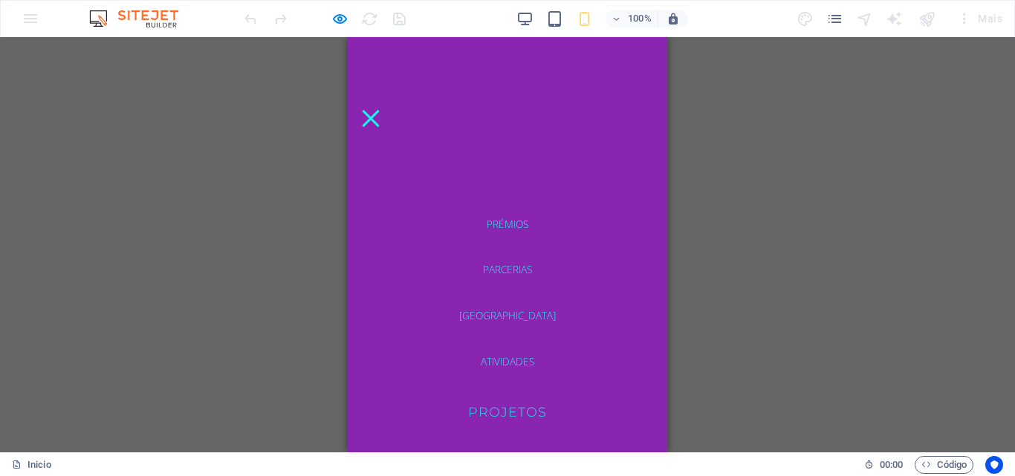
click at [506, 177] on link "Sobre nós" at bounding box center [508, 178] width 193 height 34
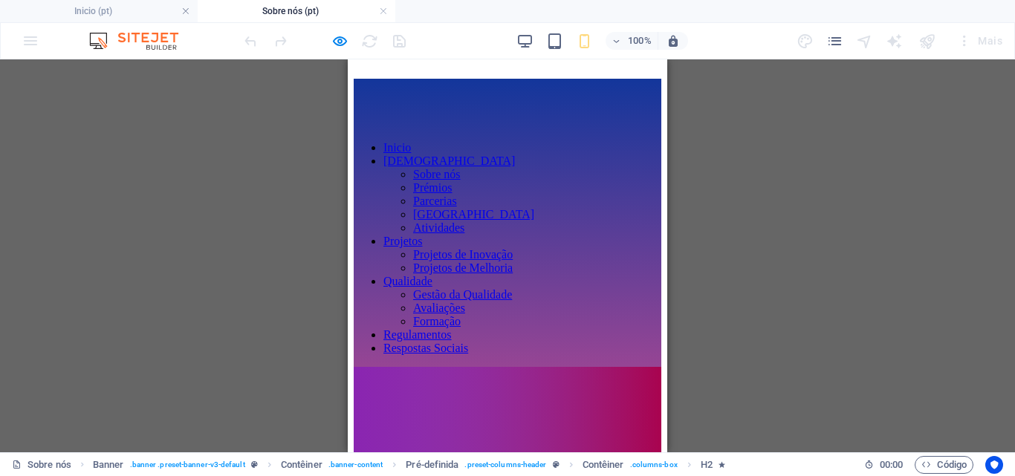
scroll to position [0, 0]
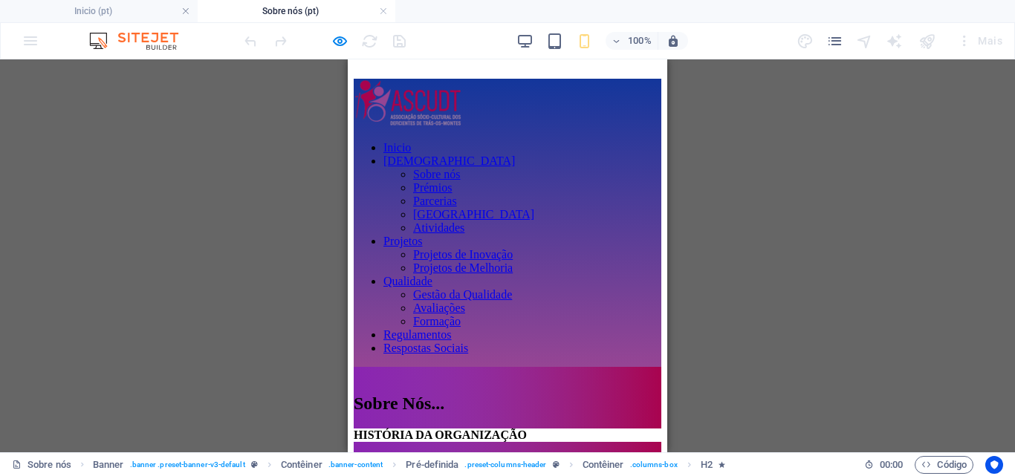
click at [502, 367] on div at bounding box center [508, 367] width 308 height 0
click at [505, 246] on nav "Inicio ASCUDT Sobre nós Prémios Parcerias Equipa Atividades Projetos Projetos d…" at bounding box center [508, 248] width 308 height 214
click at [501, 367] on div at bounding box center [508, 367] width 308 height 0
click at [503, 367] on div at bounding box center [508, 367] width 308 height 0
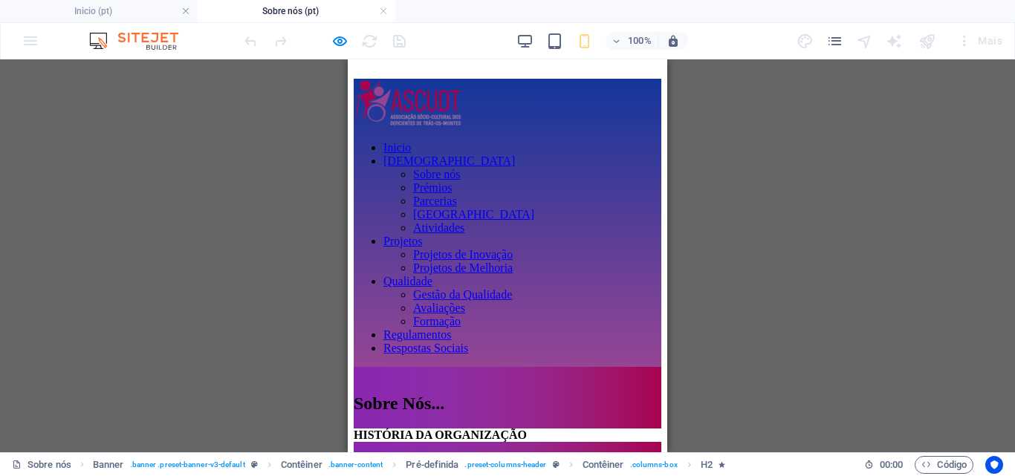
click at [503, 367] on div at bounding box center [508, 367] width 308 height 0
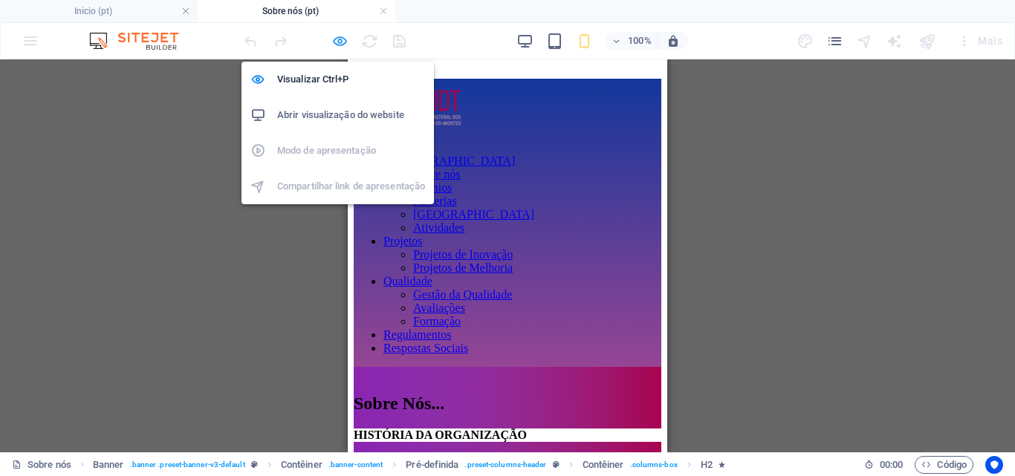
click at [339, 39] on icon "button" at bounding box center [340, 41] width 17 height 17
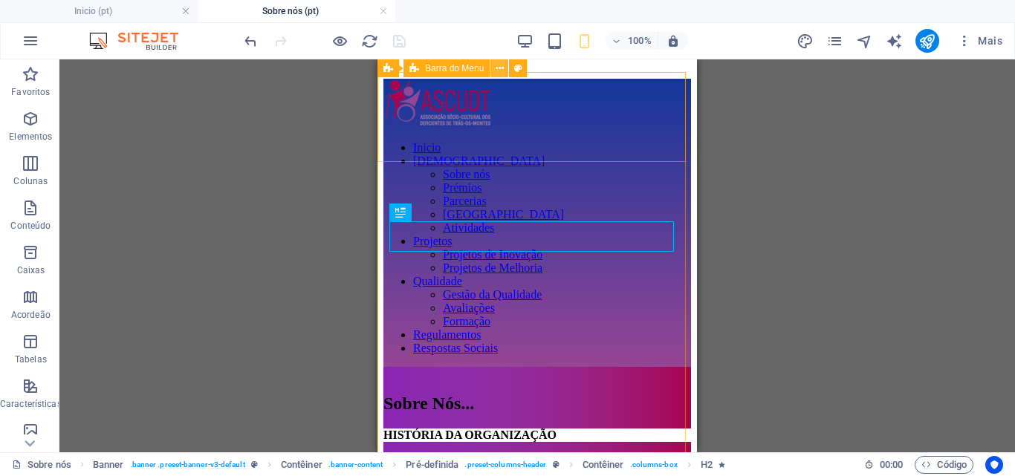
click at [502, 66] on icon at bounding box center [500, 69] width 8 height 16
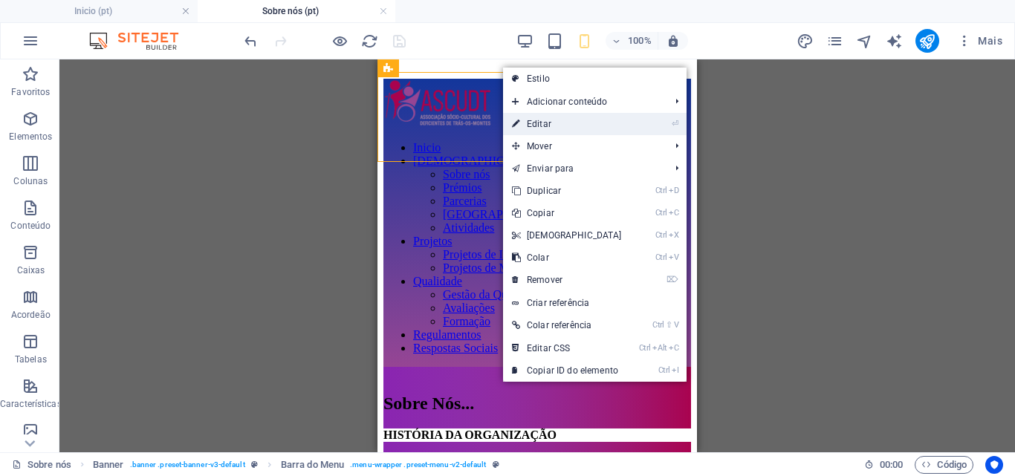
click at [536, 122] on link "⏎ Editar" at bounding box center [567, 124] width 128 height 22
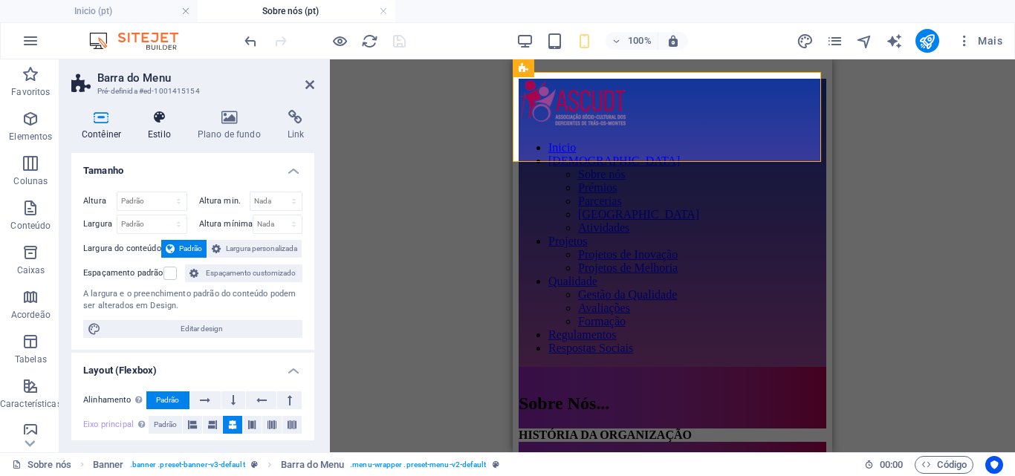
click at [162, 129] on h4 "Estilo" at bounding box center [163, 125] width 50 height 31
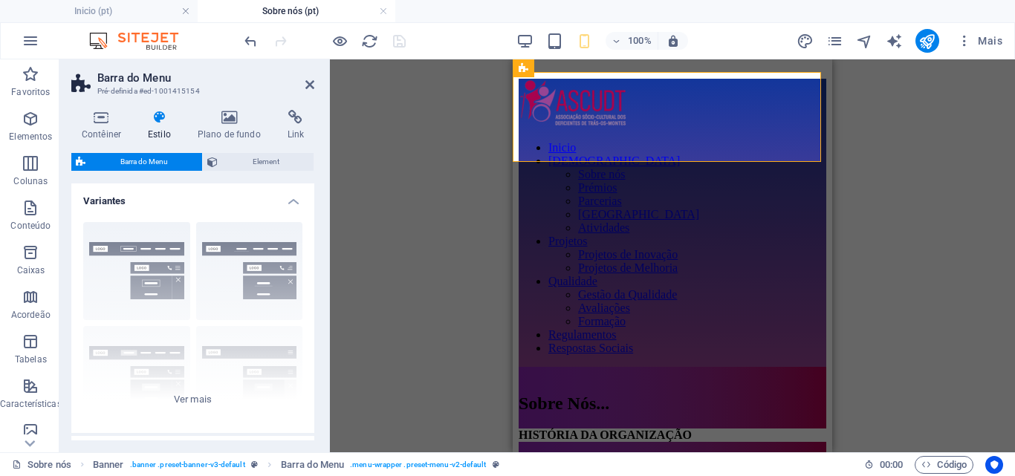
click at [162, 158] on span "Barra do Menu" at bounding box center [144, 162] width 108 height 18
click at [289, 202] on h4 "Variantes" at bounding box center [192, 197] width 243 height 27
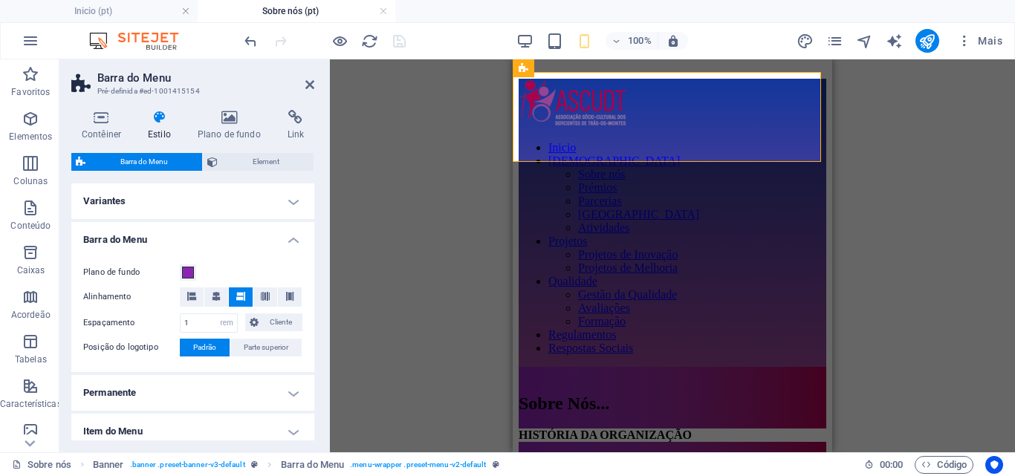
click at [291, 237] on h4 "Barra do Menu" at bounding box center [192, 235] width 243 height 27
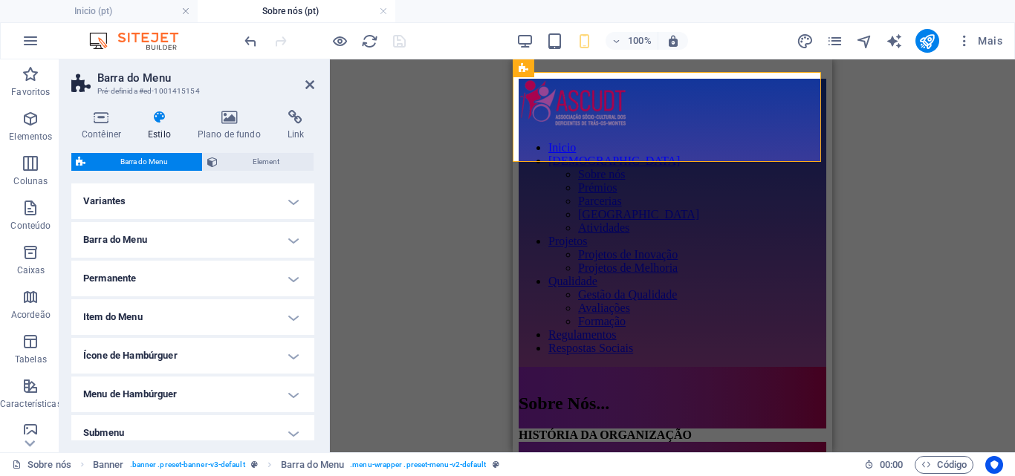
click at [293, 279] on h4 "Permanente" at bounding box center [192, 279] width 243 height 36
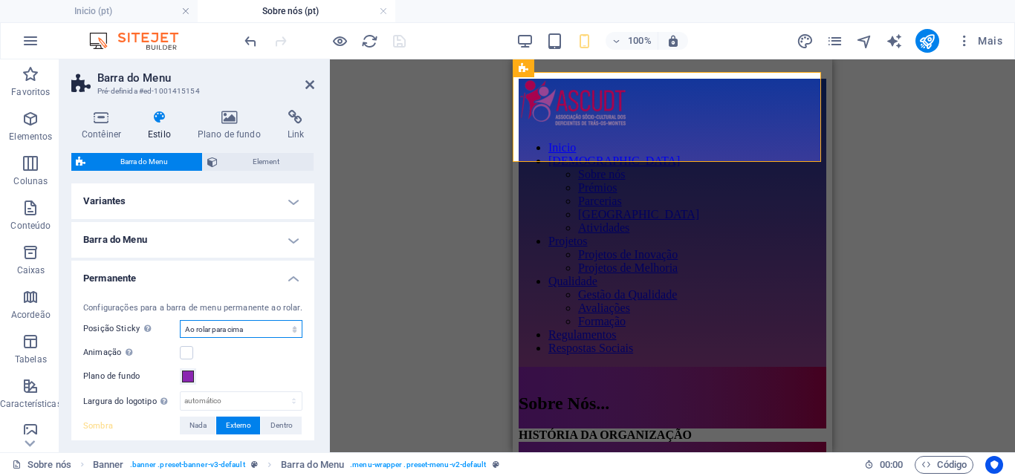
click at [285, 327] on select "Desligar Instantâneo Depois do menu Depois do banner Ao rolar para cima" at bounding box center [241, 329] width 123 height 18
click at [291, 278] on h4 "Permanente" at bounding box center [192, 274] width 243 height 27
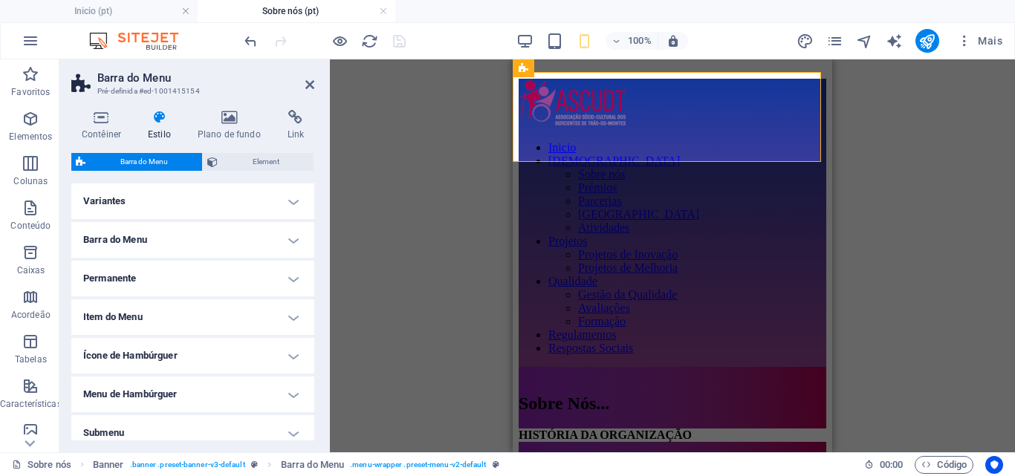
click at [291, 314] on h4 "Item do Menu" at bounding box center [192, 318] width 243 height 36
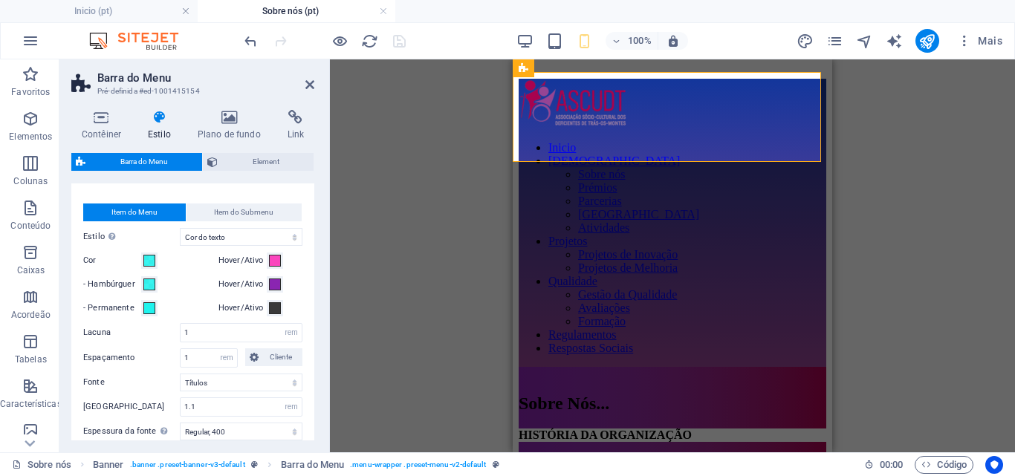
scroll to position [132, 0]
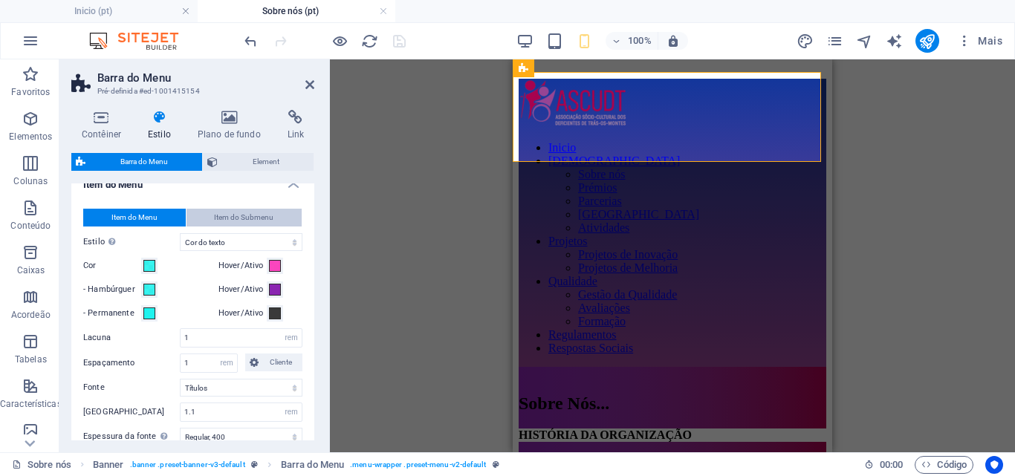
click at [264, 216] on span "Item do Submenu" at bounding box center [243, 218] width 59 height 18
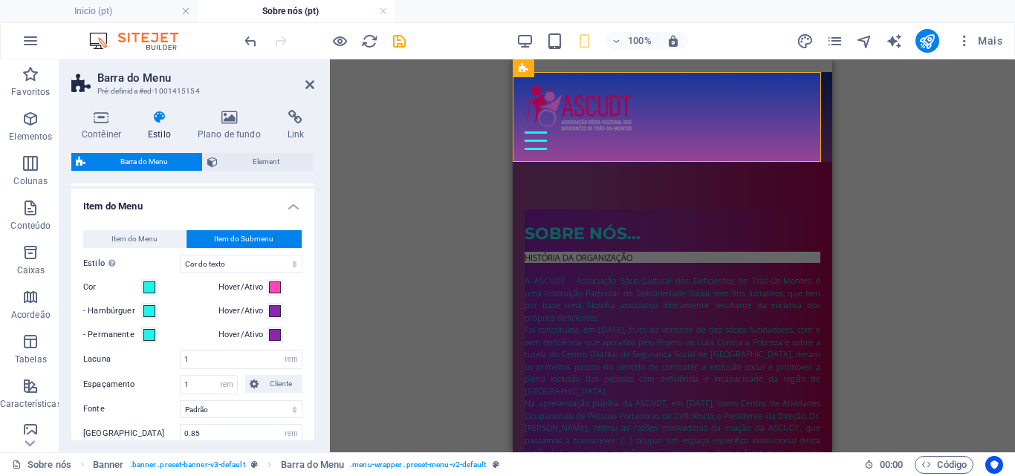
scroll to position [105, 0]
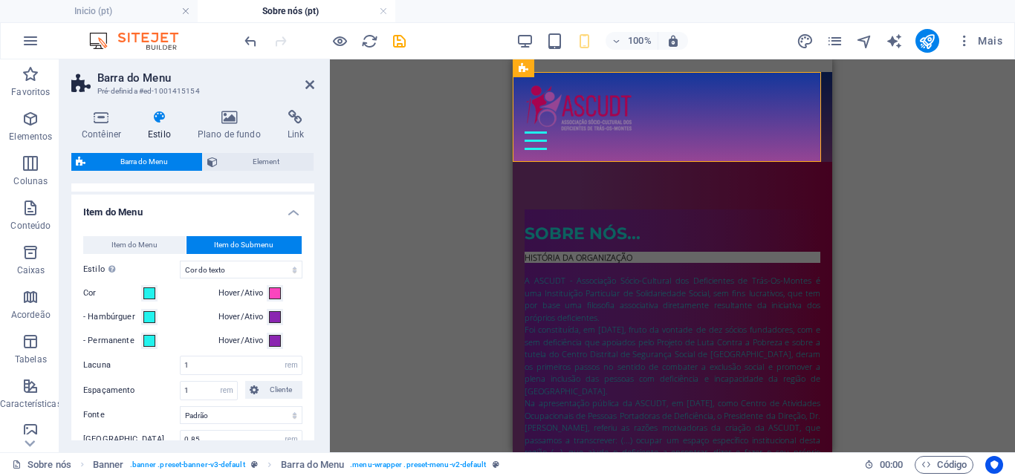
click at [293, 213] on h4 "Item do Menu" at bounding box center [192, 208] width 243 height 27
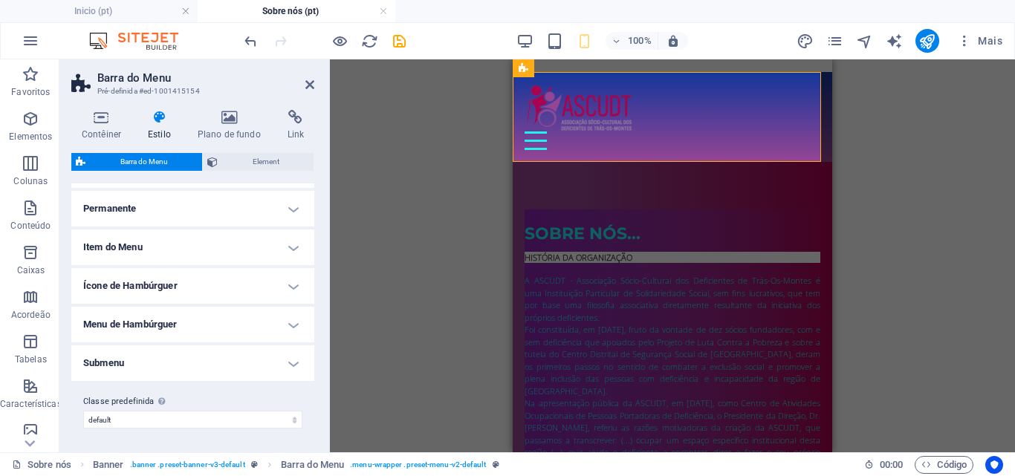
click at [294, 247] on h4 "Item do Menu" at bounding box center [192, 248] width 243 height 36
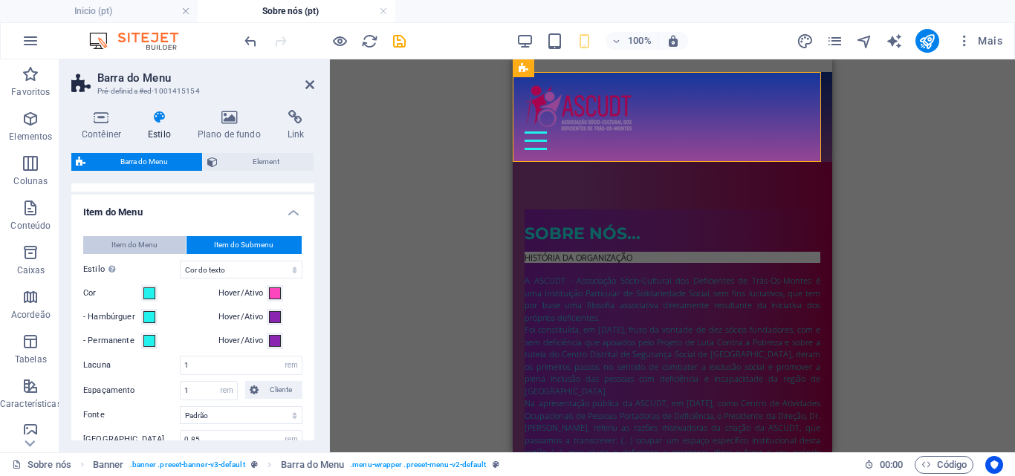
click at [157, 249] on button "Item do Menu" at bounding box center [134, 245] width 103 height 18
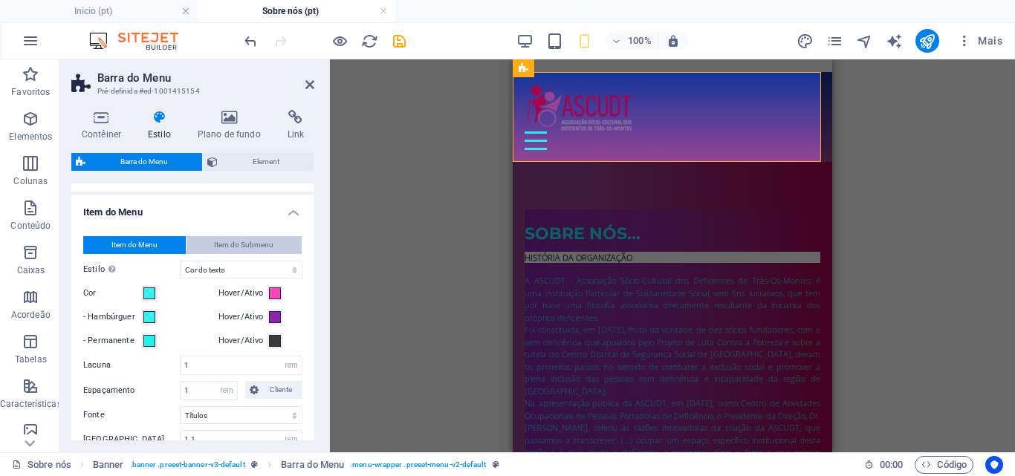
click at [216, 244] on span "Item do Submenu" at bounding box center [243, 245] width 59 height 18
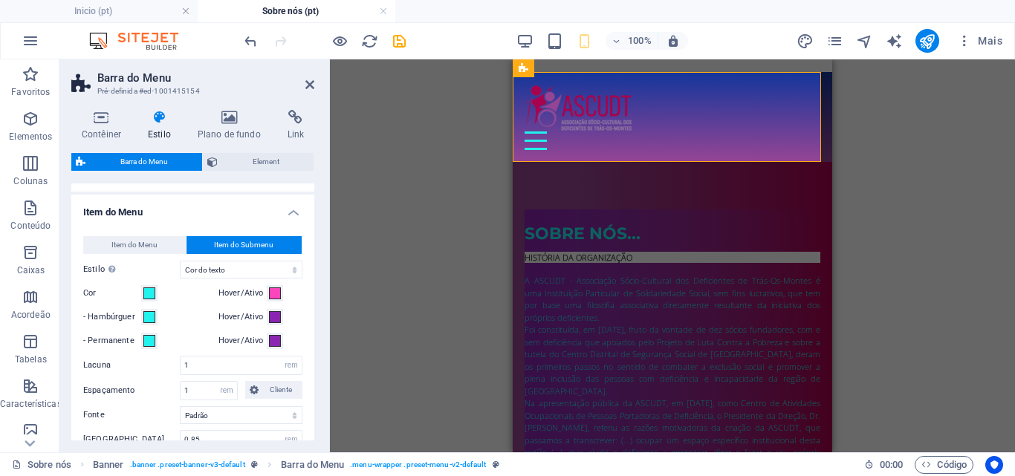
select select
click at [172, 245] on button "Item do Menu" at bounding box center [134, 245] width 103 height 18
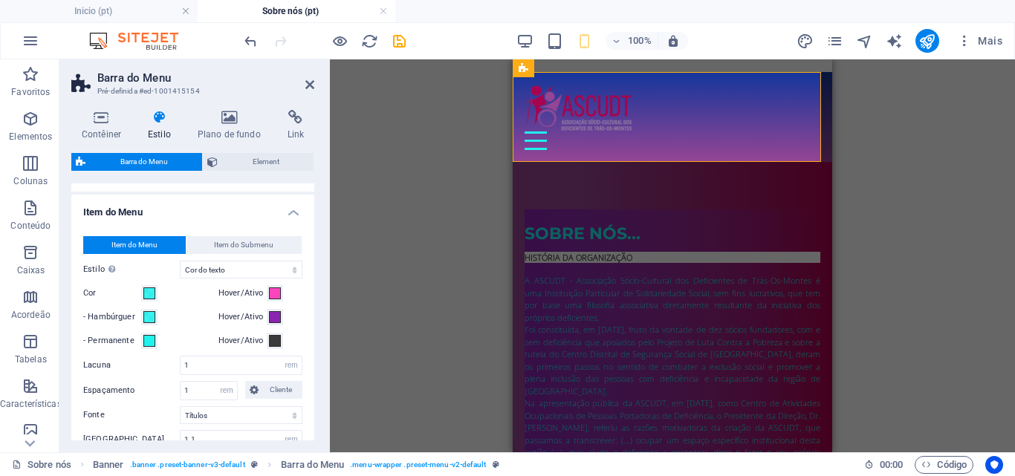
click at [291, 208] on h4 "Item do Menu" at bounding box center [192, 208] width 243 height 27
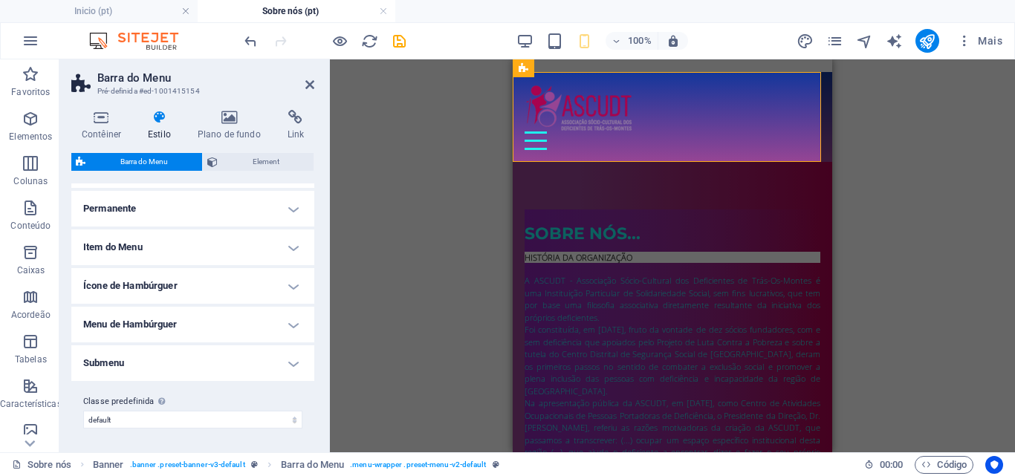
scroll to position [70, 0]
click at [295, 245] on h4 "Item do Menu" at bounding box center [192, 248] width 243 height 36
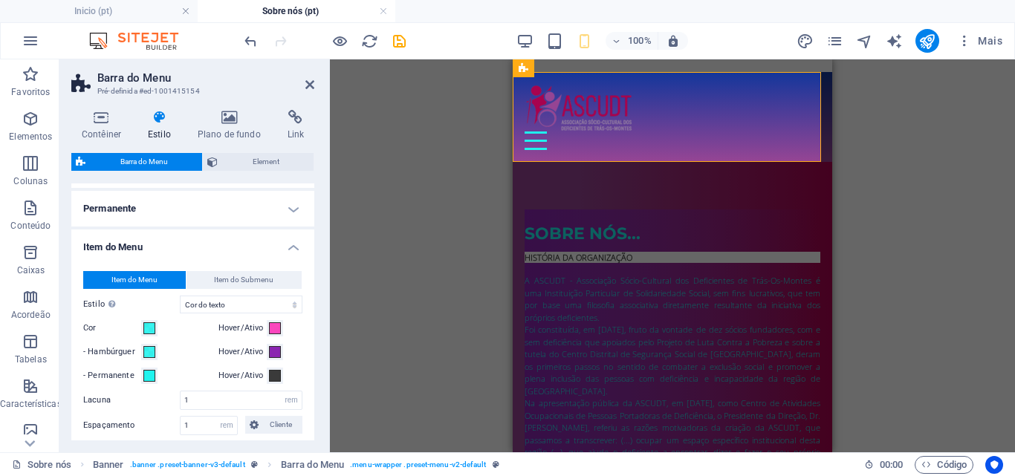
scroll to position [105, 0]
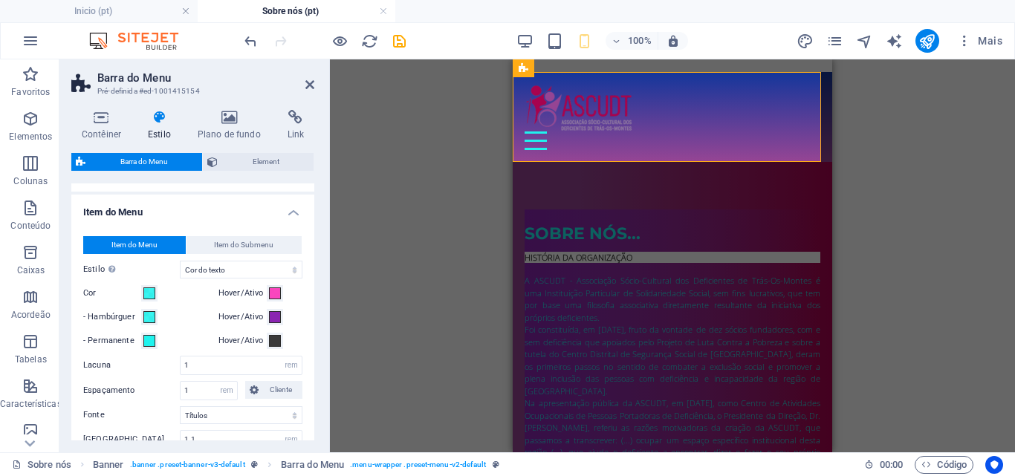
click at [288, 213] on h4 "Item do Menu" at bounding box center [192, 208] width 243 height 27
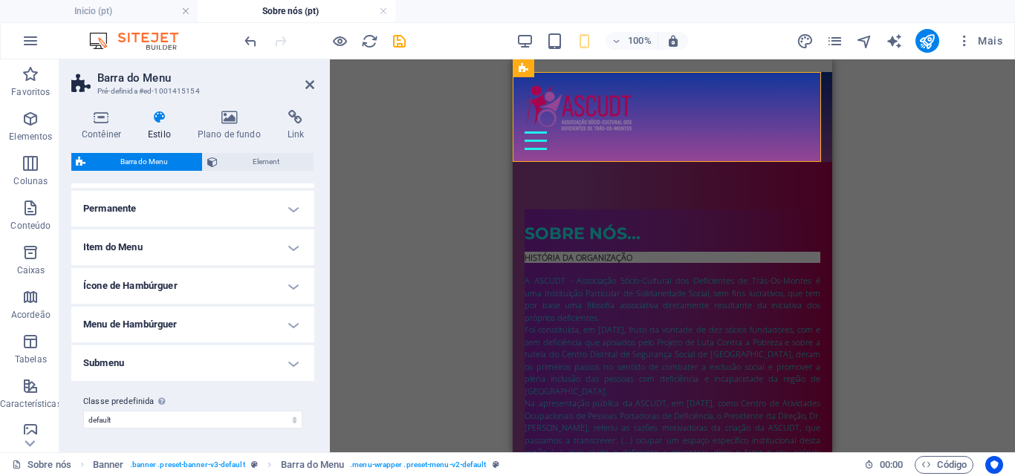
scroll to position [70, 0]
click at [291, 285] on h4 "Ícone de Hambúrguer" at bounding box center [192, 286] width 243 height 36
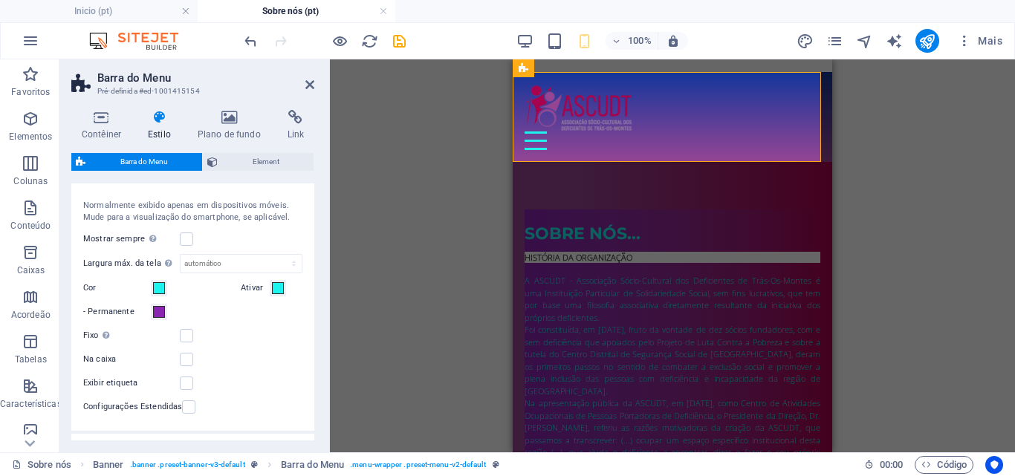
scroll to position [183, 0]
click at [190, 326] on label at bounding box center [186, 332] width 13 height 13
click at [0, 0] on input "Fixo Posiciona o trigger em um estado fixo para que esteja constantemente na ja…" at bounding box center [0, 0] width 0 height 0
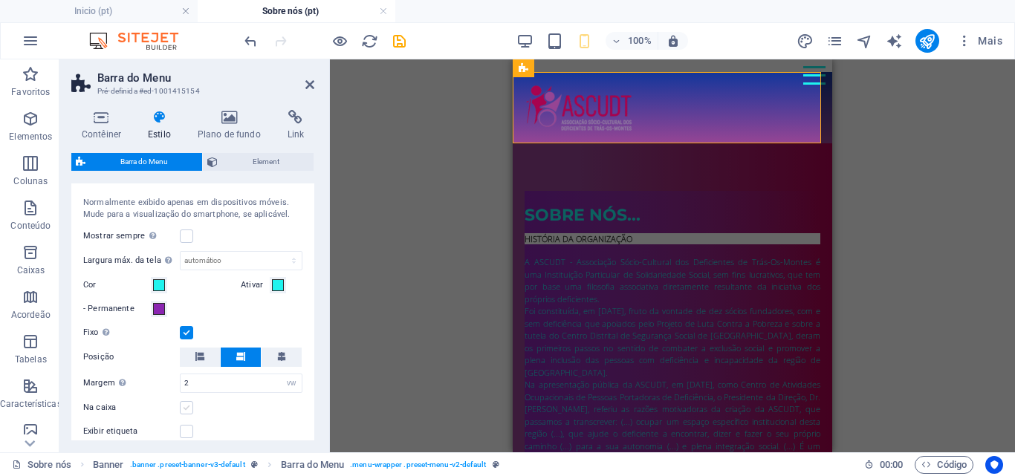
click at [187, 410] on label at bounding box center [186, 407] width 13 height 13
click at [0, 0] on input "Na caixa" at bounding box center [0, 0] width 0 height 0
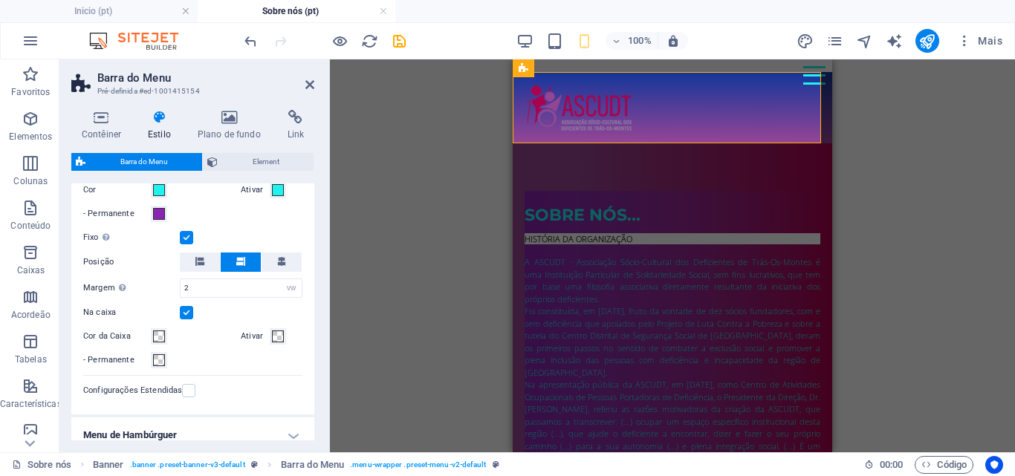
scroll to position [295, 0]
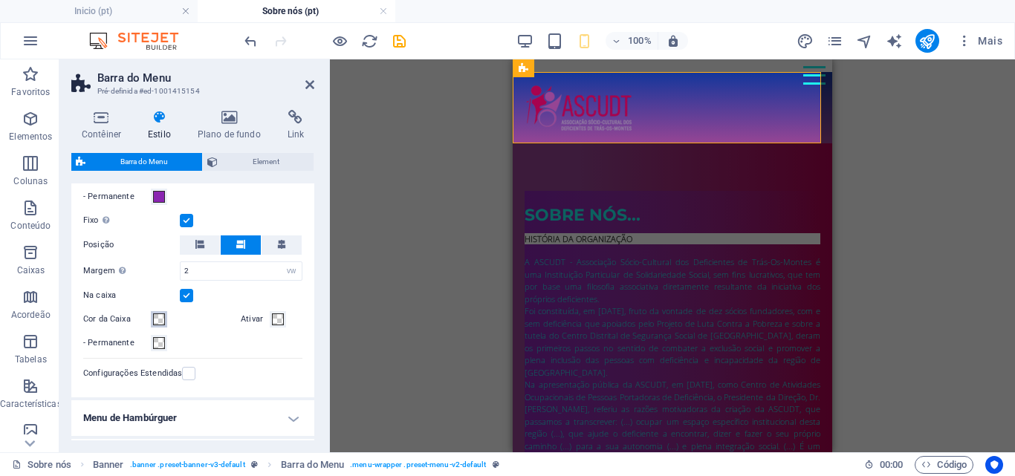
click at [157, 321] on span at bounding box center [159, 320] width 12 height 12
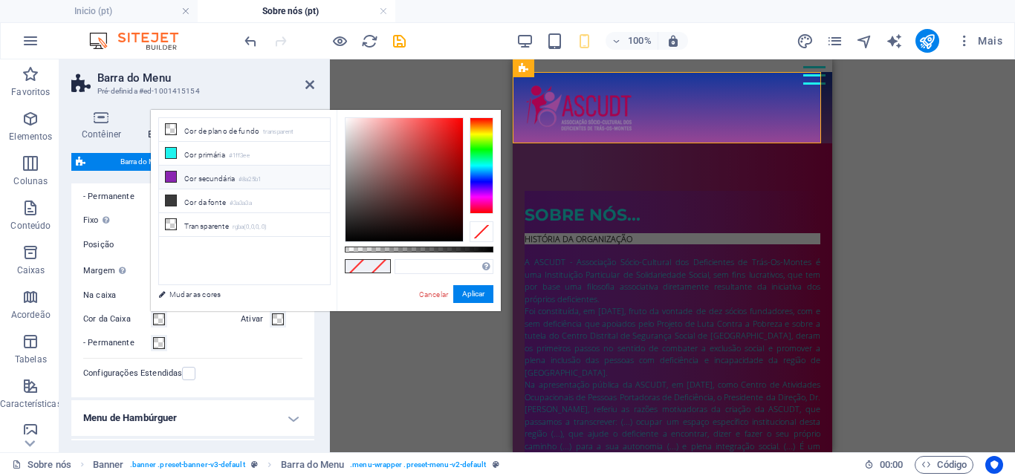
click at [168, 172] on icon at bounding box center [171, 177] width 10 height 10
type input "#8a25b1"
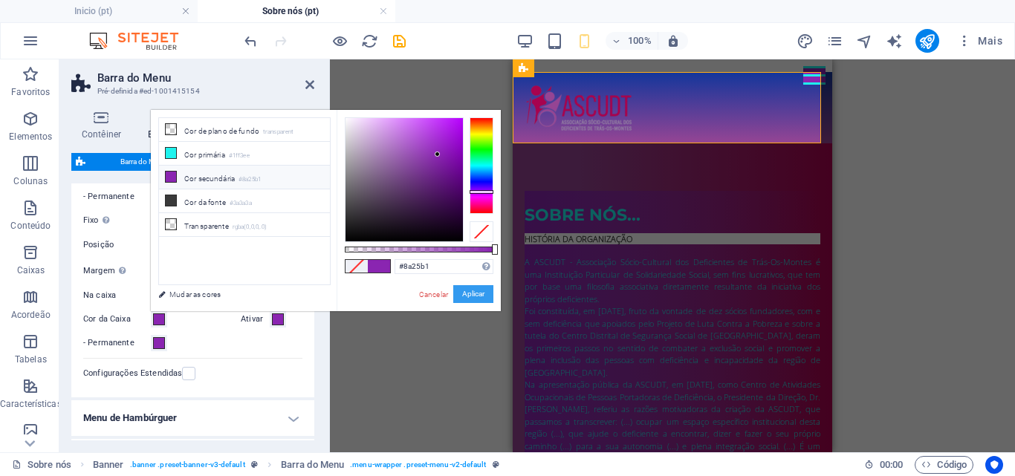
click at [466, 291] on button "Aplicar" at bounding box center [473, 294] width 40 height 18
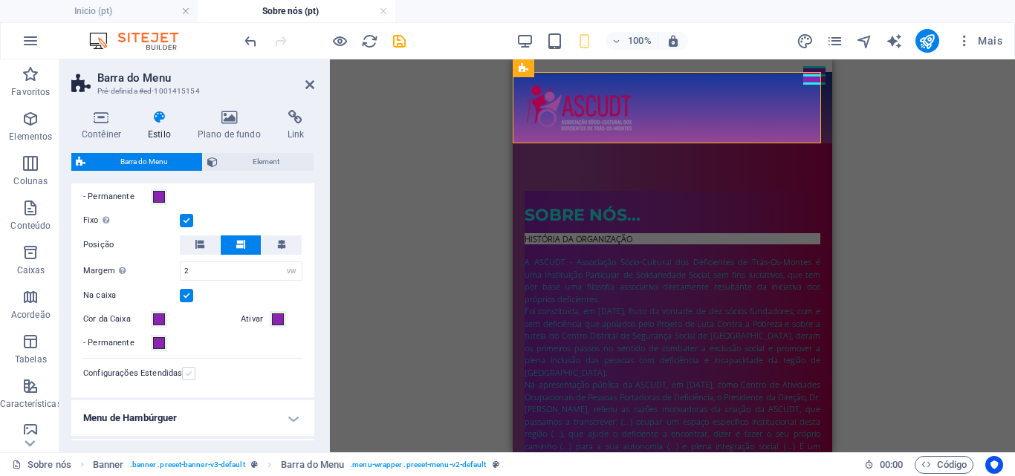
click at [189, 372] on label at bounding box center [188, 373] width 13 height 13
click at [0, 0] on input "Configurações Estendidas" at bounding box center [0, 0] width 0 height 0
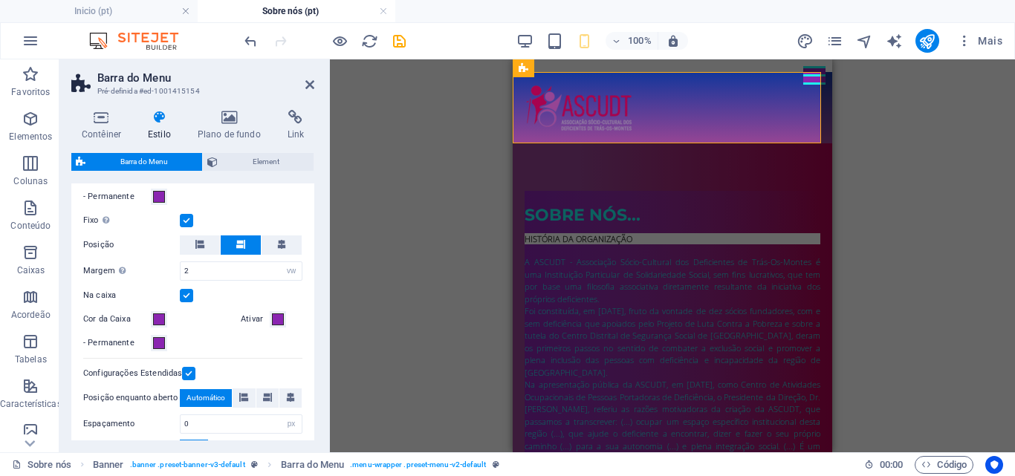
drag, startPoint x: 311, startPoint y: 320, endPoint x: 311, endPoint y: 337, distance: 17.1
click at [311, 337] on div "Normalmente exibido apenas em dispositivos móveis. Mude para a visualização do …" at bounding box center [192, 351] width 249 height 562
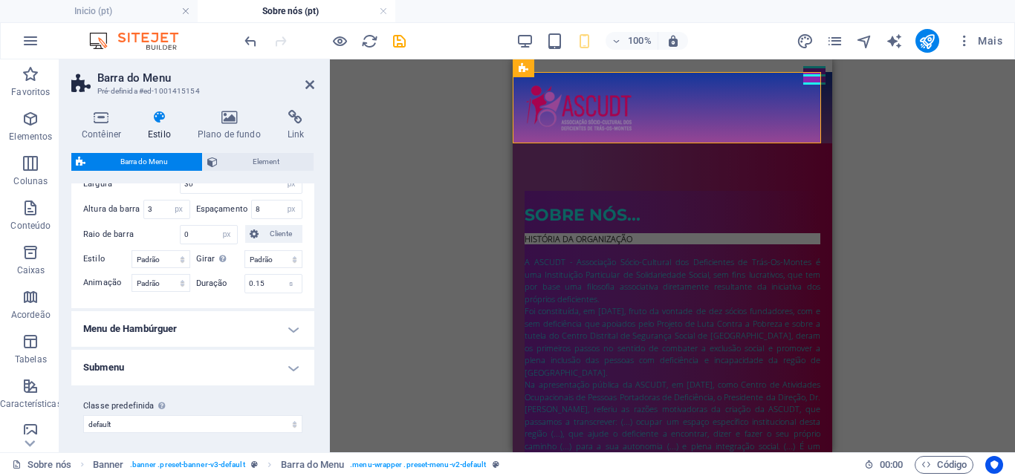
scroll to position [623, 0]
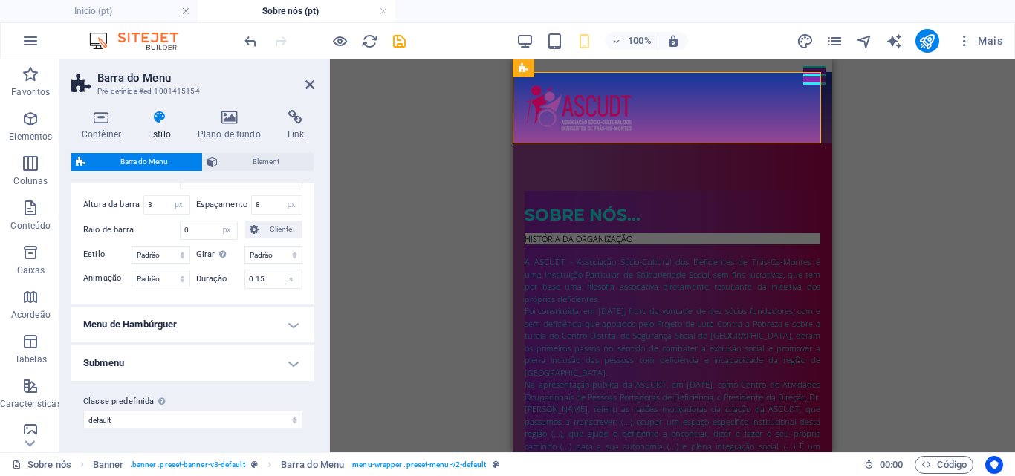
click at [291, 328] on h4 "Menu de Hambúrguer" at bounding box center [192, 325] width 243 height 36
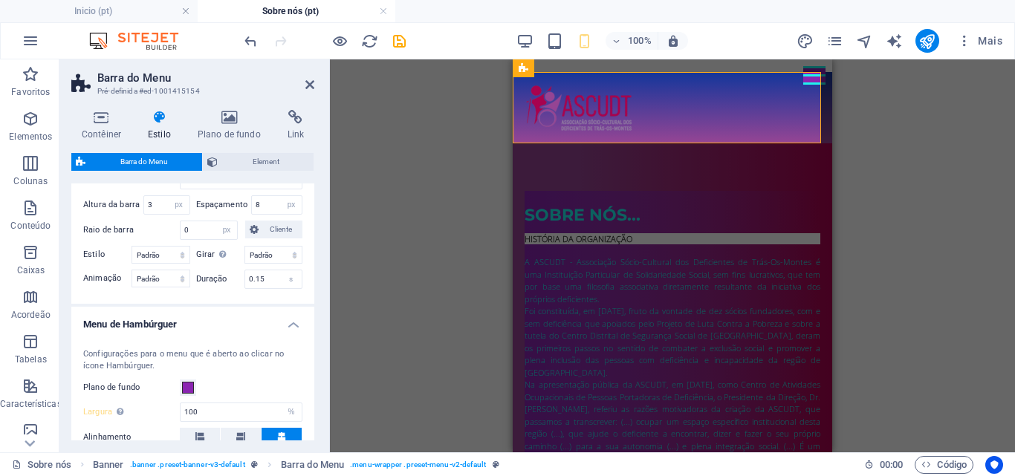
drag, startPoint x: 311, startPoint y: 337, endPoint x: 315, endPoint y: 371, distance: 33.7
click at [315, 371] on div "Contêiner Estilo Plano de fundo Link Tamanho Altura Padrão px rem % vh vw Altur…" at bounding box center [192, 275] width 267 height 355
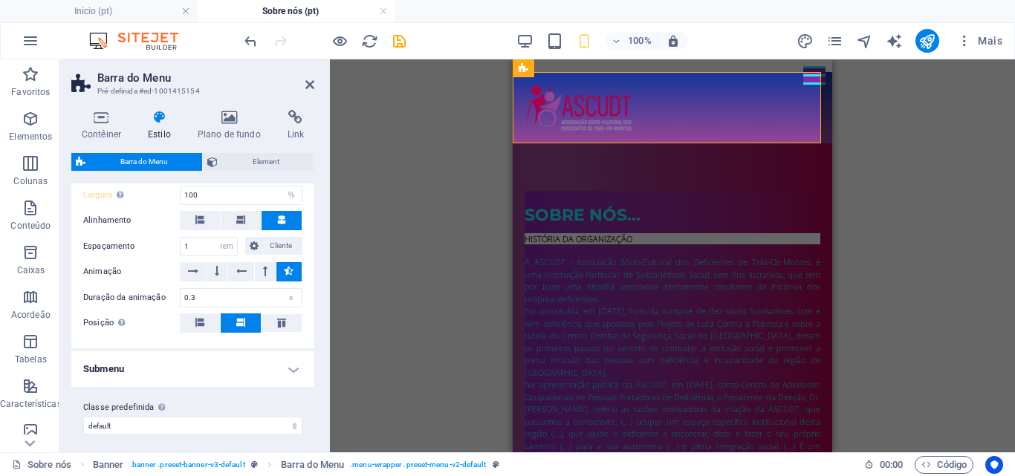
scroll to position [846, 0]
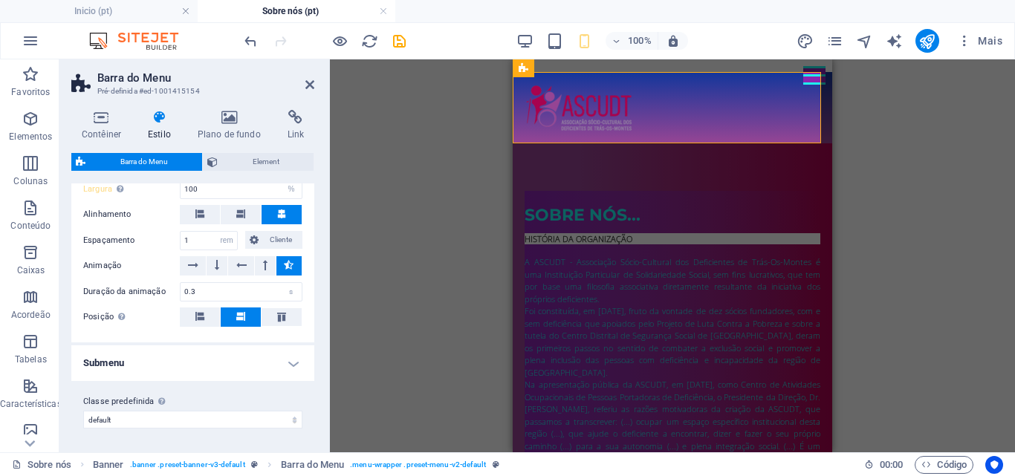
click at [288, 365] on h4 "Submenu" at bounding box center [192, 364] width 243 height 36
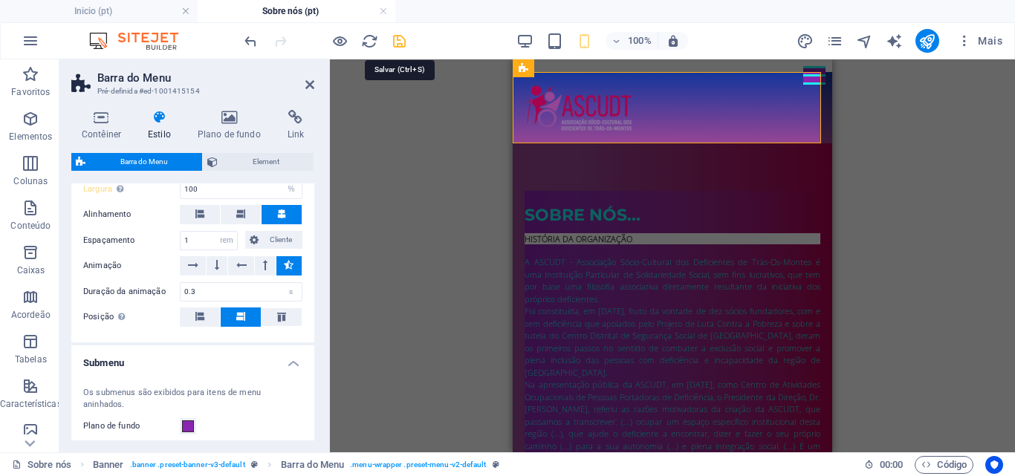
click at [398, 40] on icon "save" at bounding box center [399, 41] width 17 height 17
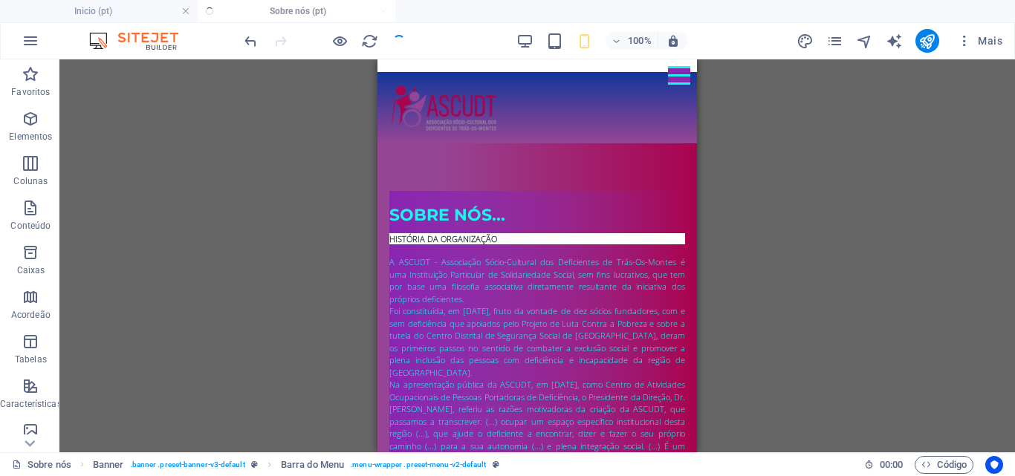
checkbox input "false"
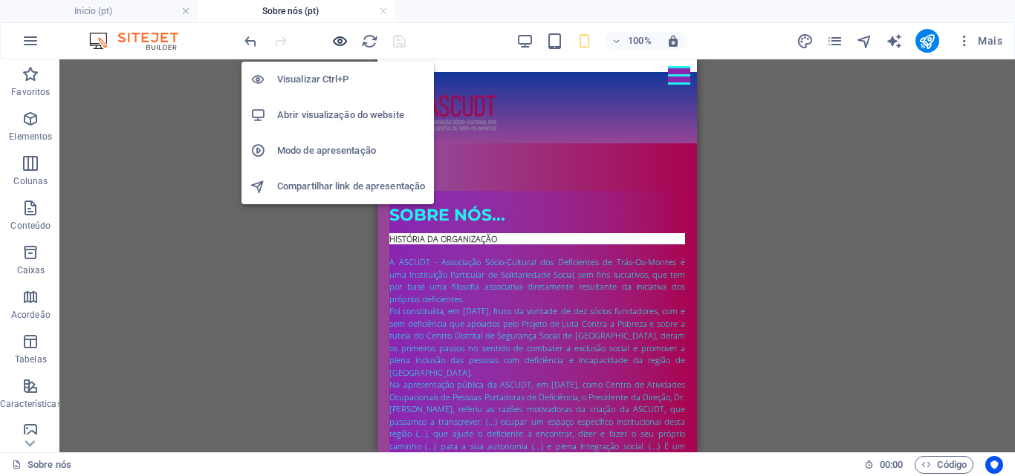
click at [340, 39] on icon "button" at bounding box center [340, 41] width 17 height 17
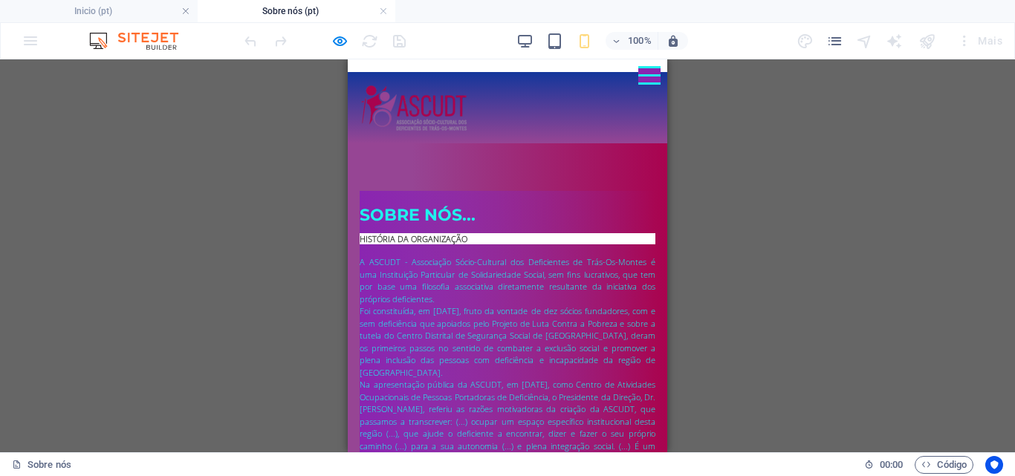
click at [639, 73] on div at bounding box center [650, 75] width 22 height 19
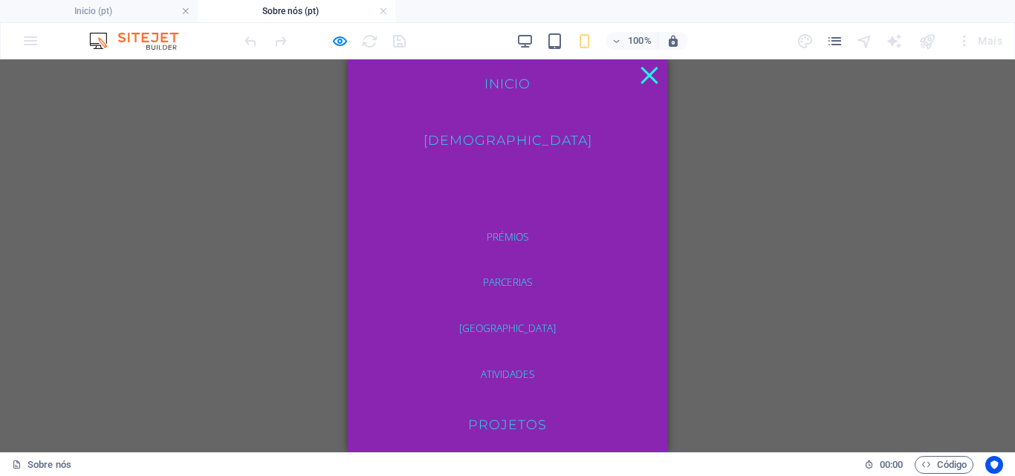
scroll to position [0, 0]
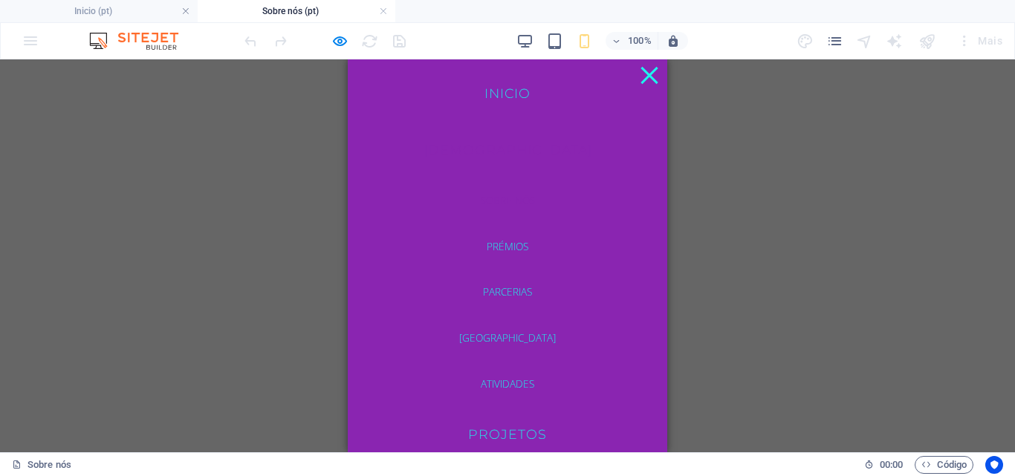
click at [514, 193] on link "Sobre nós" at bounding box center [508, 201] width 193 height 34
click at [497, 195] on link "Sobre nós" at bounding box center [508, 201] width 193 height 34
click at [501, 242] on link "Prémios" at bounding box center [508, 247] width 193 height 34
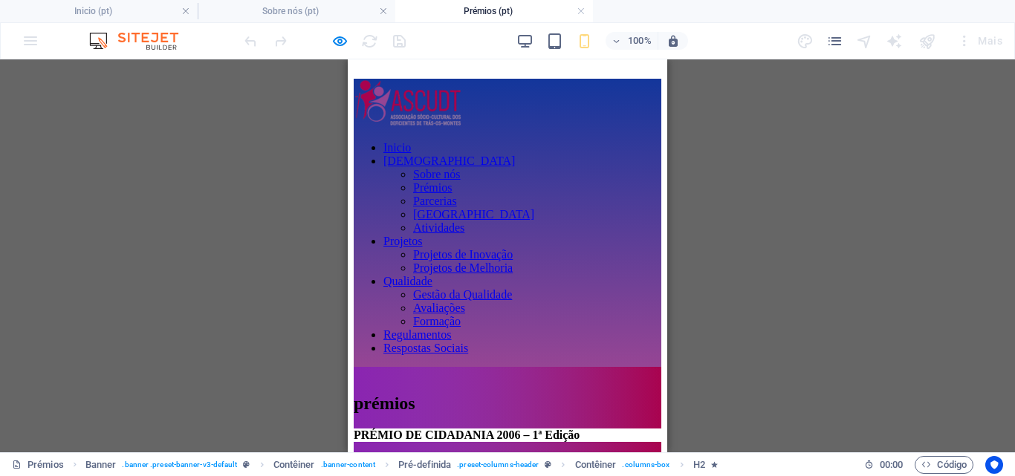
click at [633, 367] on div at bounding box center [508, 367] width 308 height 0
click at [499, 289] on nav "Inicio ASCUDT Sobre nós Prémios Parcerias Equipa Atividades Projetos Projetos d…" at bounding box center [508, 248] width 308 height 214
click at [499, 336] on nav "Inicio ASCUDT Sobre nós Prémios Parcerias Equipa Atividades Projetos Projetos d…" at bounding box center [508, 248] width 308 height 214
click at [497, 355] on nav "Inicio ASCUDT Sobre nós Prémios Parcerias Equipa Atividades Projetos Projetos d…" at bounding box center [508, 248] width 308 height 214
click at [499, 355] on nav "Inicio ASCUDT Sobre nós Prémios Parcerias Equipa Atividades Projetos Projetos d…" at bounding box center [508, 248] width 308 height 214
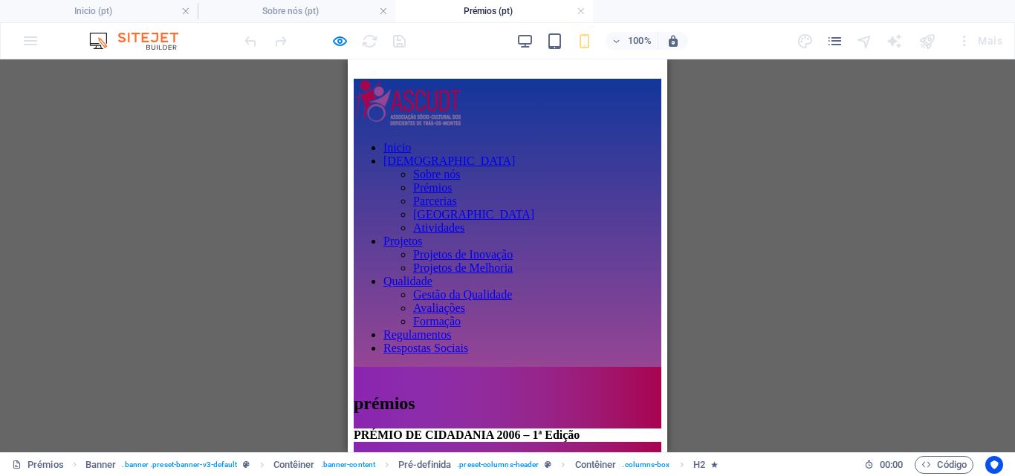
scroll to position [402, 0]
click at [482, 228] on nav "Inicio ASCUDT Sobre nós Prémios Parcerias Equipa Atividades Projetos Projetos d…" at bounding box center [508, 248] width 308 height 214
click at [485, 178] on nav "Inicio ASCUDT Sobre nós Prémios Parcerias Equipa Atividades Projetos Projetos d…" at bounding box center [508, 248] width 308 height 214
click at [636, 367] on div at bounding box center [508, 367] width 308 height 0
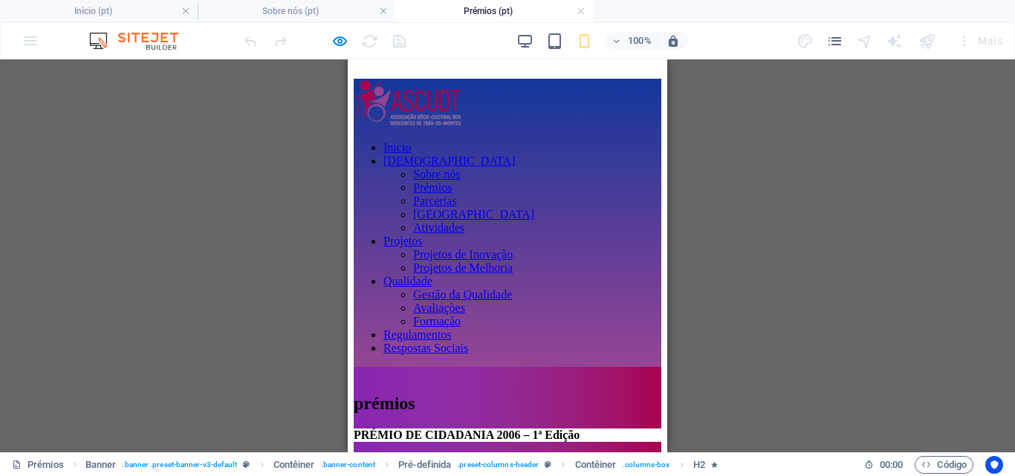
click at [634, 367] on div at bounding box center [508, 367] width 308 height 0
click at [581, 10] on link at bounding box center [581, 11] width 9 height 14
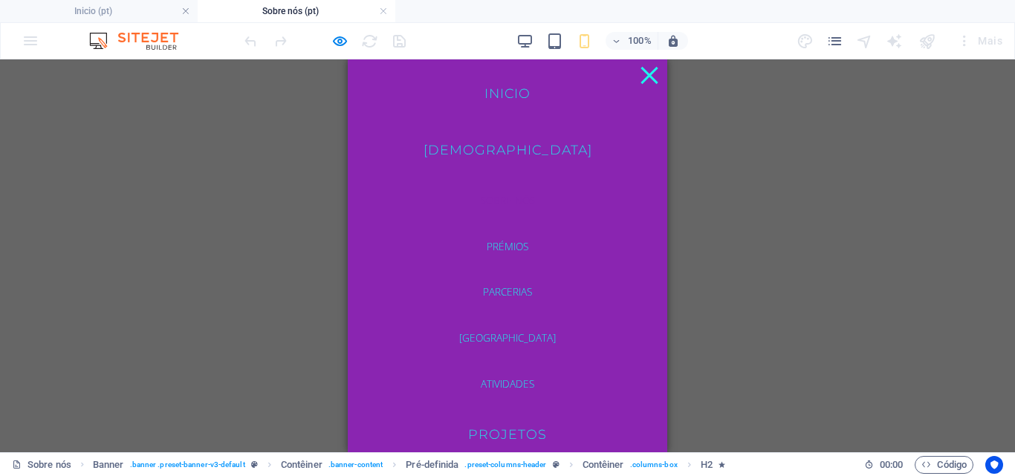
click at [639, 71] on div at bounding box center [650, 75] width 22 height 19
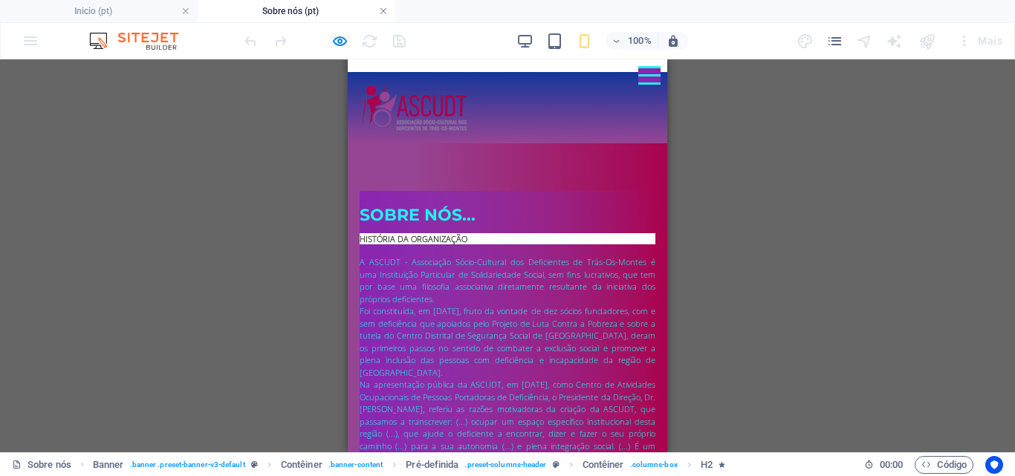
click at [383, 12] on link at bounding box center [383, 11] width 9 height 14
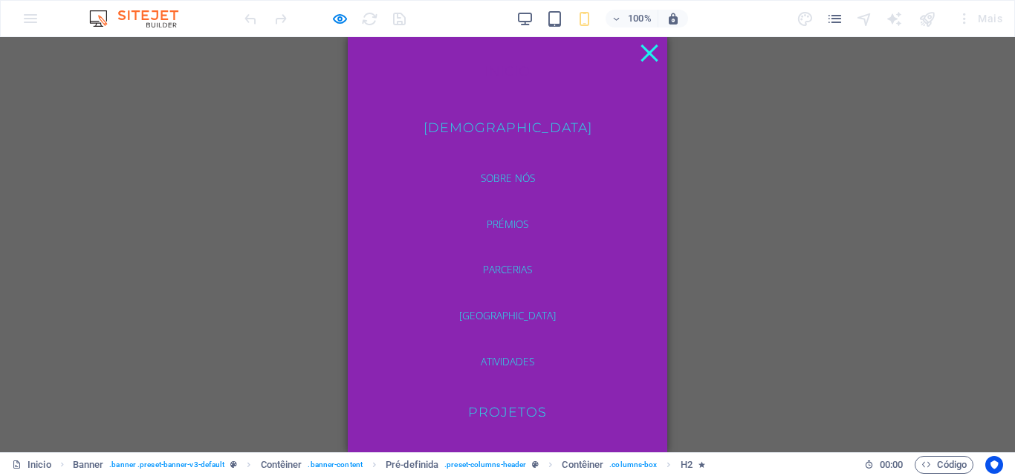
click at [642, 51] on div at bounding box center [650, 52] width 17 height 17
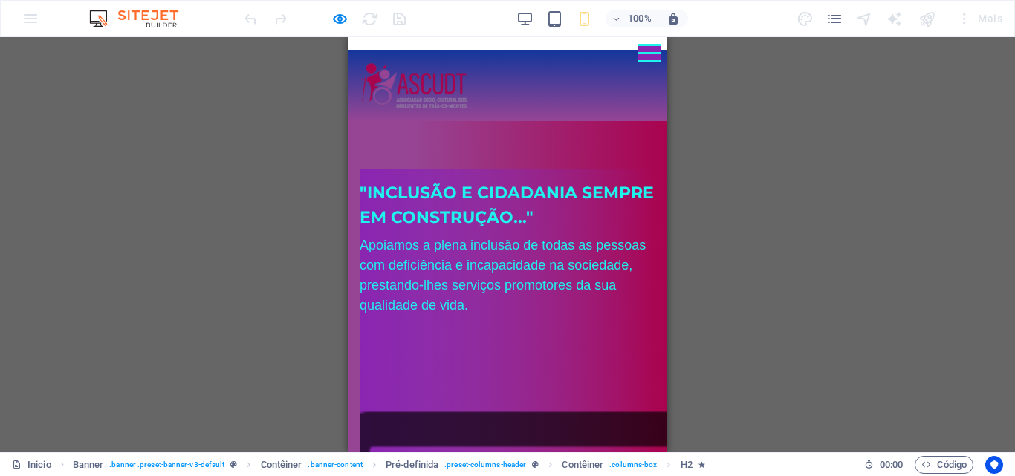
click at [639, 58] on div at bounding box center [650, 53] width 22 height 19
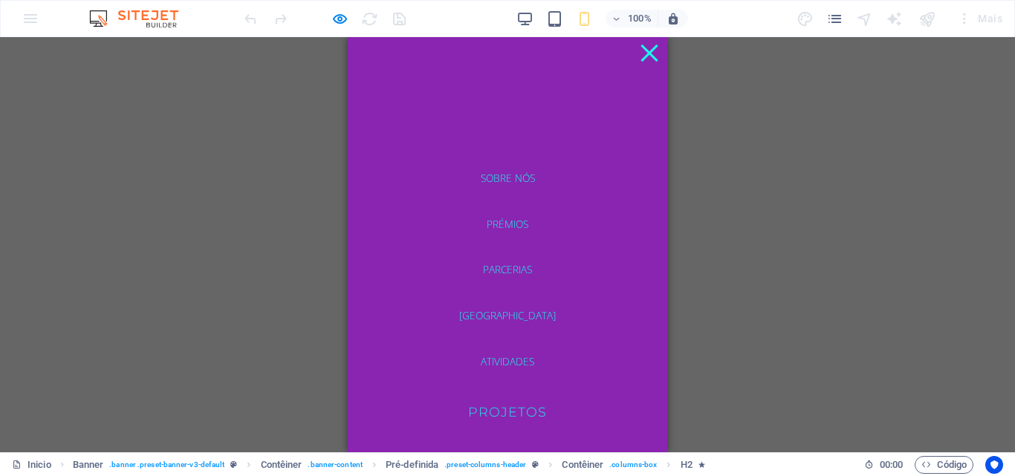
click at [516, 124] on link "ASCUDT" at bounding box center [508, 127] width 193 height 37
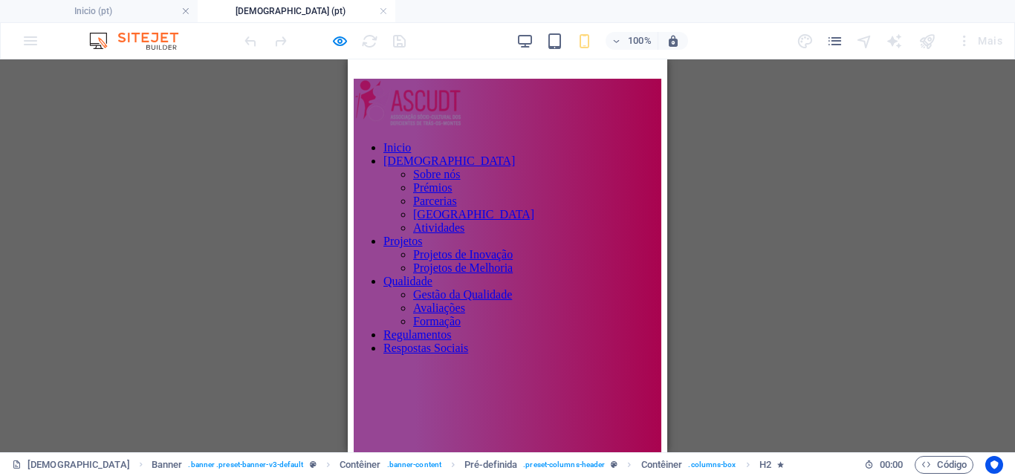
scroll to position [0, 0]
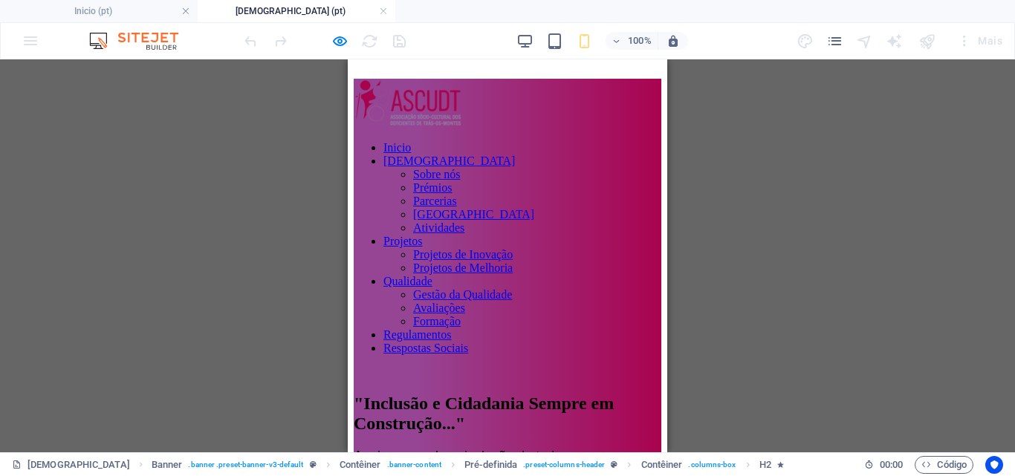
click at [633, 367] on div at bounding box center [508, 367] width 308 height 0
click at [638, 367] on div at bounding box center [508, 367] width 308 height 0
click at [633, 367] on div at bounding box center [508, 367] width 308 height 0
click at [381, 10] on link at bounding box center [383, 11] width 9 height 14
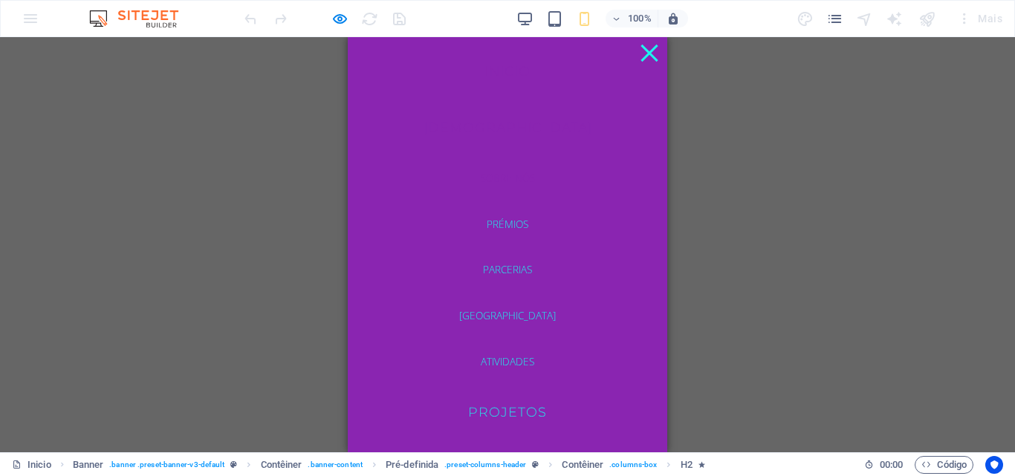
click at [497, 180] on link "Sobre nós" at bounding box center [508, 178] width 193 height 34
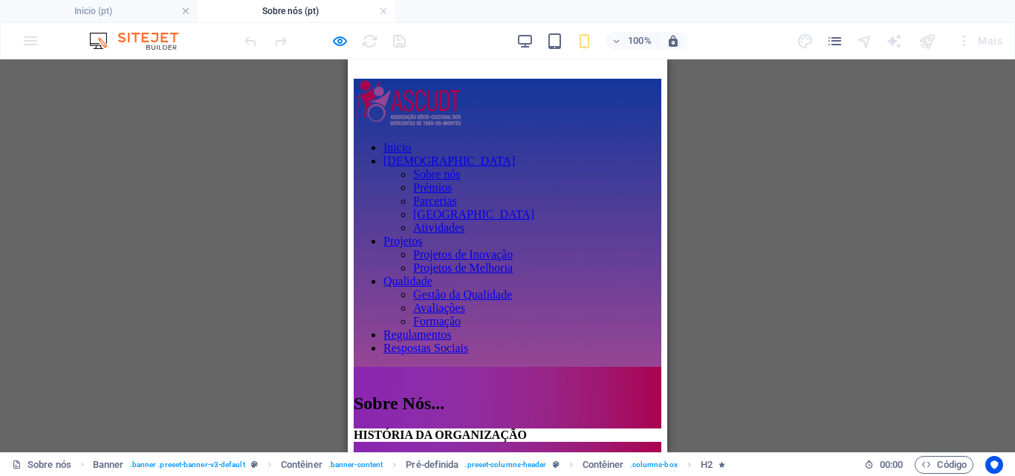
click at [633, 367] on div at bounding box center [508, 367] width 308 height 0
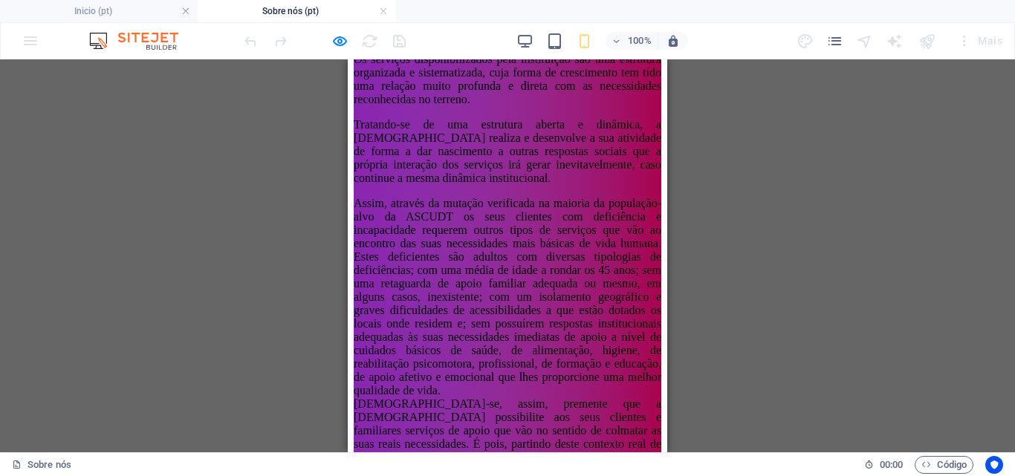
scroll to position [402, 0]
drag, startPoint x: 652, startPoint y: 233, endPoint x: 1018, endPoint y: 493, distance: 448.8
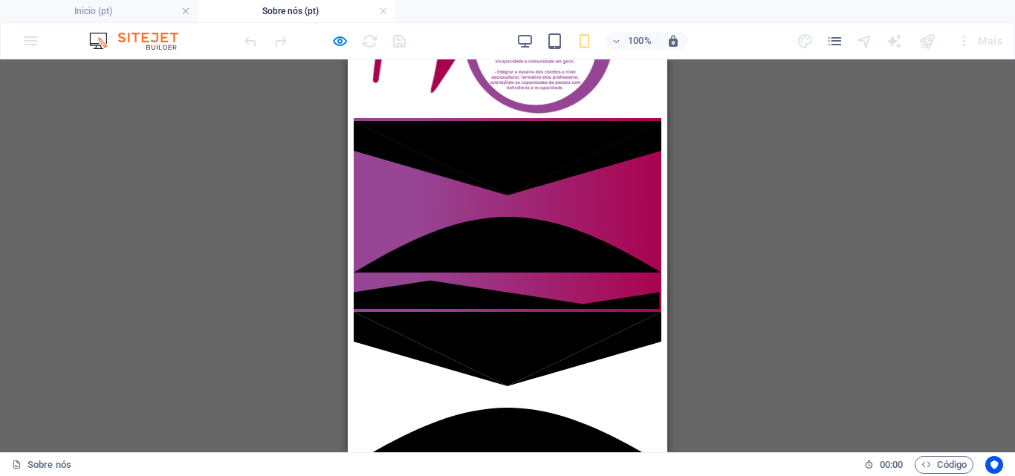
scroll to position [2178, 0]
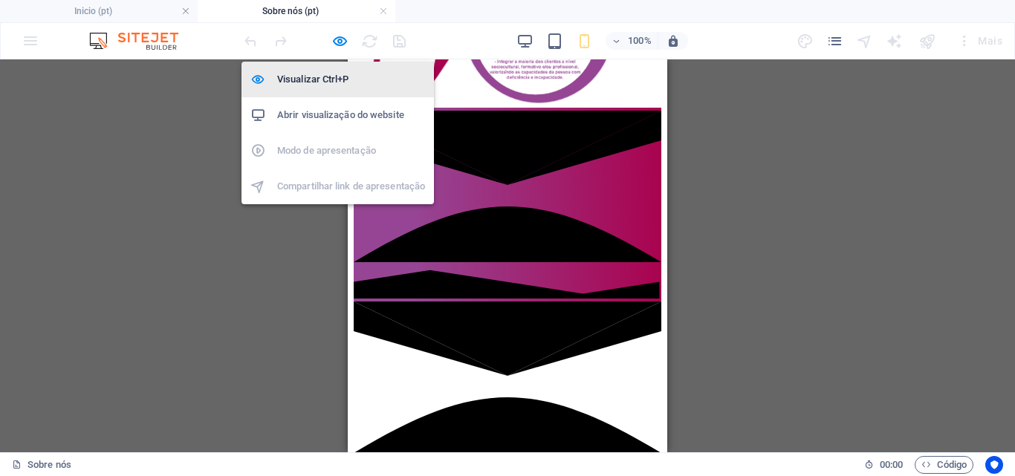
click at [340, 77] on h6 "Visualizar Ctrl+P" at bounding box center [351, 80] width 148 height 18
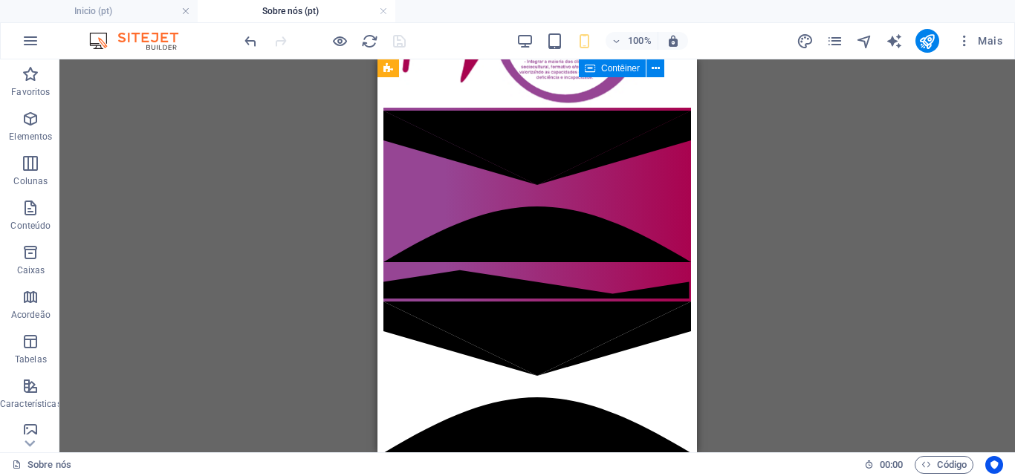
click at [668, 75] on div "Contêiner" at bounding box center [626, 68] width 95 height 19
click at [666, 74] on div "Contêiner" at bounding box center [626, 68] width 95 height 19
click at [384, 10] on link at bounding box center [383, 11] width 9 height 14
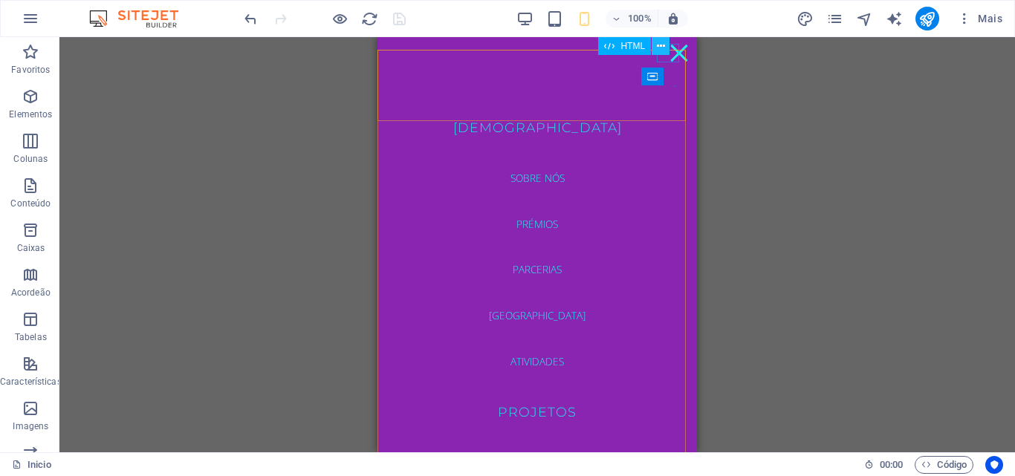
click at [669, 52] on button at bounding box center [661, 46] width 18 height 18
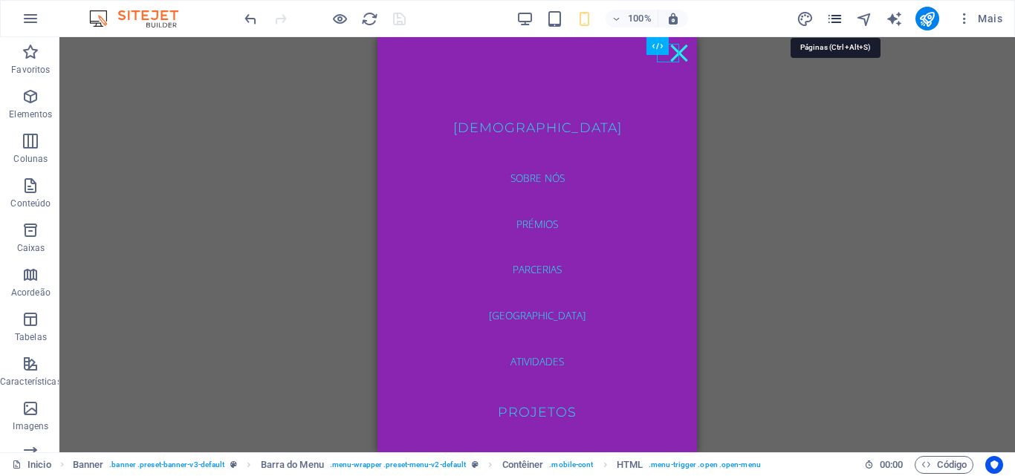
click at [832, 16] on icon "pages" at bounding box center [835, 18] width 17 height 17
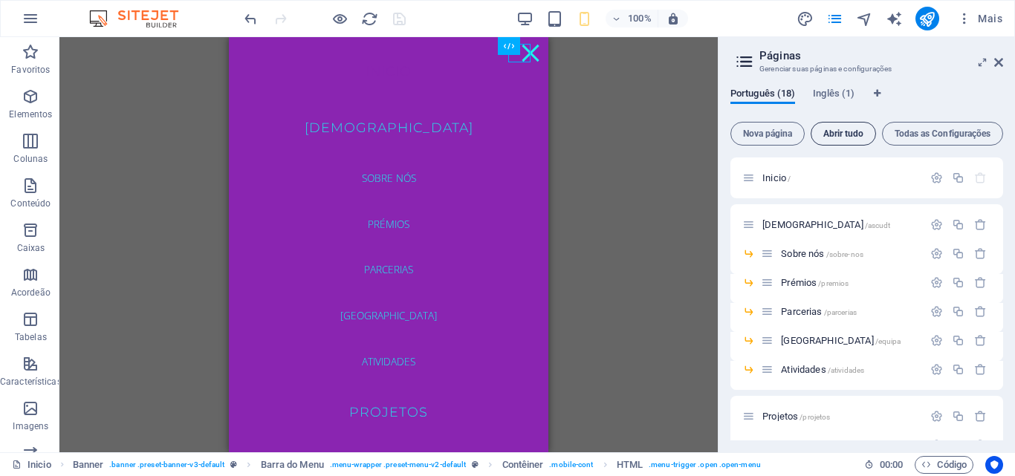
click at [858, 135] on span "Abrir tudo" at bounding box center [844, 133] width 52 height 9
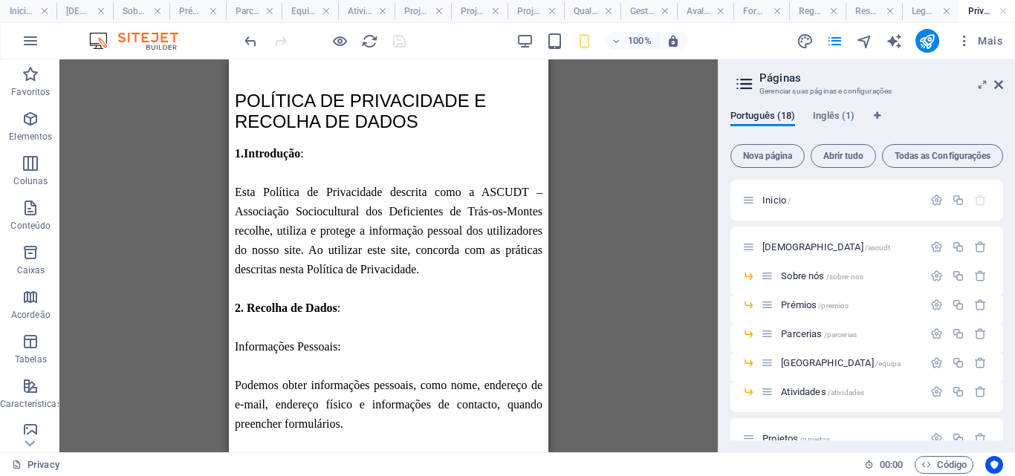
scroll to position [0, 0]
click at [1003, 13] on link at bounding box center [1003, 11] width 9 height 14
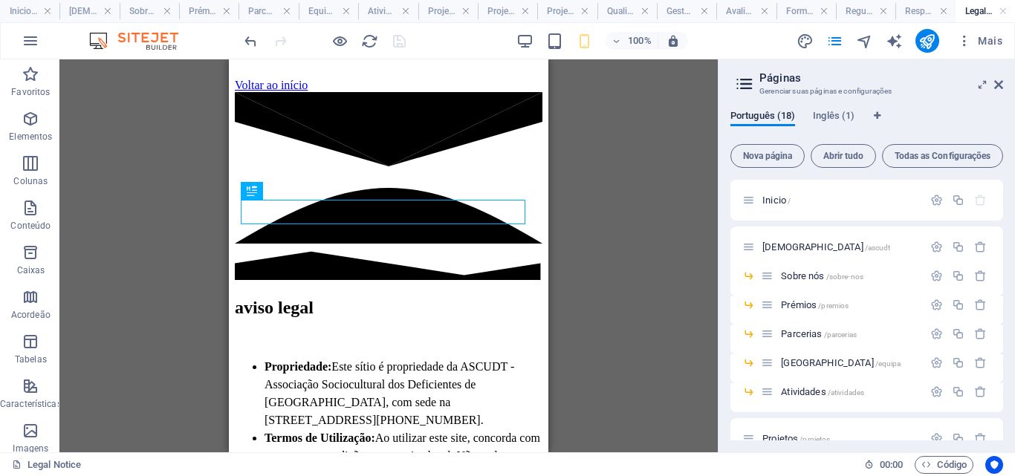
click at [1003, 13] on link at bounding box center [1003, 11] width 9 height 14
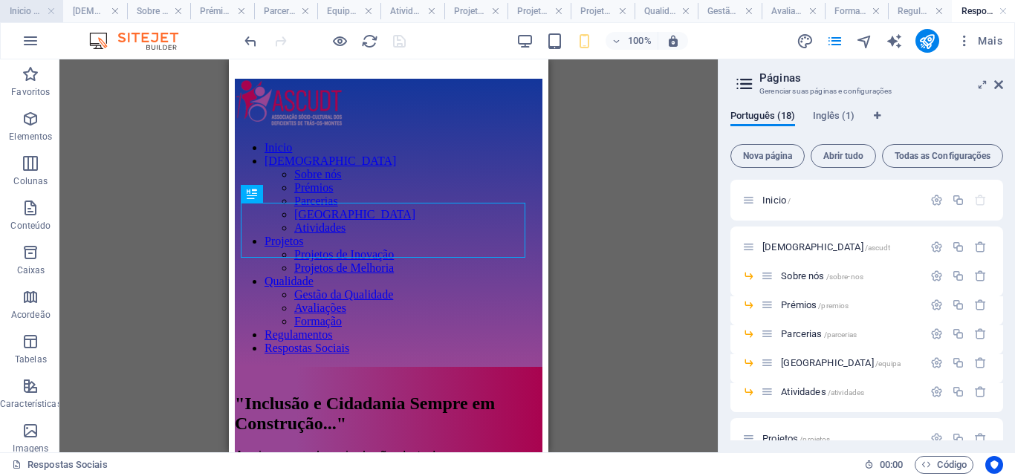
click at [36, 10] on h4 "Inicio (pt)" at bounding box center [31, 11] width 63 height 16
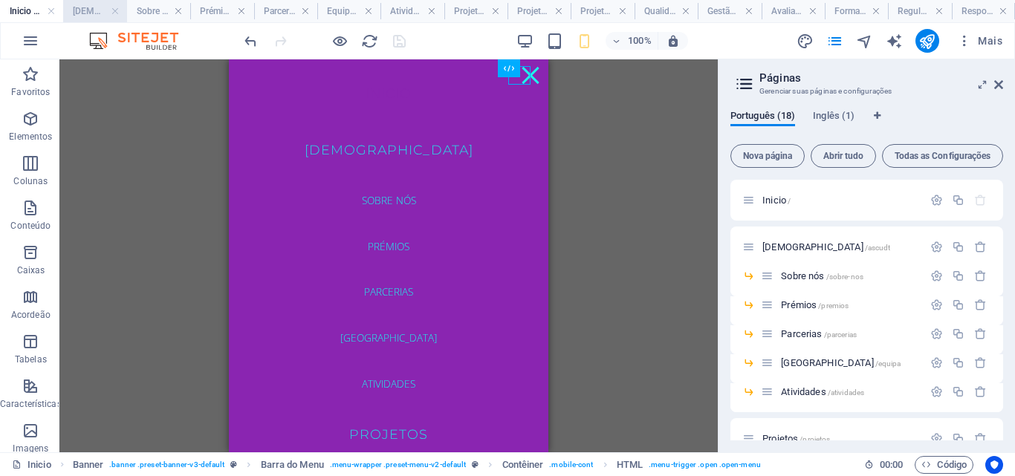
click at [83, 12] on h4 "ASCUDT (pt)" at bounding box center [94, 11] width 63 height 16
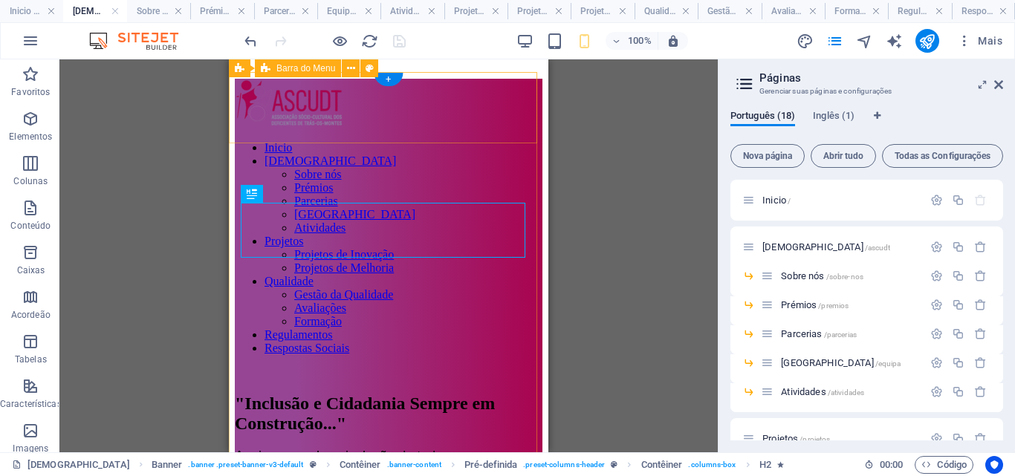
click at [503, 137] on div "Inicio ASCUDT Sobre nós Prémios Parcerias Equipa Atividades Projetos Projetos d…" at bounding box center [389, 223] width 308 height 288
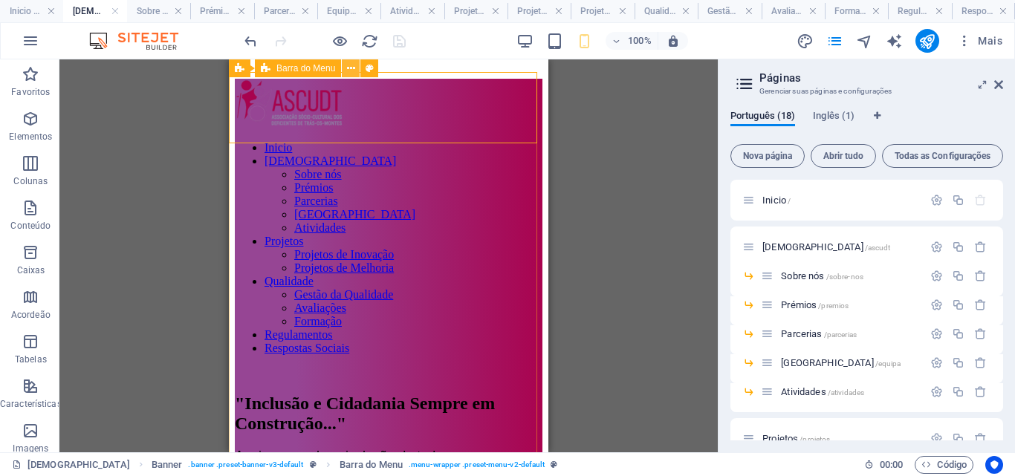
click at [351, 67] on icon at bounding box center [351, 69] width 8 height 16
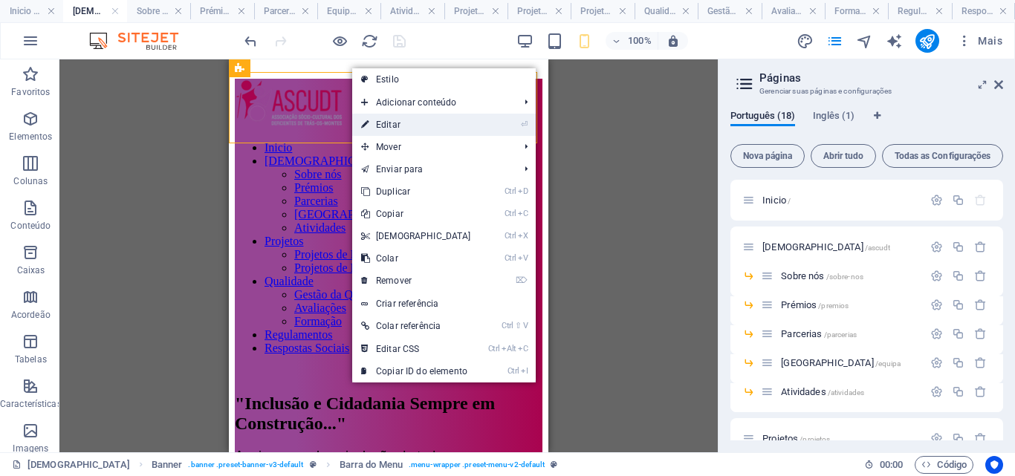
click at [378, 119] on link "⏎ Editar" at bounding box center [416, 125] width 128 height 22
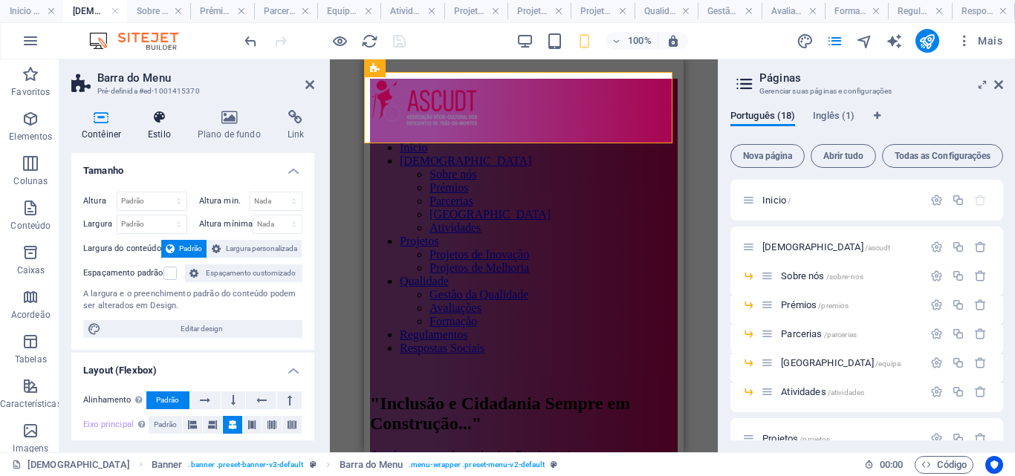
click at [164, 131] on h4 "Estilo" at bounding box center [163, 125] width 50 height 31
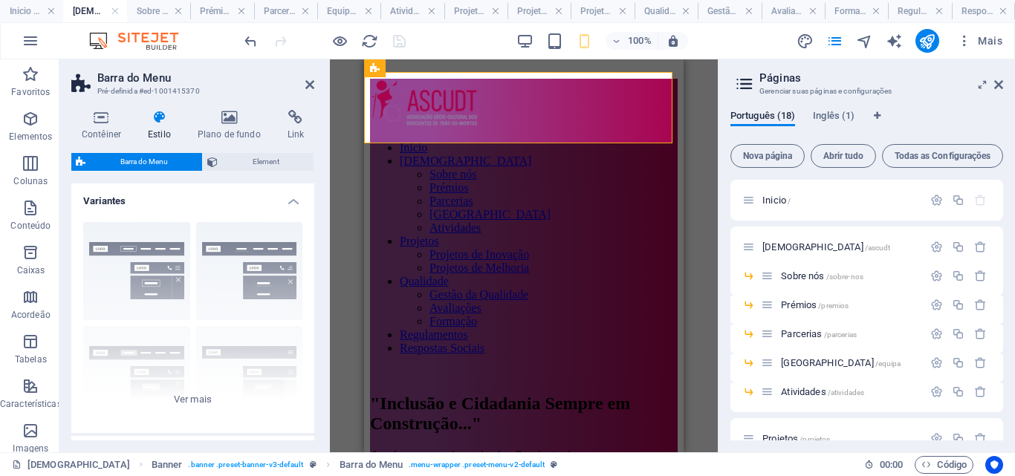
click at [288, 201] on h4 "Variantes" at bounding box center [192, 197] width 243 height 27
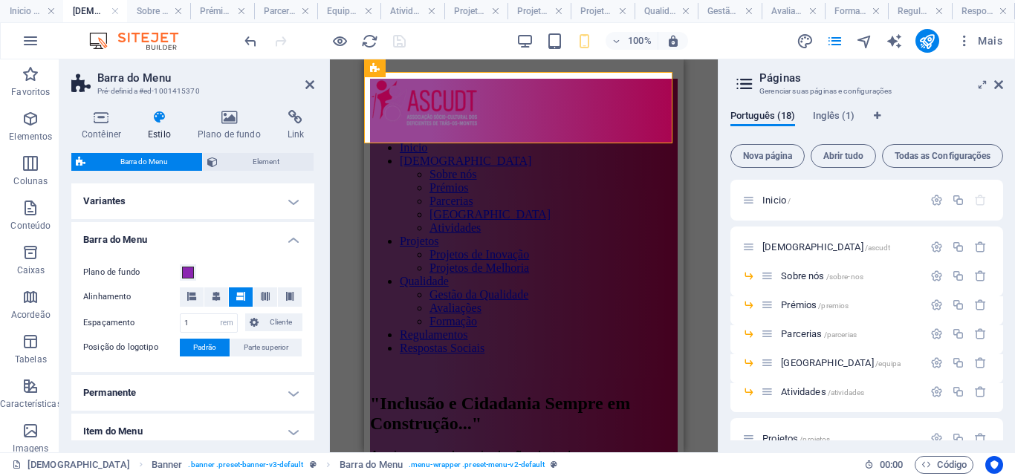
click at [288, 236] on h4 "Barra do Menu" at bounding box center [192, 235] width 243 height 27
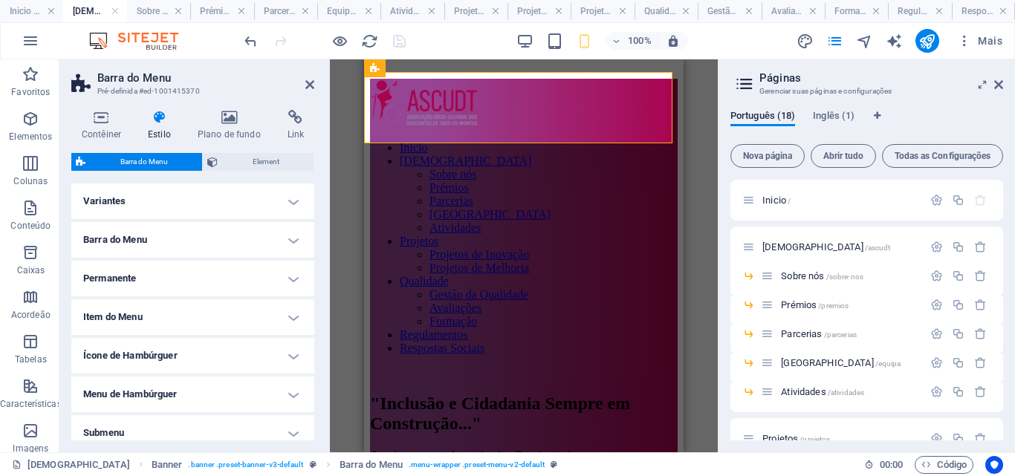
click at [290, 274] on h4 "Permanente" at bounding box center [192, 279] width 243 height 36
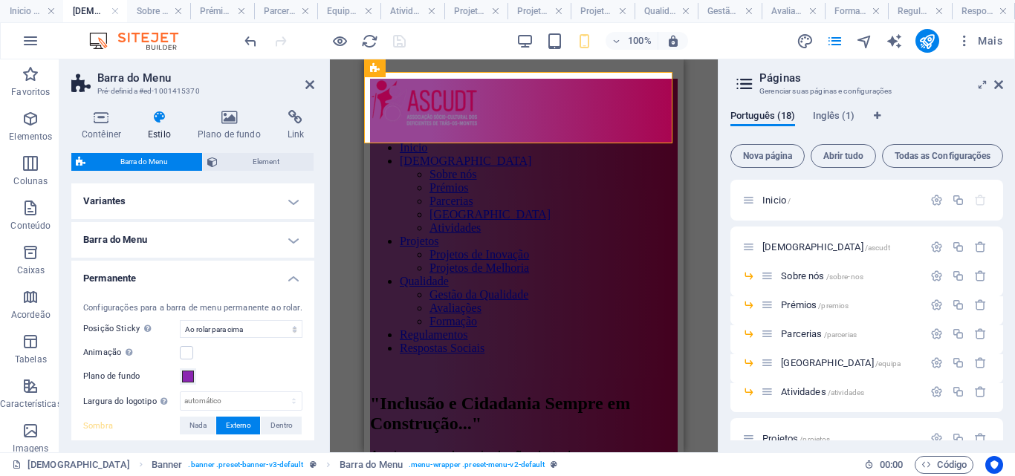
click at [290, 279] on h4 "Permanente" at bounding box center [192, 274] width 243 height 27
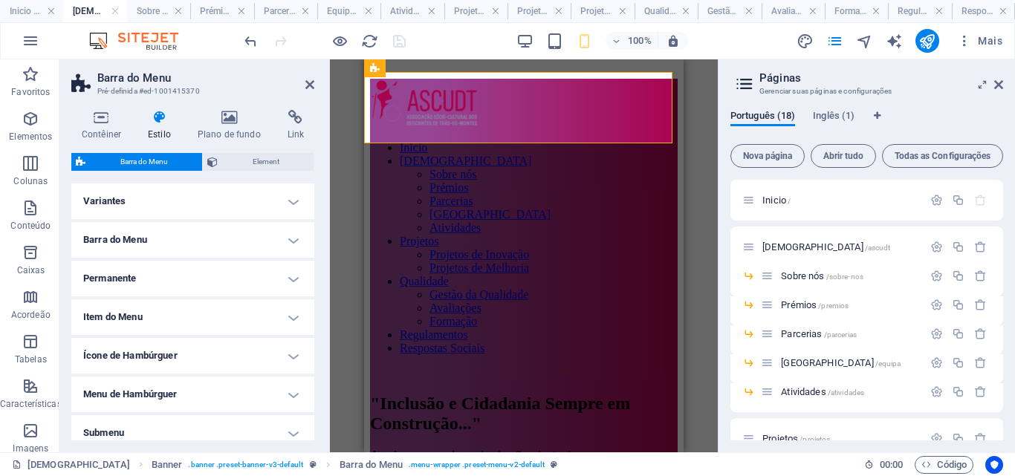
click at [291, 352] on h4 "Ícone de Hambúrguer" at bounding box center [192, 356] width 243 height 36
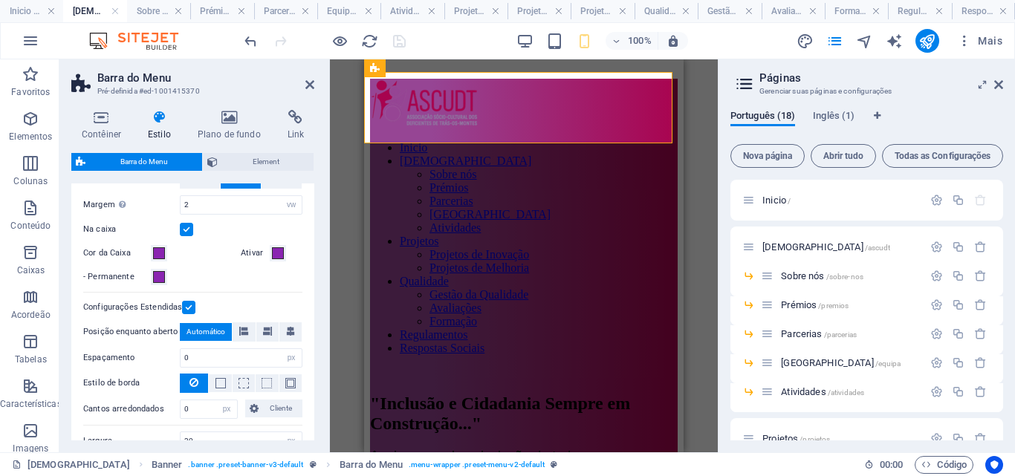
scroll to position [363, 0]
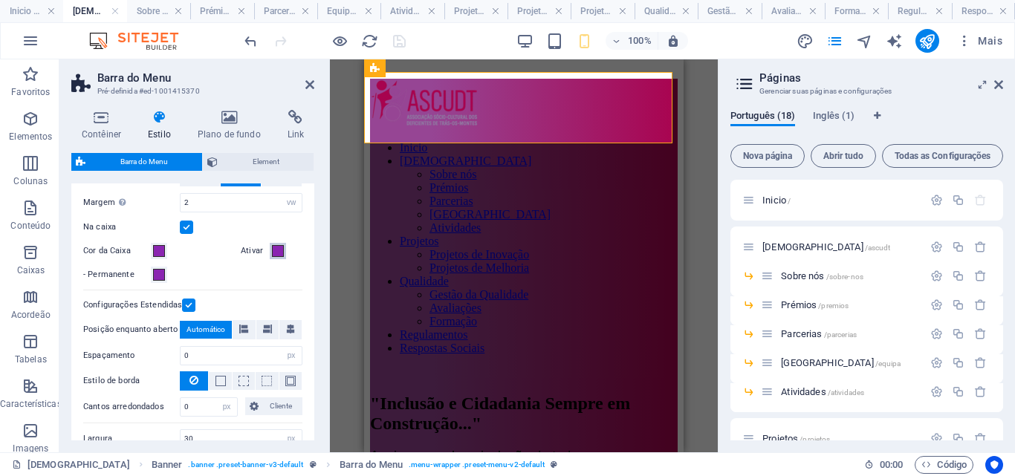
click at [272, 248] on span at bounding box center [278, 251] width 12 height 12
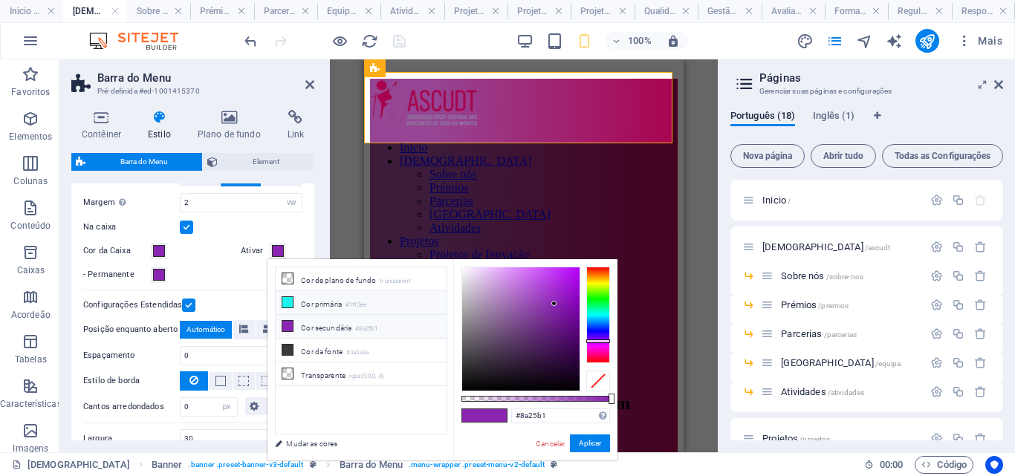
click at [284, 298] on icon at bounding box center [287, 302] width 10 height 10
type input "#1ff3ee"
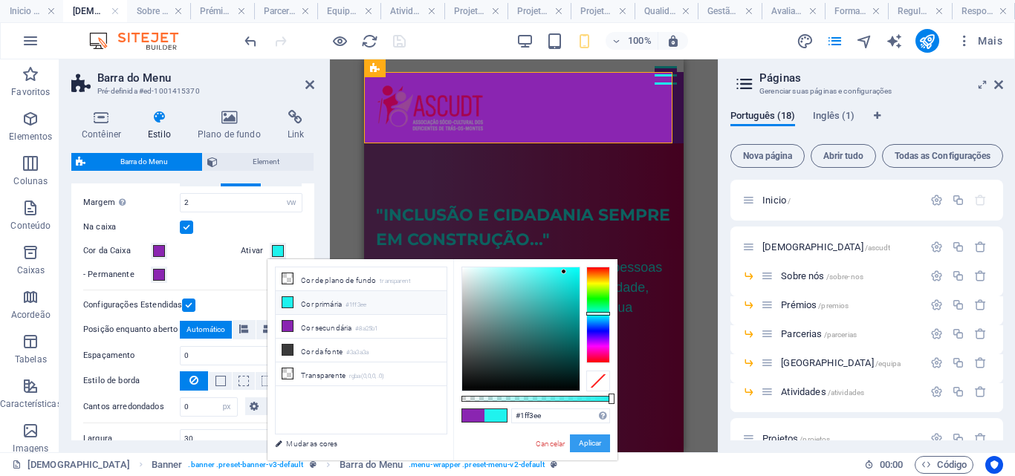
click at [581, 439] on button "Aplicar" at bounding box center [590, 444] width 40 height 18
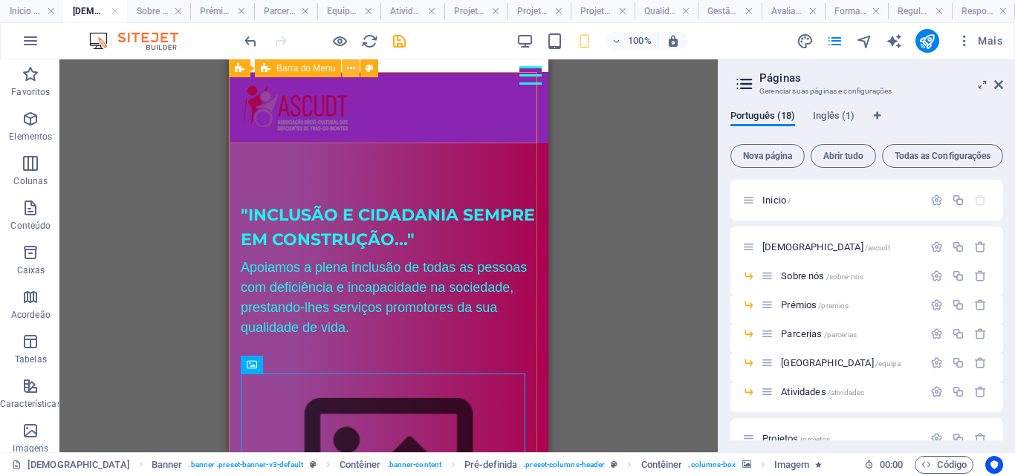
click at [351, 66] on icon at bounding box center [351, 69] width 8 height 16
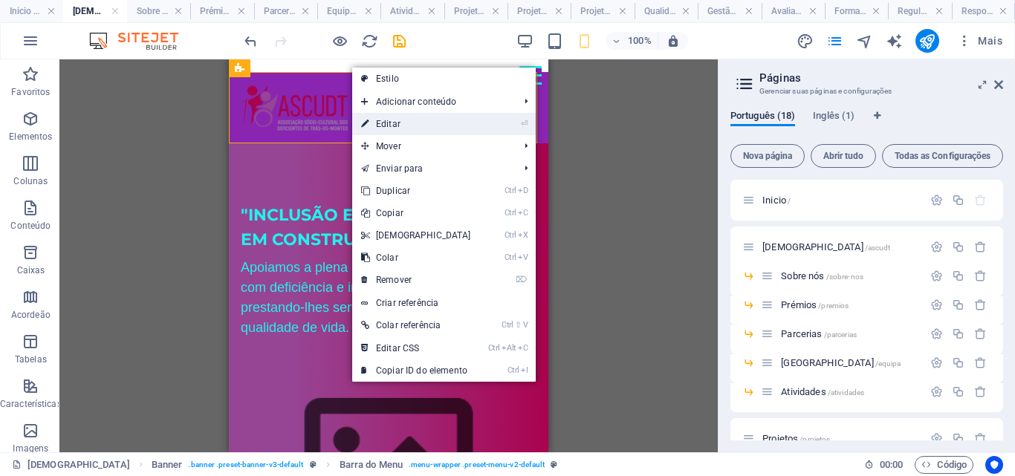
click at [367, 121] on icon at bounding box center [364, 124] width 7 height 22
select select "vw"
select select "px"
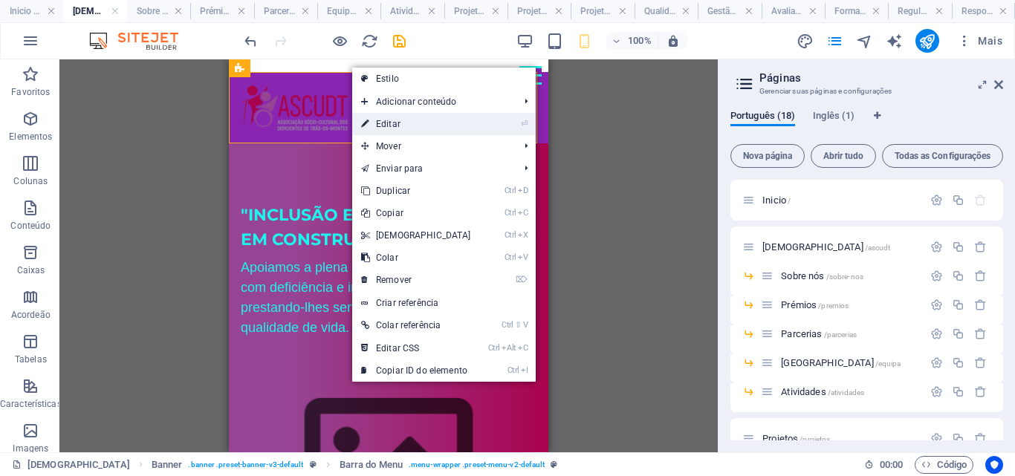
select select "px"
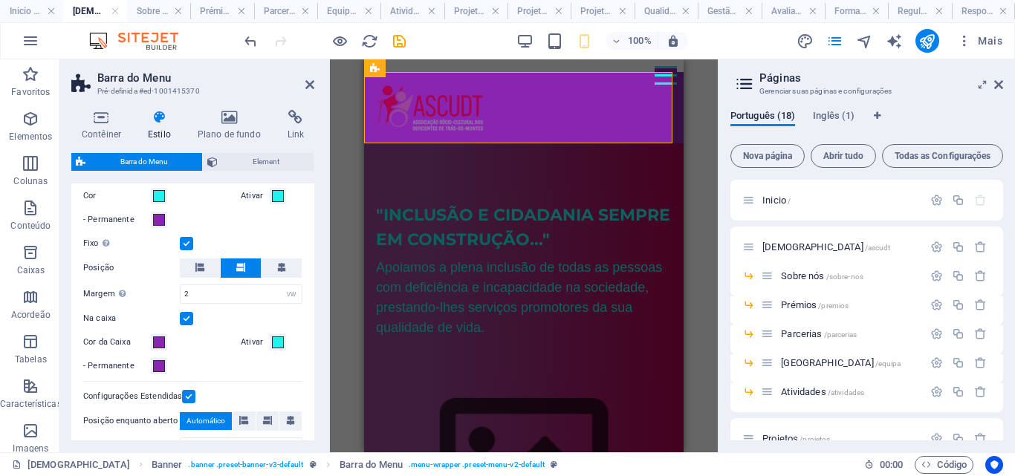
scroll to position [269, 0]
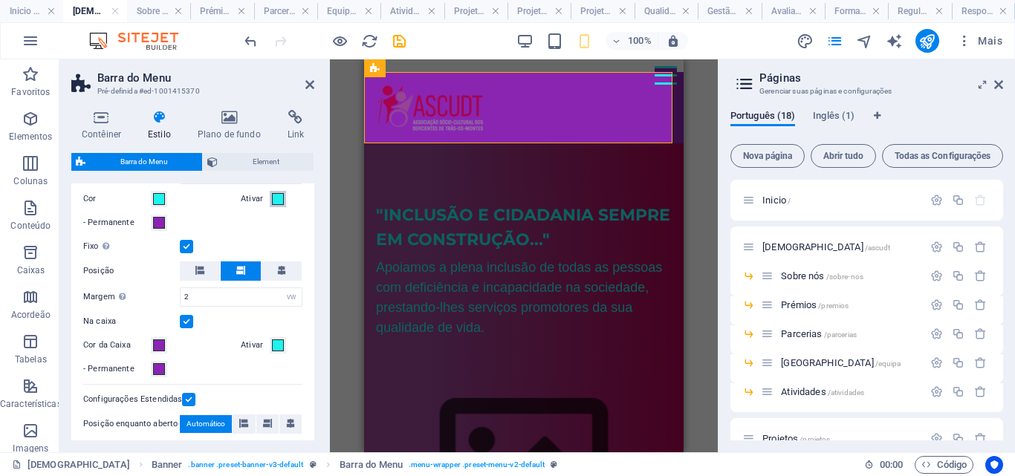
click at [272, 201] on span at bounding box center [278, 199] width 12 height 12
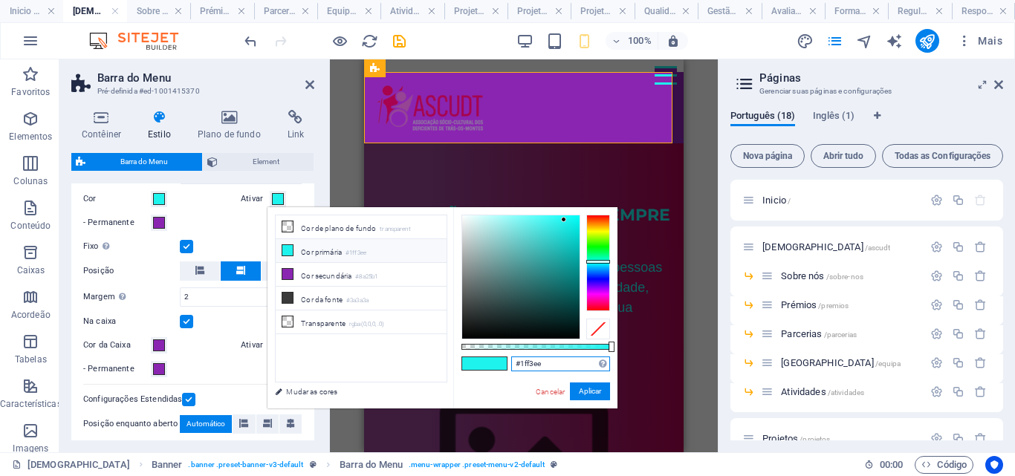
drag, startPoint x: 549, startPoint y: 361, endPoint x: 516, endPoint y: 364, distance: 33.6
click at [516, 364] on input "#1ff3ee" at bounding box center [560, 364] width 99 height 15
paste input "2. Recolha de Dados :"
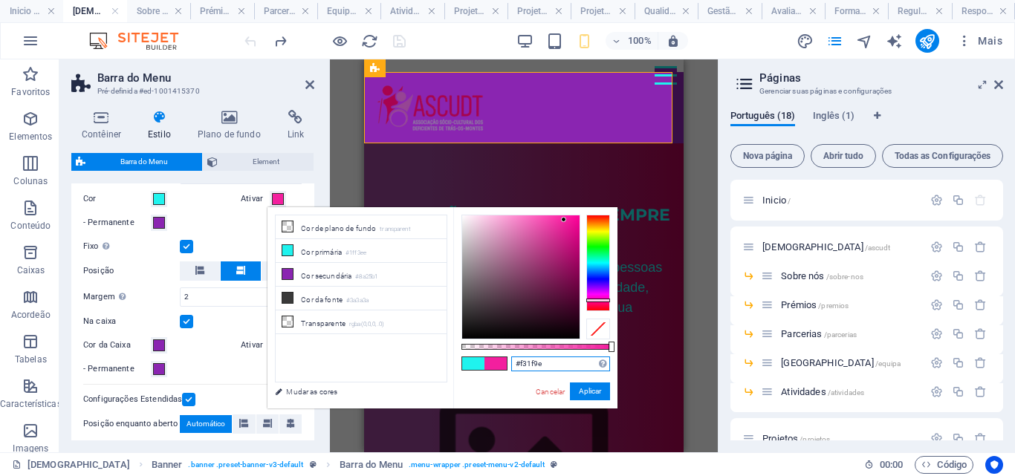
click at [605, 300] on div at bounding box center [599, 263] width 24 height 97
click at [554, 221] on div at bounding box center [520, 277] width 117 height 123
type input "#f235db"
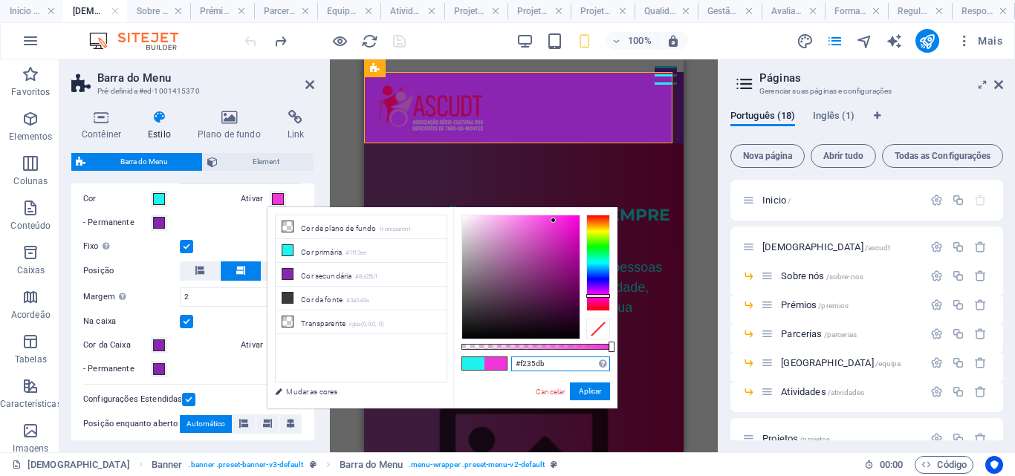
click at [604, 296] on div at bounding box center [599, 263] width 24 height 97
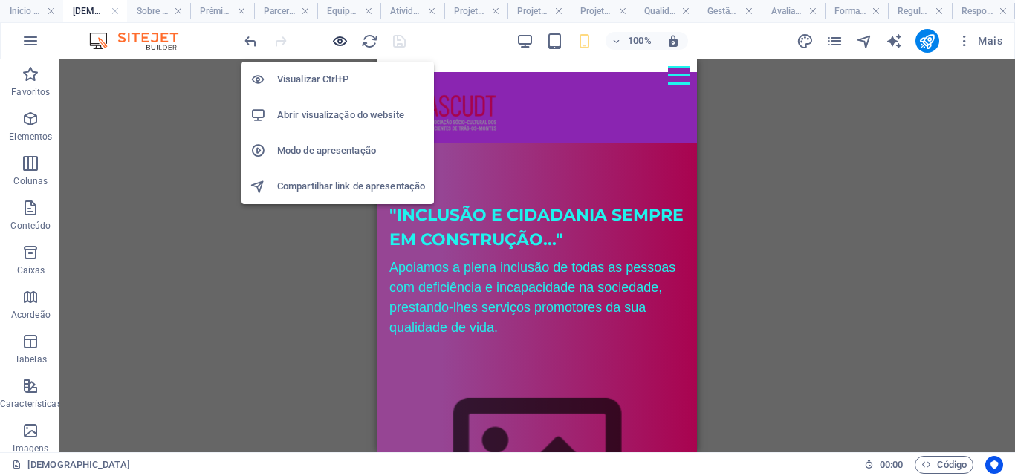
click at [339, 42] on icon "button" at bounding box center [340, 41] width 17 height 17
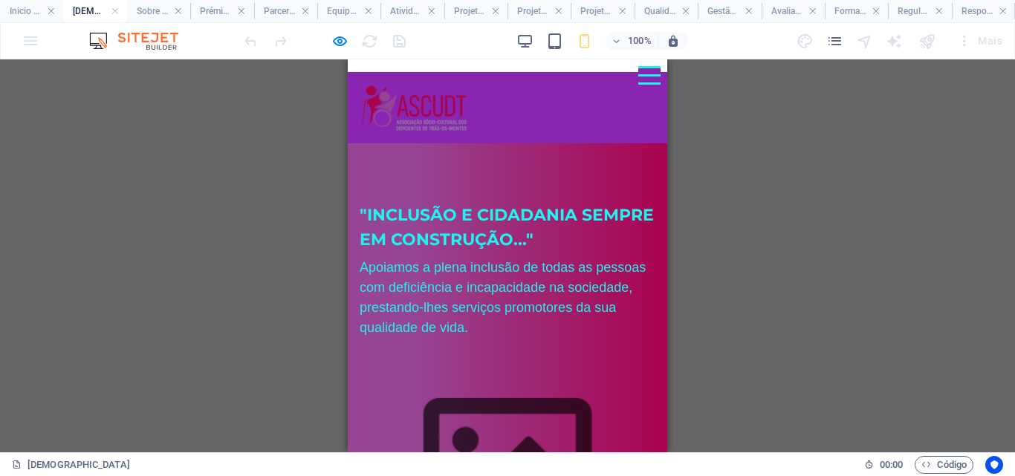
click at [640, 68] on div at bounding box center [650, 67] width 22 height 2
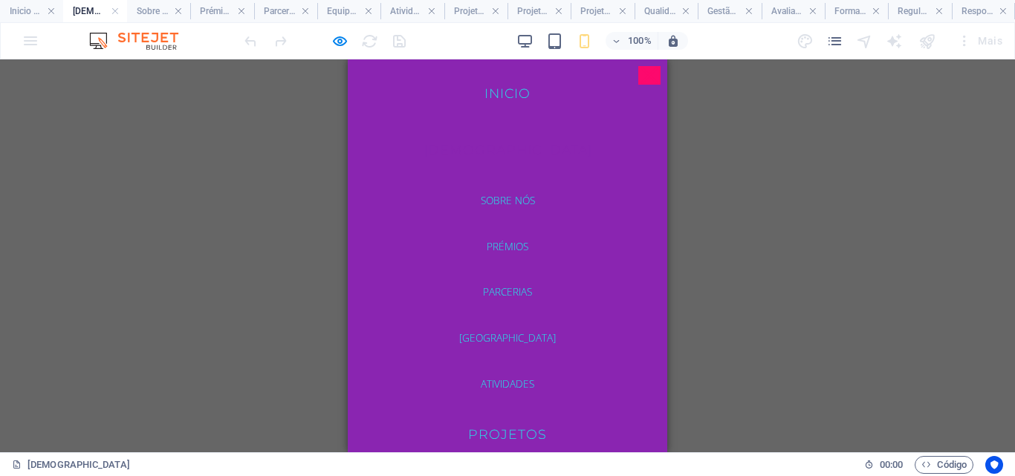
click at [500, 143] on link "[DEMOGRAPHIC_DATA]" at bounding box center [508, 150] width 193 height 37
click at [505, 197] on link "Sobre nós" at bounding box center [508, 201] width 193 height 34
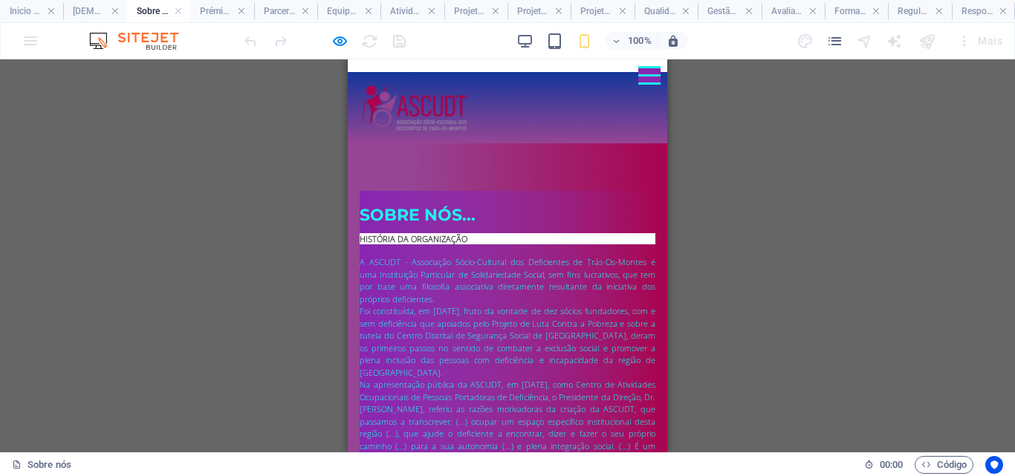
click at [639, 79] on div at bounding box center [650, 75] width 22 height 19
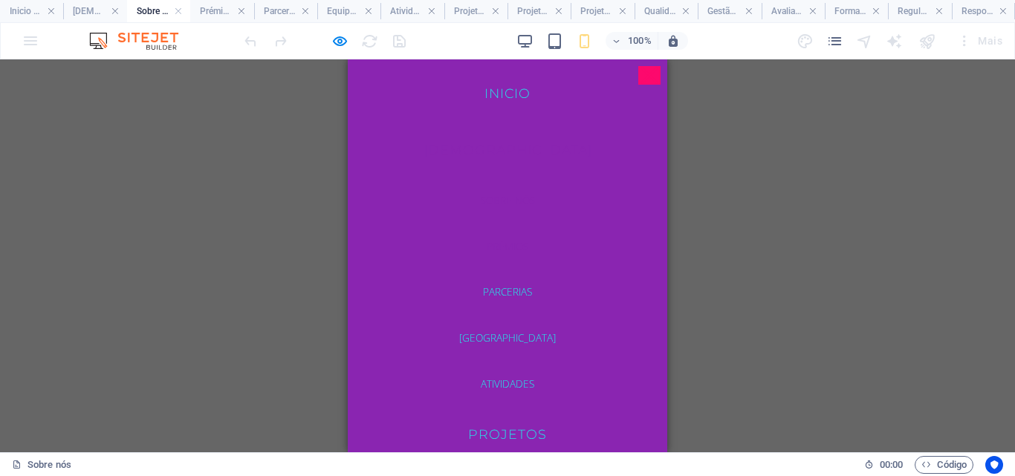
click at [500, 244] on link "Prémios" at bounding box center [508, 247] width 193 height 34
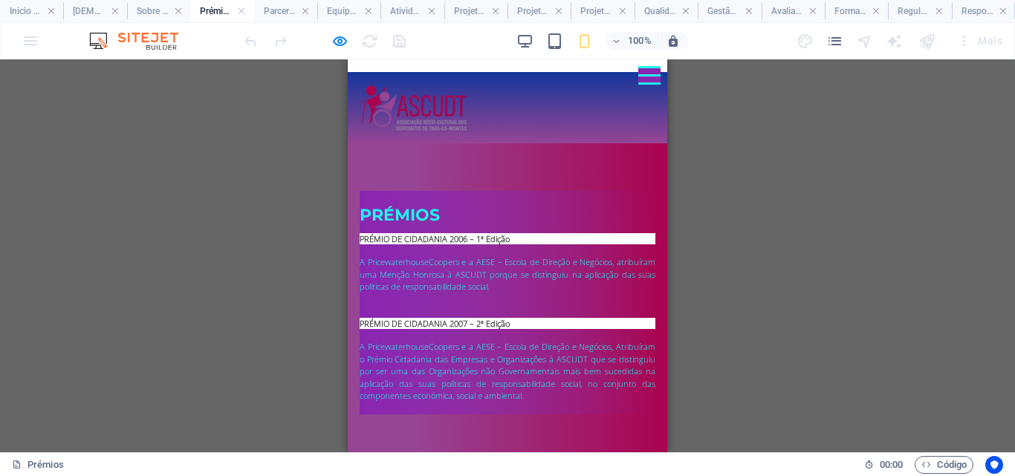
click at [639, 68] on div at bounding box center [650, 67] width 22 height 2
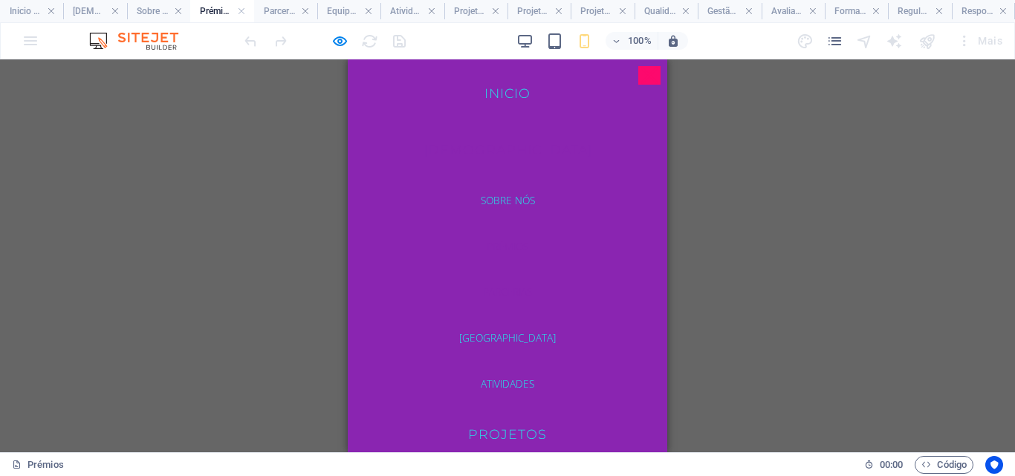
click at [505, 291] on link "Parcerias" at bounding box center [508, 292] width 193 height 34
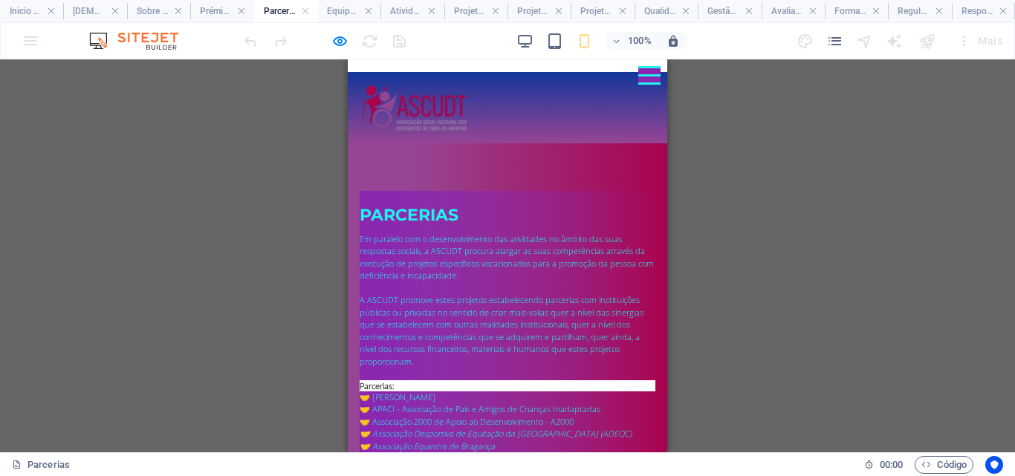
click at [639, 81] on div at bounding box center [650, 75] width 22 height 19
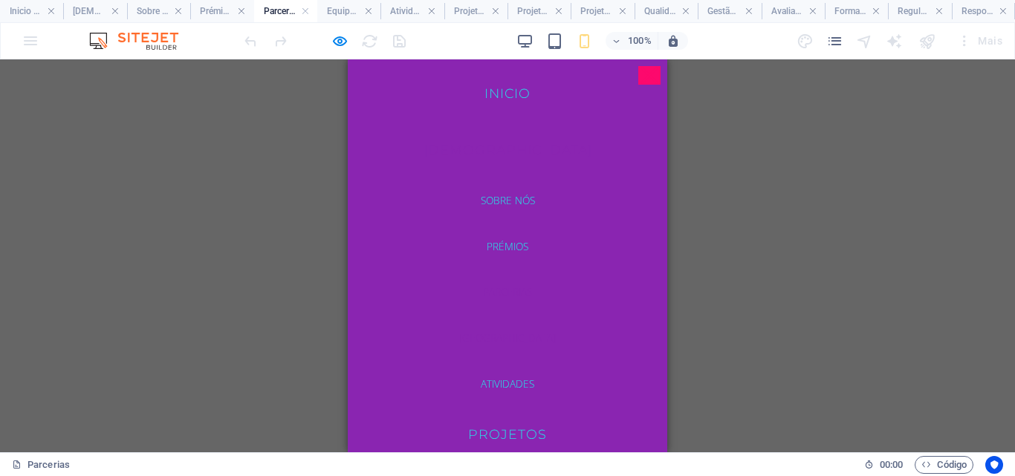
click at [511, 335] on link "[GEOGRAPHIC_DATA]" at bounding box center [508, 338] width 193 height 34
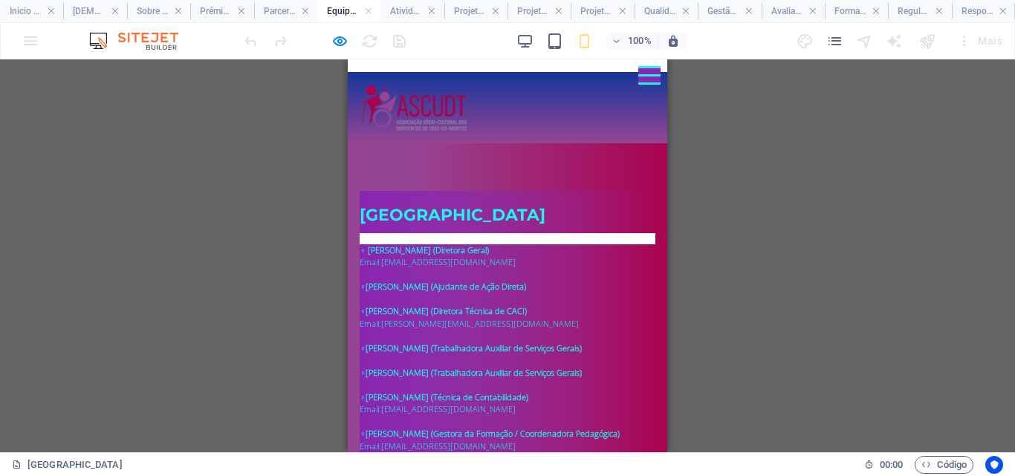
click at [639, 77] on div at bounding box center [650, 75] width 22 height 19
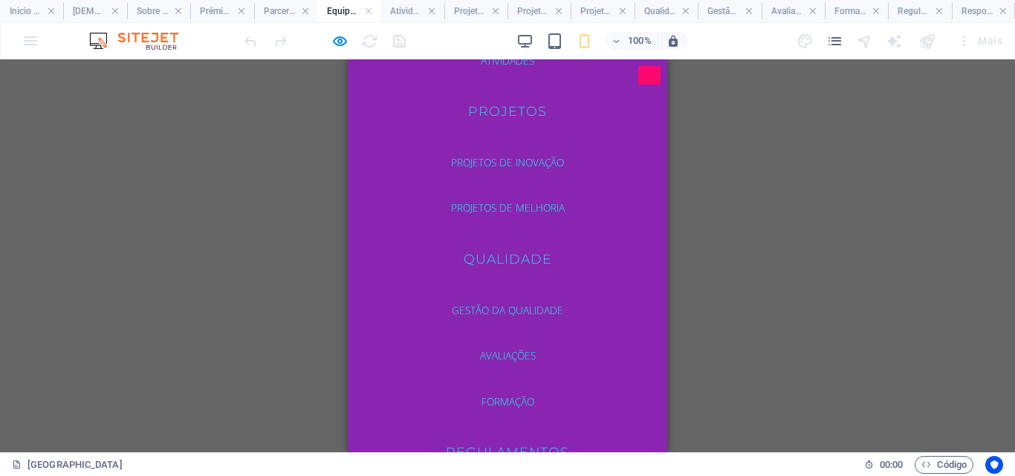
scroll to position [332, 0]
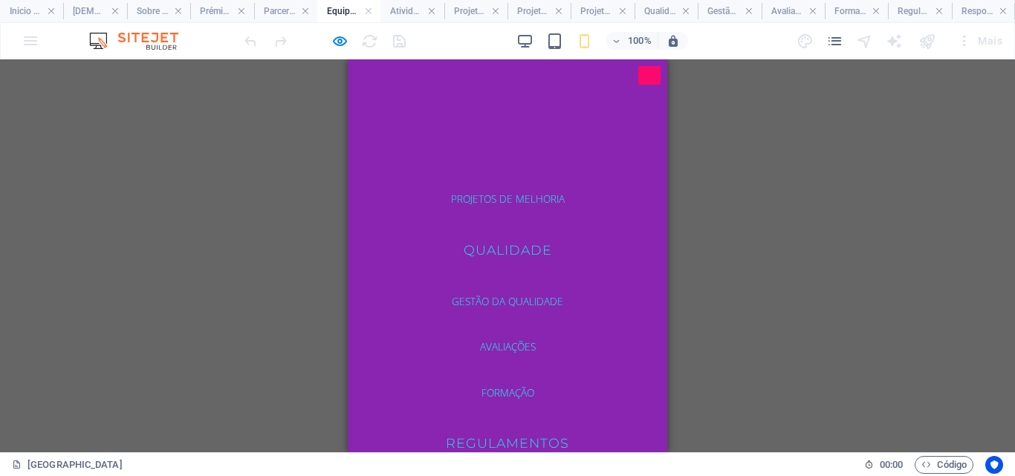
click at [539, 154] on link "Projetos de Inovação" at bounding box center [508, 154] width 193 height 34
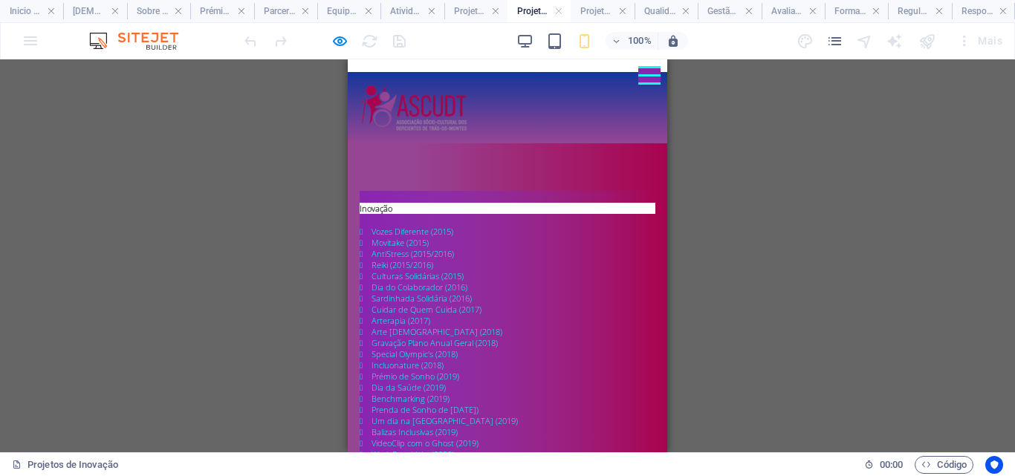
click at [639, 80] on div at bounding box center [650, 75] width 22 height 19
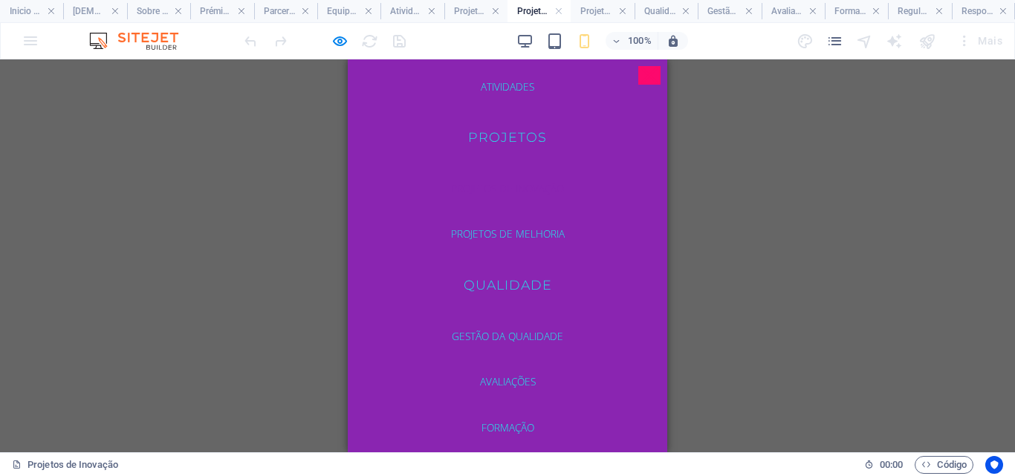
scroll to position [302, 0]
click at [549, 225] on link "Projetos de Melhoria" at bounding box center [508, 230] width 193 height 34
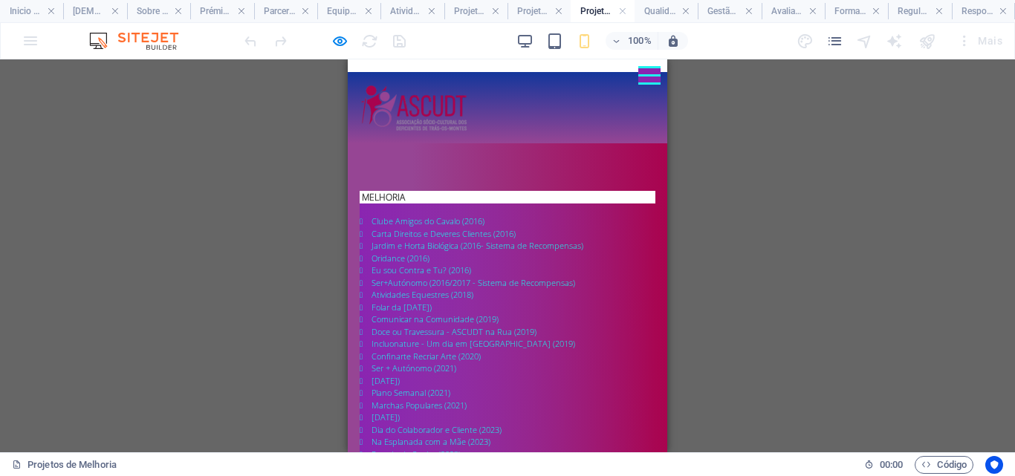
click at [639, 68] on div at bounding box center [650, 67] width 22 height 2
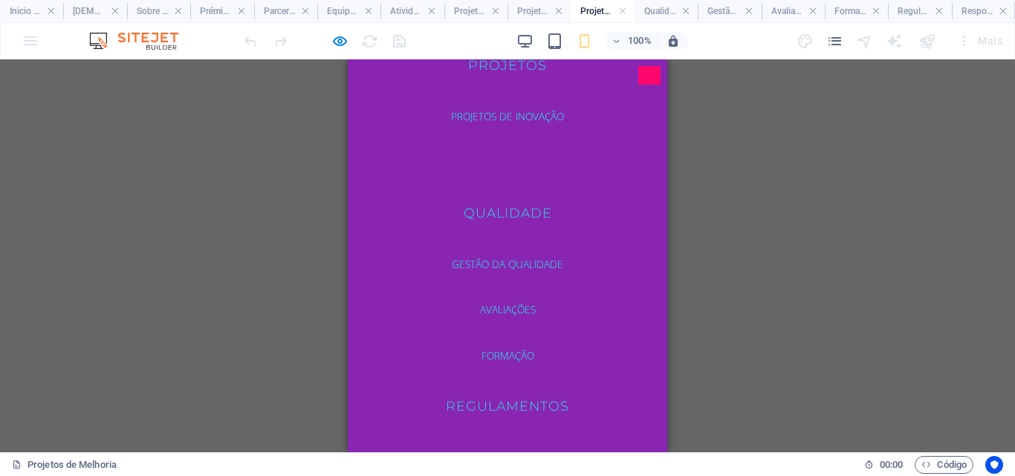
scroll to position [402, 0]
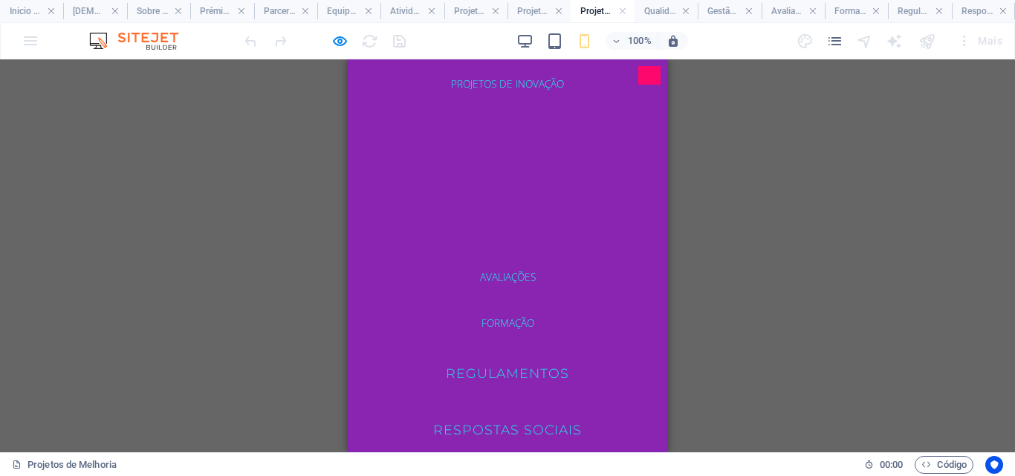
click at [534, 227] on link "Gestão da Qualidade" at bounding box center [508, 232] width 193 height 34
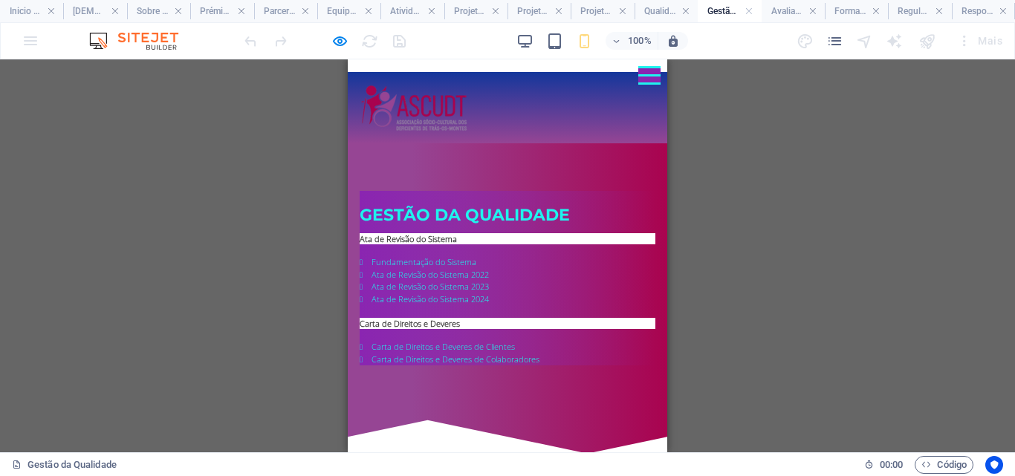
click at [639, 80] on div at bounding box center [650, 75] width 22 height 19
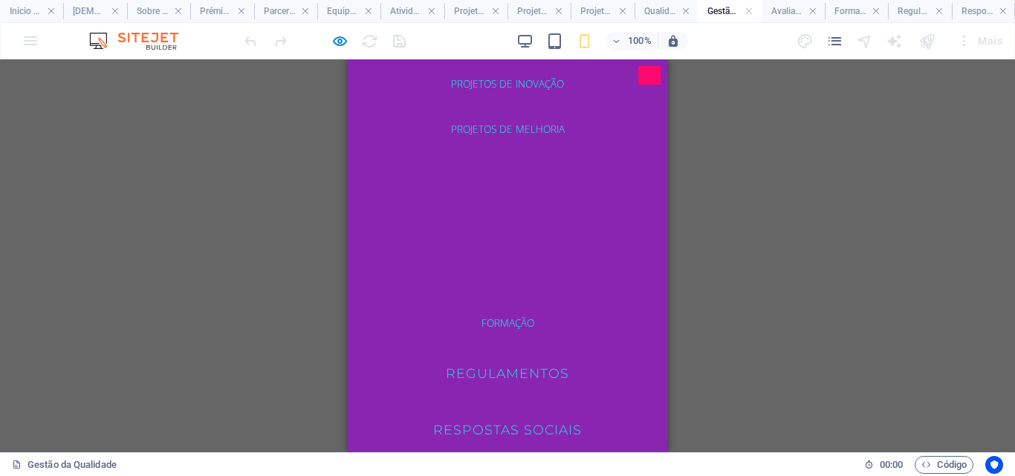
click at [512, 277] on link "Avaliações" at bounding box center [508, 277] width 193 height 34
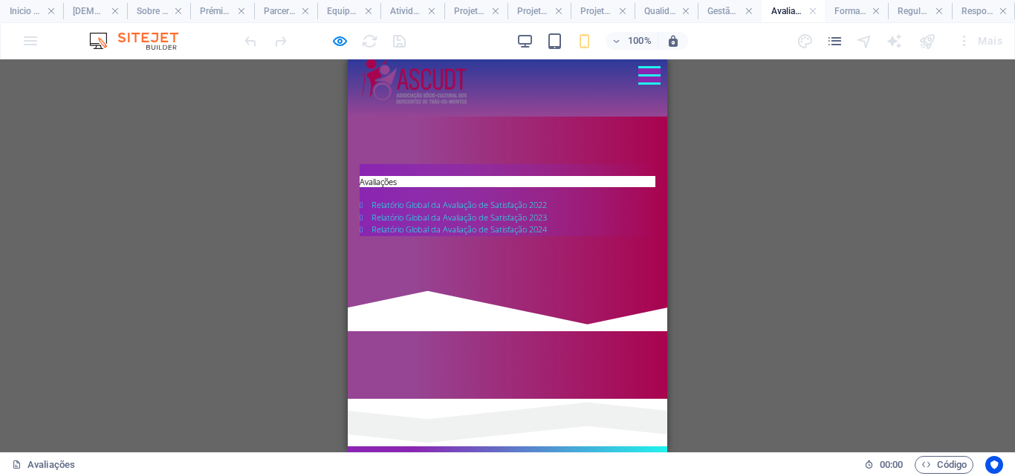
scroll to position [0, 0]
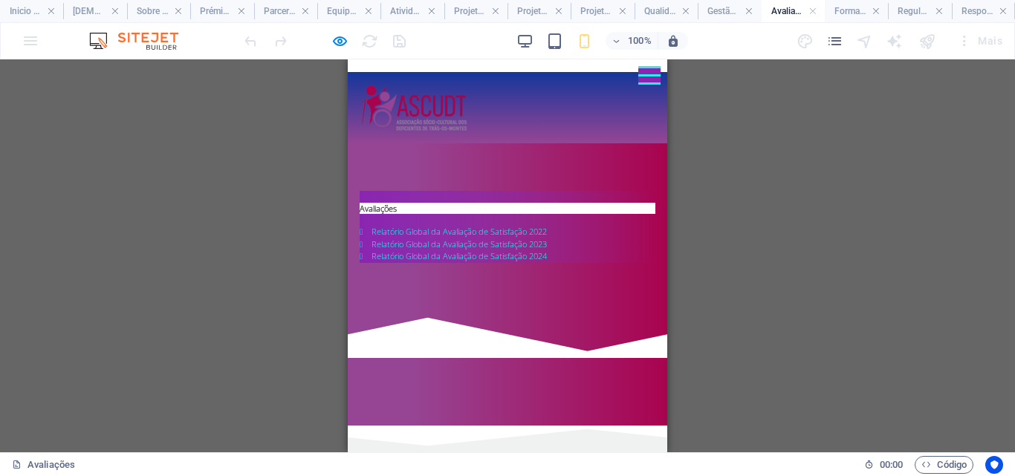
click at [639, 80] on div at bounding box center [650, 75] width 22 height 19
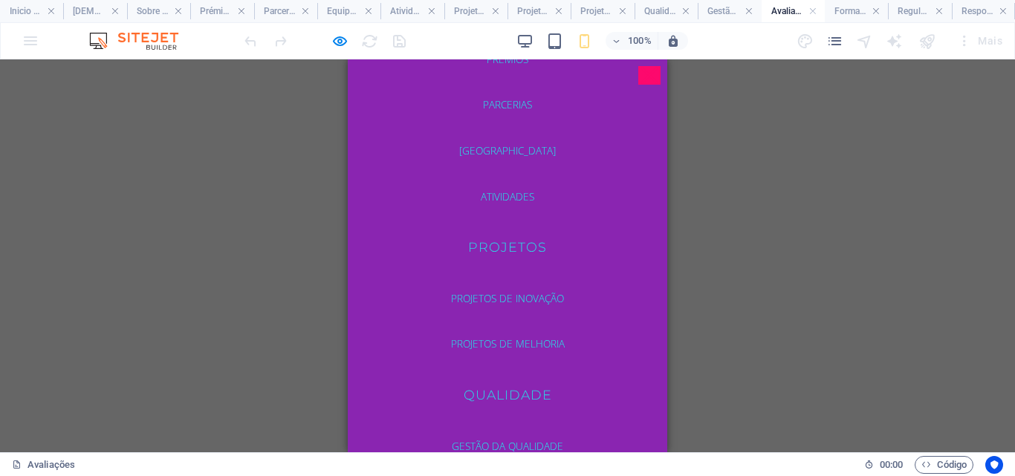
scroll to position [402, 0]
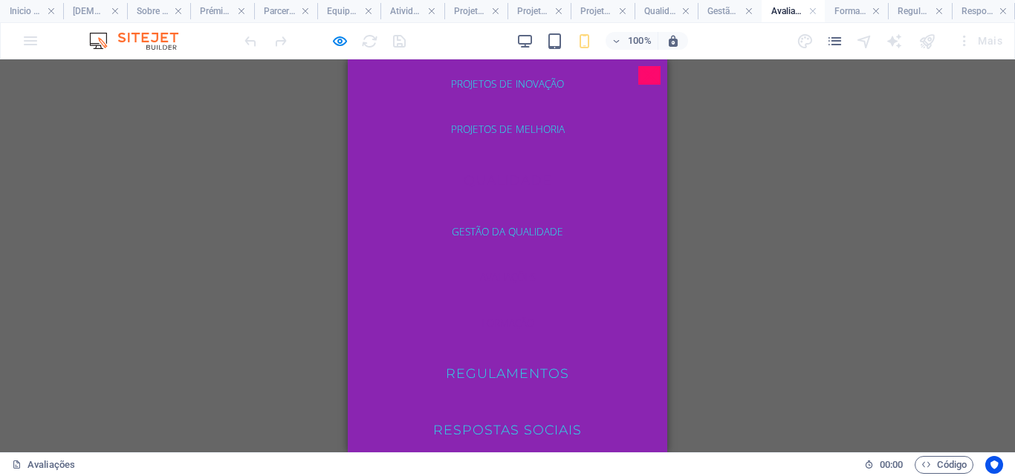
click at [509, 317] on link "Formação" at bounding box center [508, 323] width 193 height 34
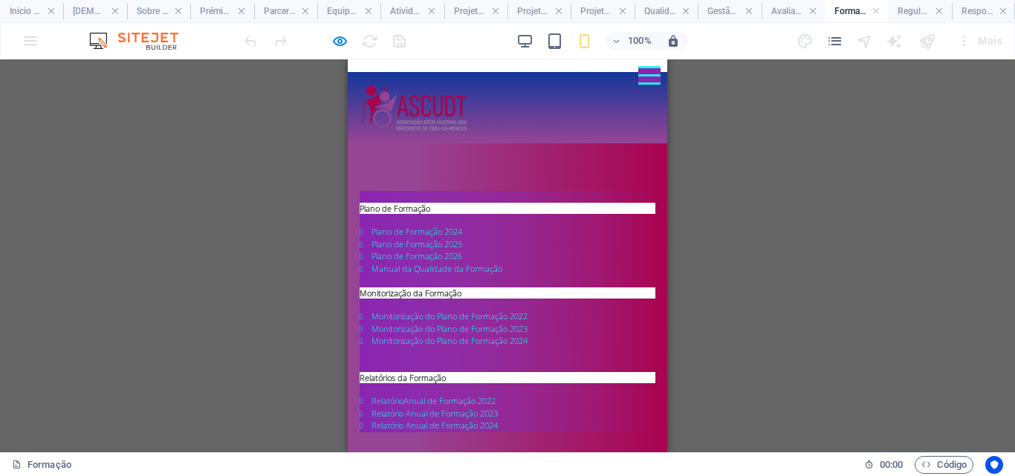
click at [639, 68] on div at bounding box center [650, 67] width 22 height 2
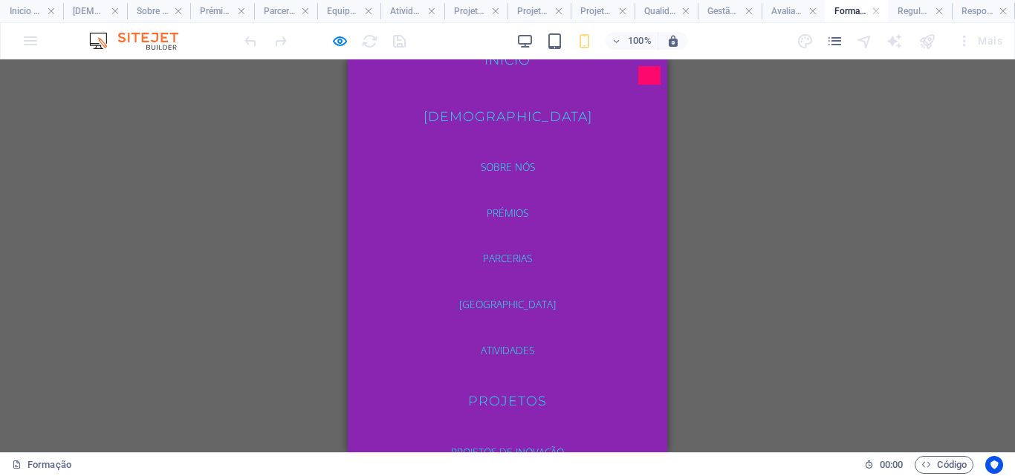
scroll to position [0, 0]
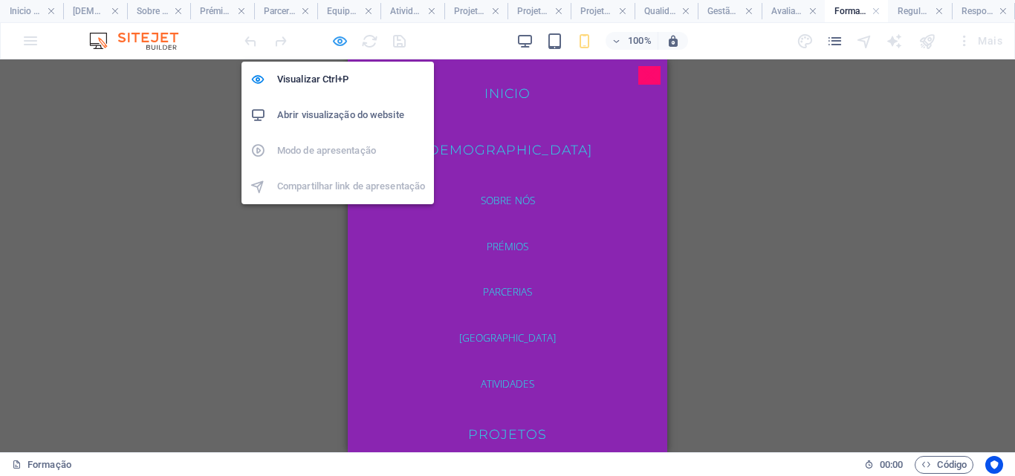
click at [343, 42] on icon "button" at bounding box center [340, 41] width 17 height 17
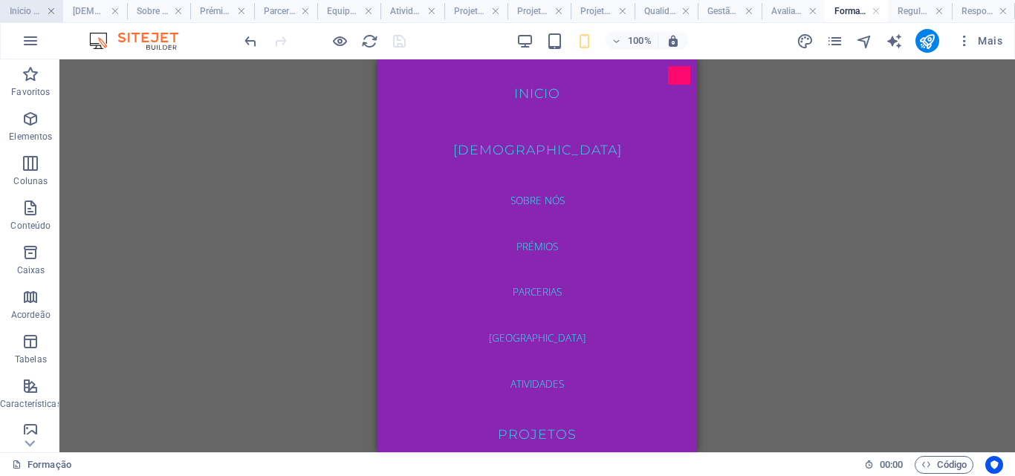
click at [48, 14] on link at bounding box center [51, 11] width 9 height 14
click at [111, 10] on link at bounding box center [115, 11] width 9 height 14
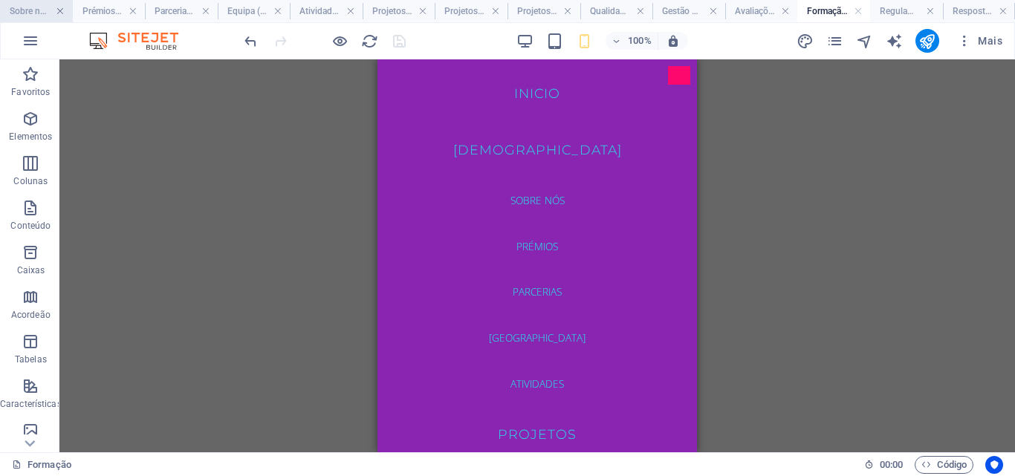
click at [64, 12] on link at bounding box center [60, 11] width 9 height 14
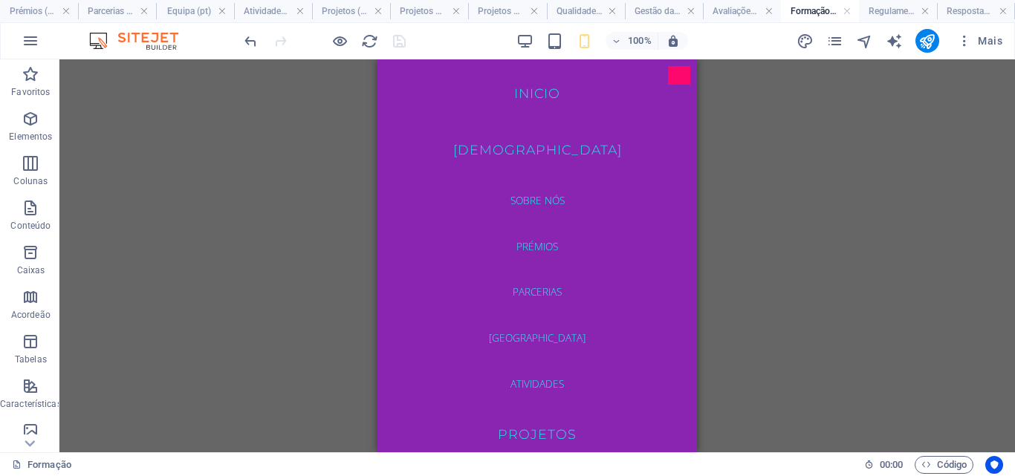
click at [64, 12] on link at bounding box center [66, 11] width 9 height 14
click at [78, 12] on h4 "Parcerias (pt)" at bounding box center [117, 11] width 78 height 16
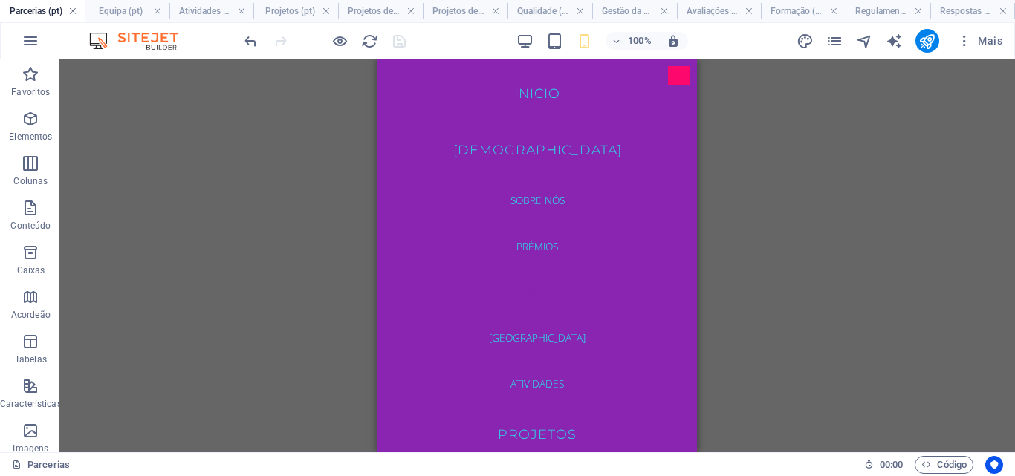
click at [74, 13] on link at bounding box center [72, 11] width 9 height 14
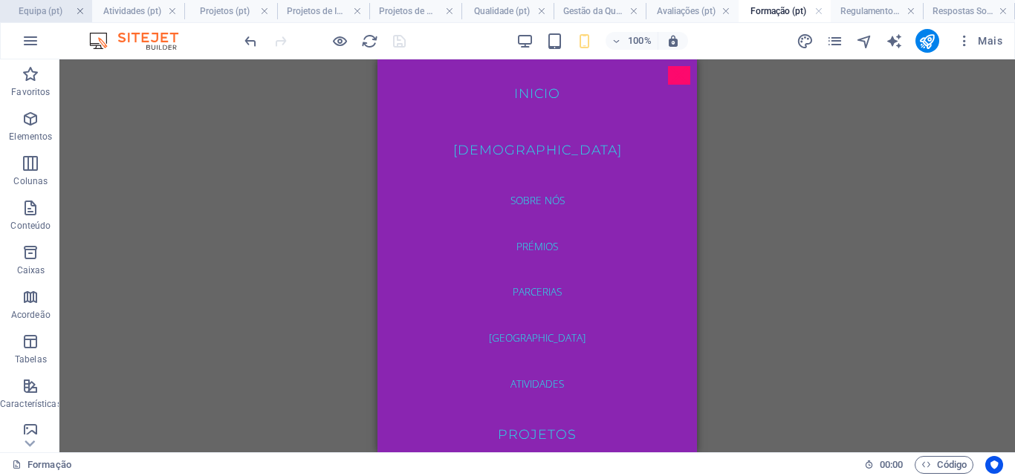
click at [79, 10] on link at bounding box center [80, 11] width 9 height 14
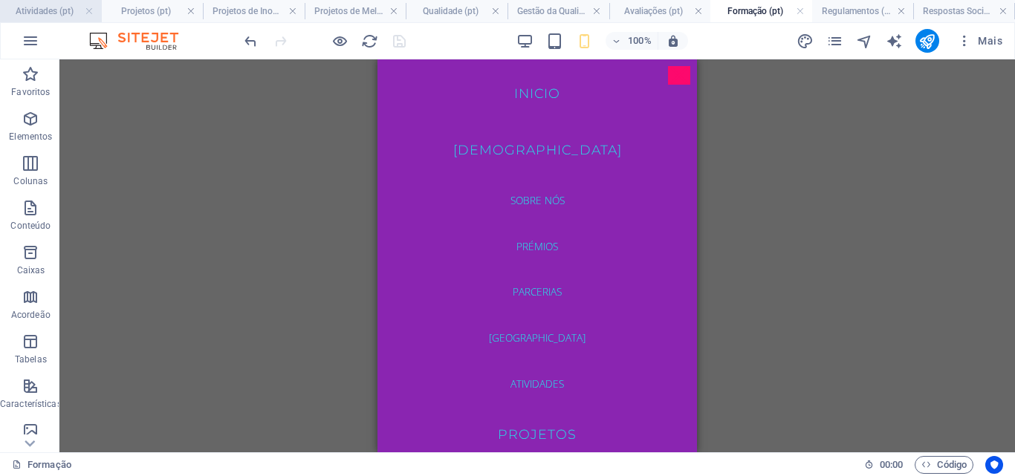
click at [79, 10] on h4 "Atividades (pt)" at bounding box center [51, 11] width 102 height 16
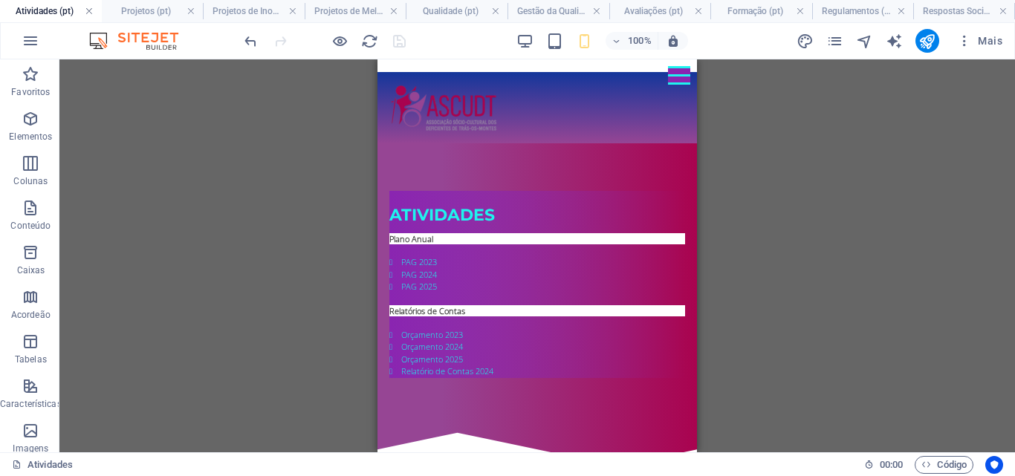
click at [86, 10] on link at bounding box center [89, 11] width 9 height 14
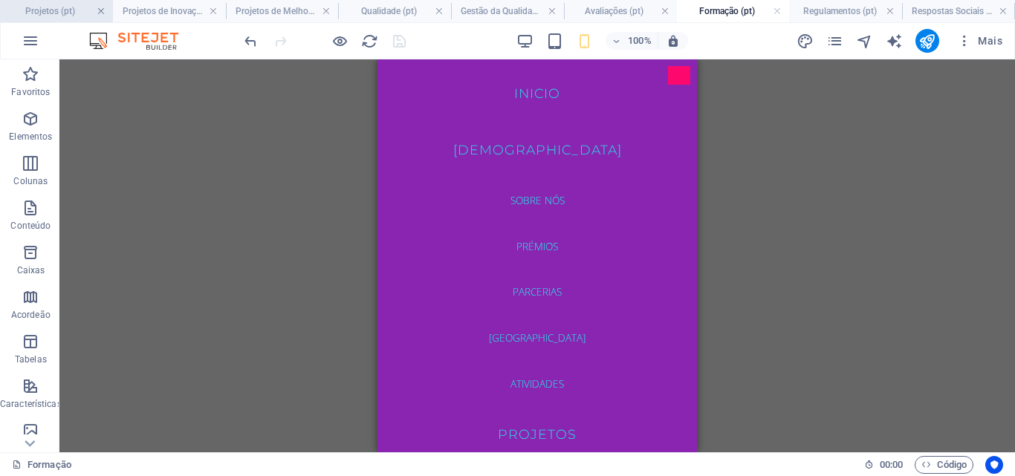
click at [98, 10] on link at bounding box center [101, 11] width 9 height 14
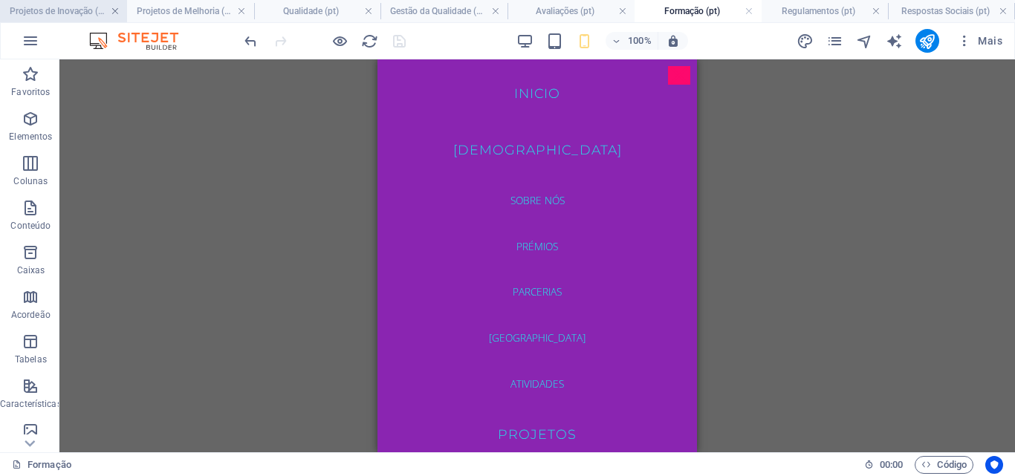
click at [115, 13] on link at bounding box center [115, 11] width 9 height 14
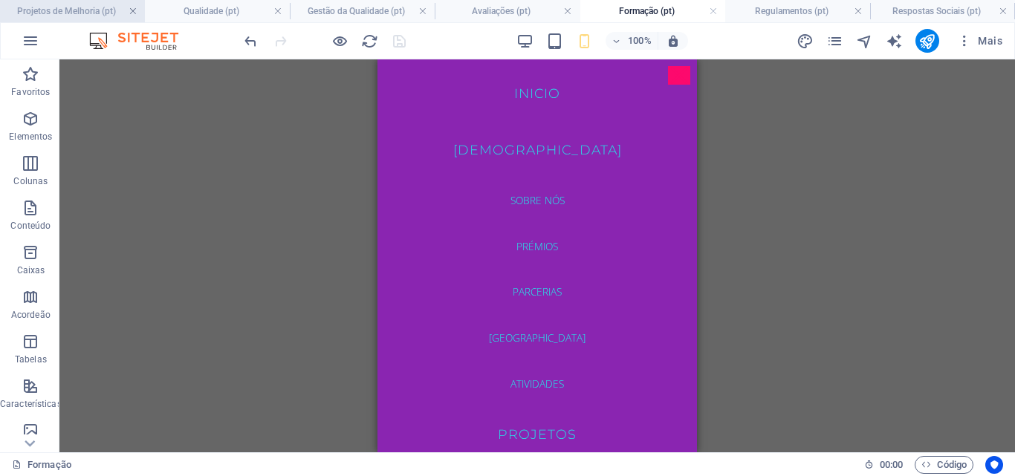
click at [129, 13] on link at bounding box center [133, 11] width 9 height 14
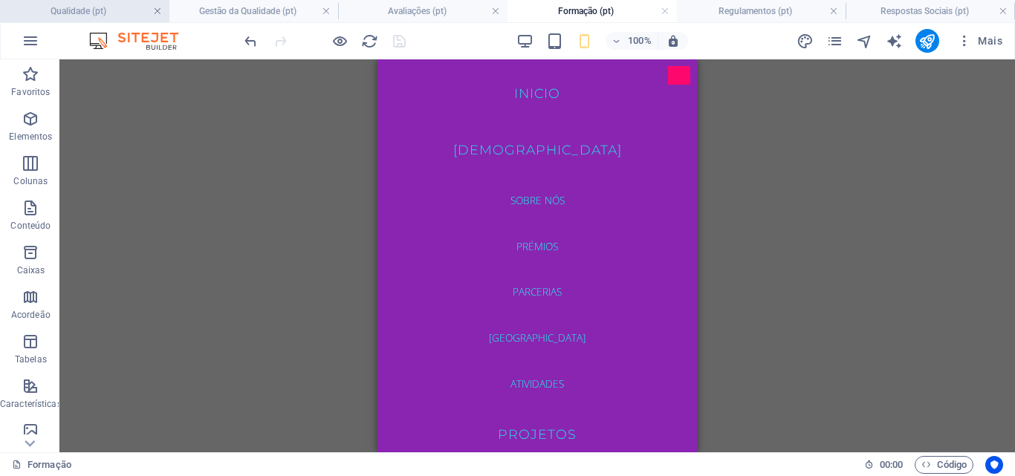
click at [155, 12] on link at bounding box center [157, 11] width 9 height 14
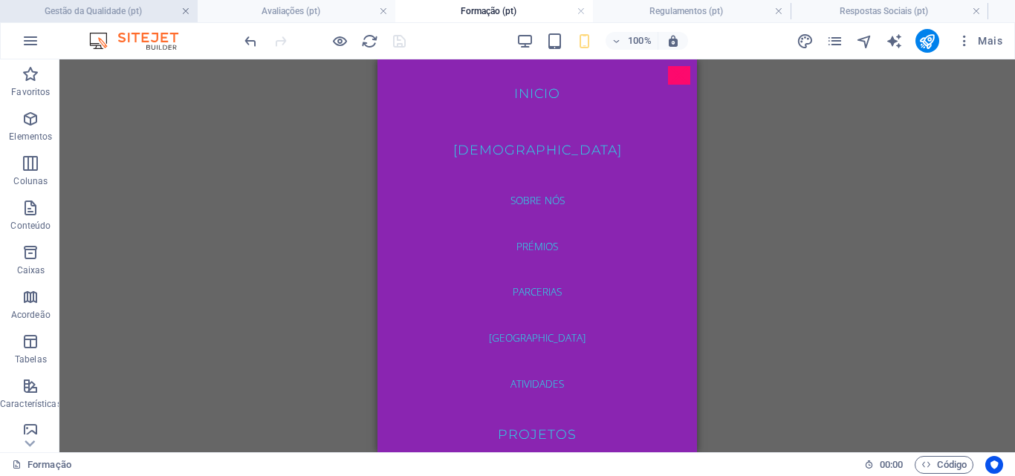
click at [186, 9] on link at bounding box center [185, 11] width 9 height 14
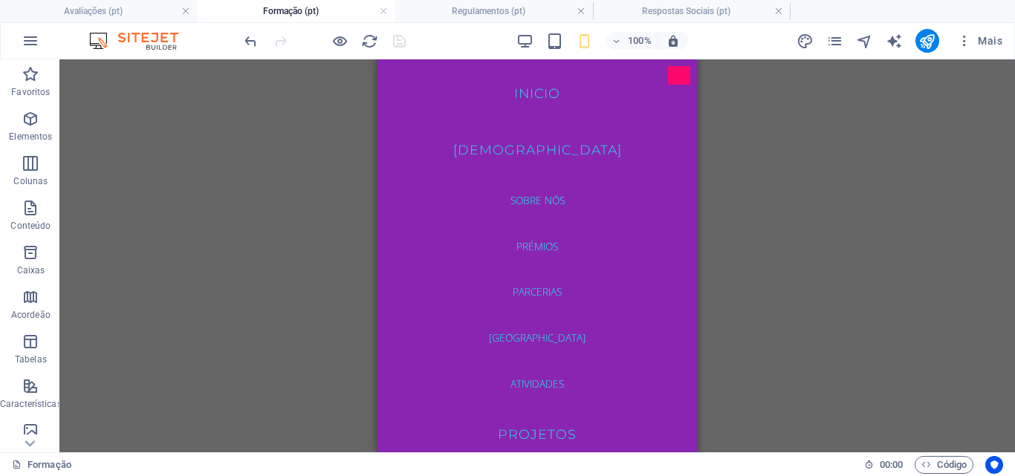
click at [186, 9] on link at bounding box center [185, 11] width 9 height 14
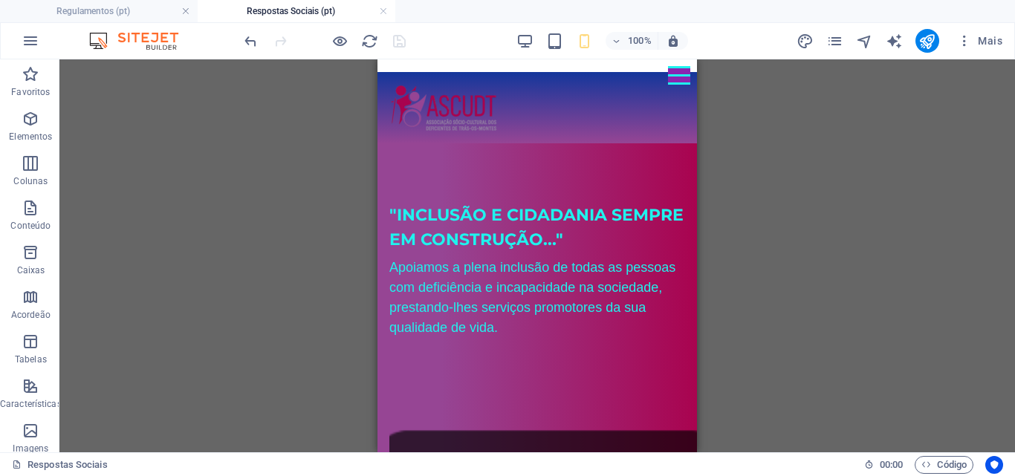
click at [186, 9] on link at bounding box center [185, 11] width 9 height 14
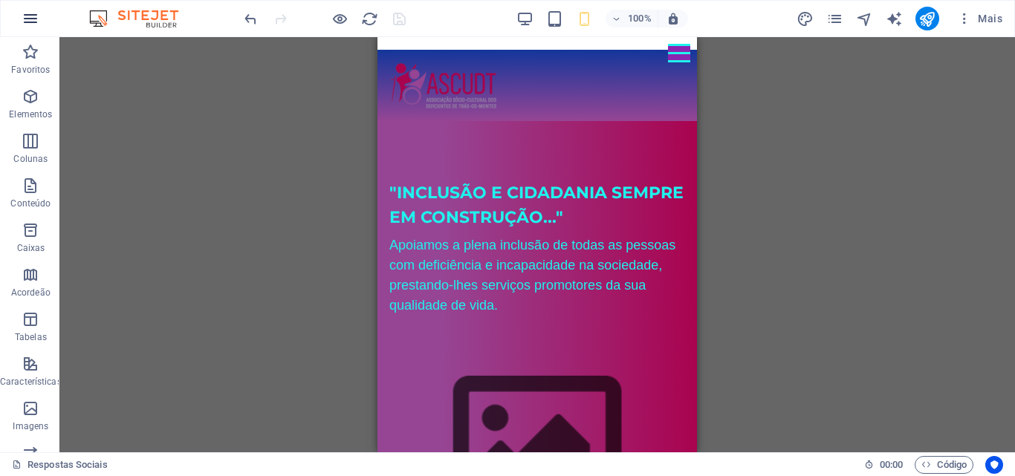
click at [30, 21] on icon "button" at bounding box center [31, 19] width 18 height 18
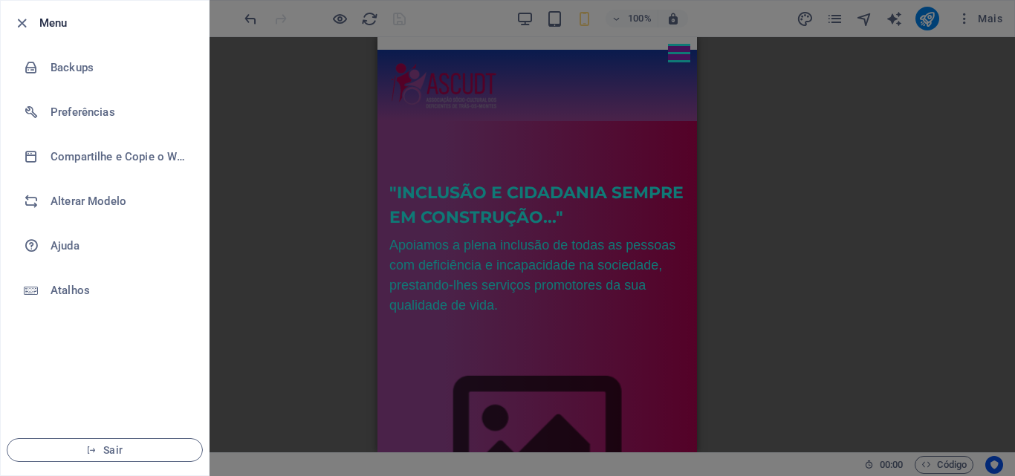
click at [984, 20] on div at bounding box center [507, 238] width 1015 height 476
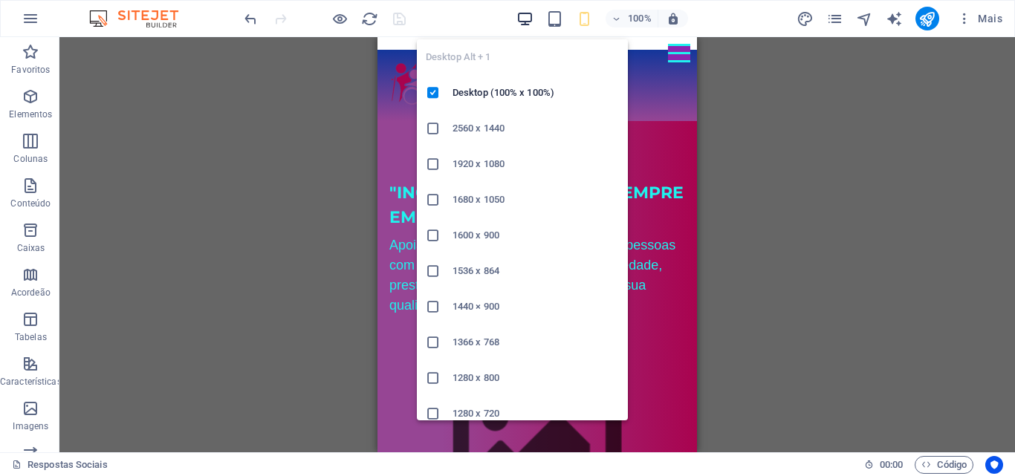
click at [530, 20] on icon "button" at bounding box center [525, 18] width 17 height 17
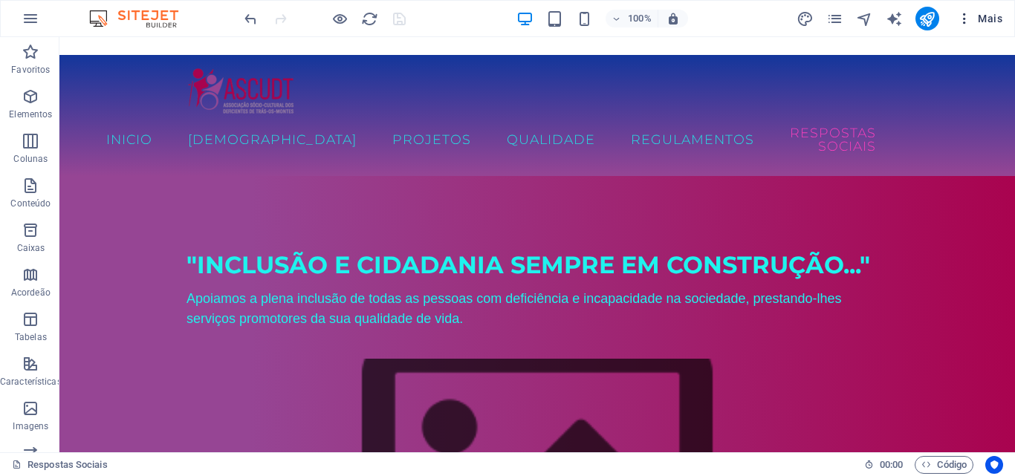
click at [986, 16] on span "Mais" at bounding box center [979, 18] width 45 height 15
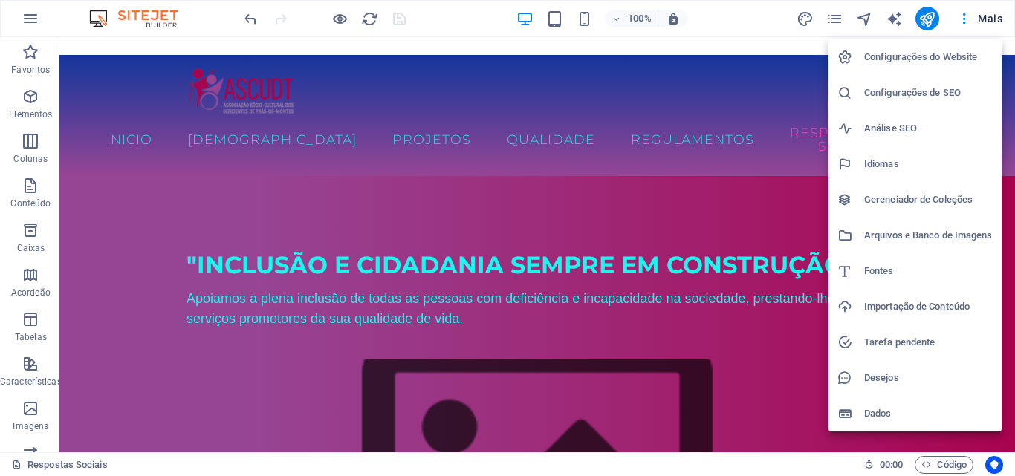
click at [340, 18] on div at bounding box center [507, 238] width 1015 height 476
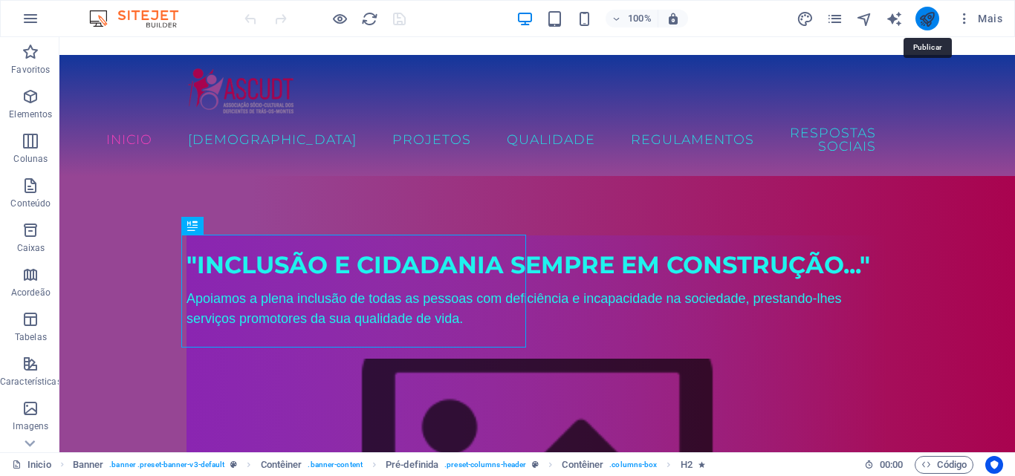
click at [926, 17] on icon "publish" at bounding box center [927, 18] width 17 height 17
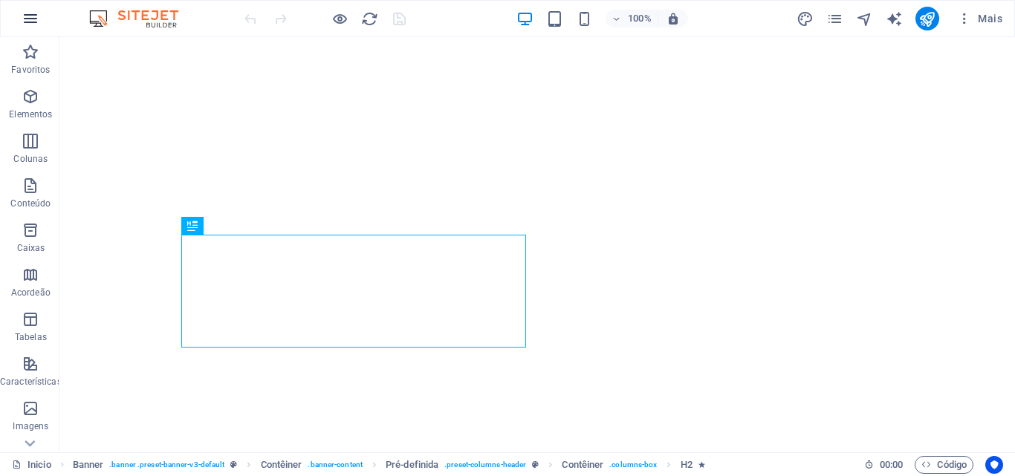
click at [31, 16] on icon "button" at bounding box center [31, 19] width 18 height 18
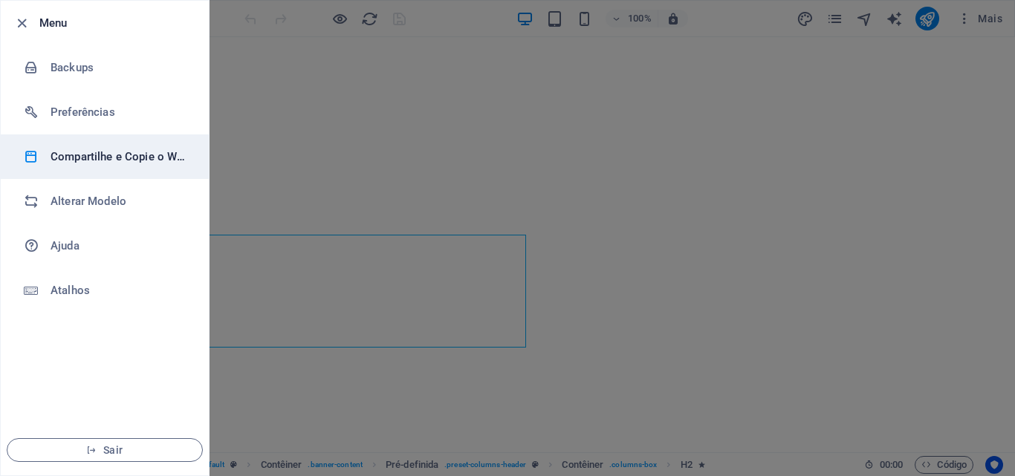
click at [117, 154] on h6 "Compartilhe e Copie o Website" at bounding box center [120, 157] width 138 height 18
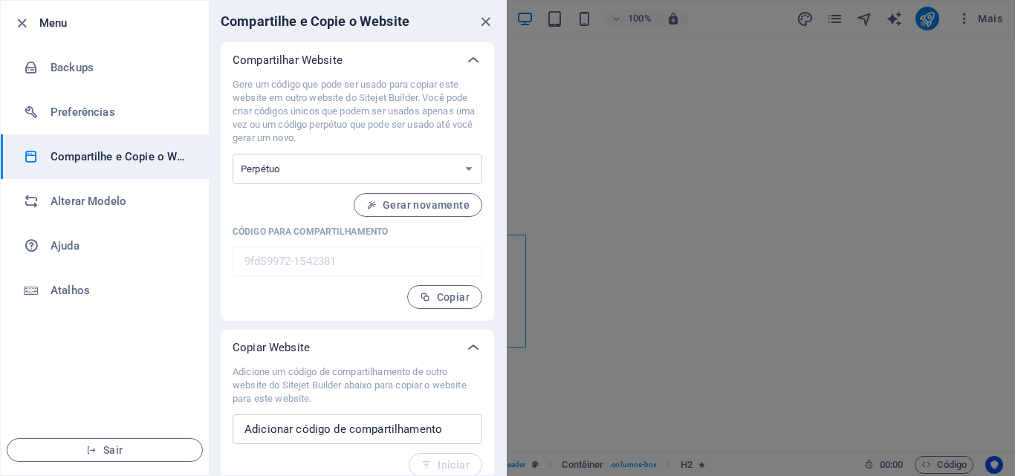
scroll to position [13, 0]
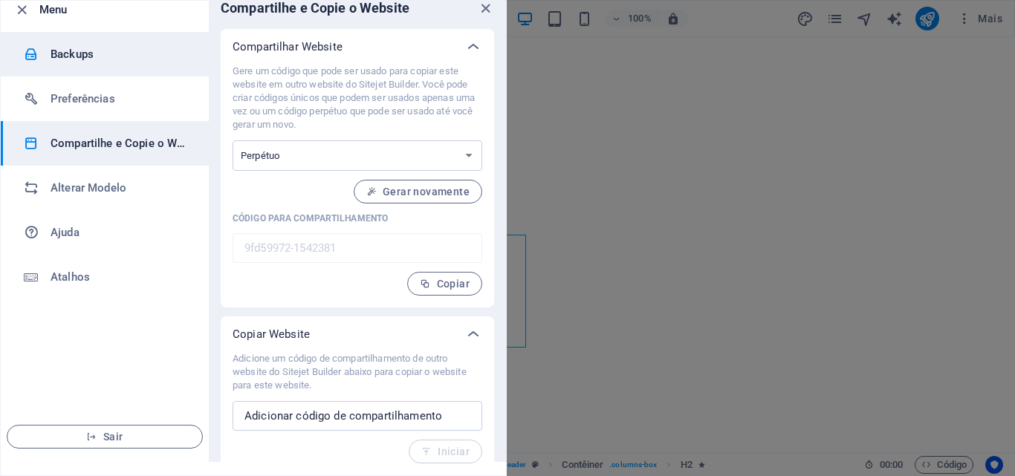
click at [88, 60] on h6 "Backups" at bounding box center [120, 54] width 138 height 18
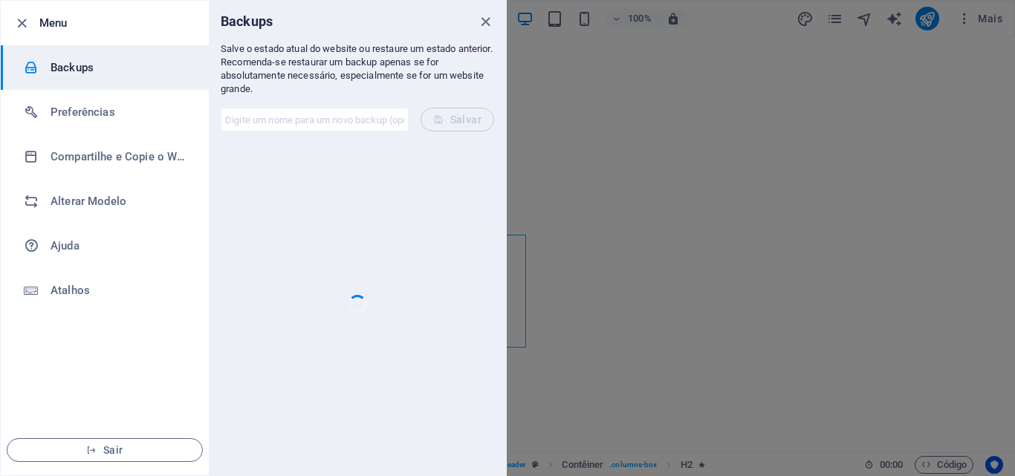
scroll to position [0, 0]
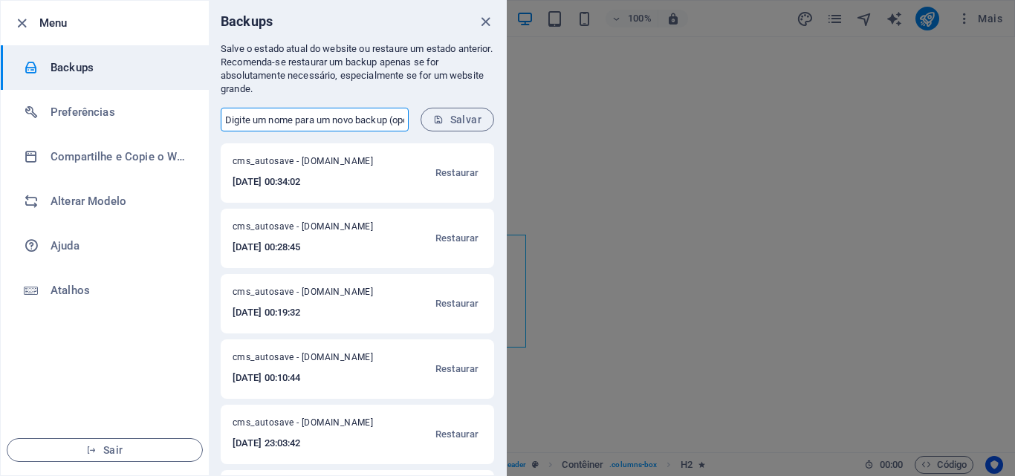
drag, startPoint x: 225, startPoint y: 123, endPoint x: 383, endPoint y: 120, distance: 157.6
click at [383, 120] on input "text" at bounding box center [315, 120] width 188 height 24
type input "p"
type input "versao1"
click at [454, 118] on span "Salvar" at bounding box center [457, 120] width 48 height 12
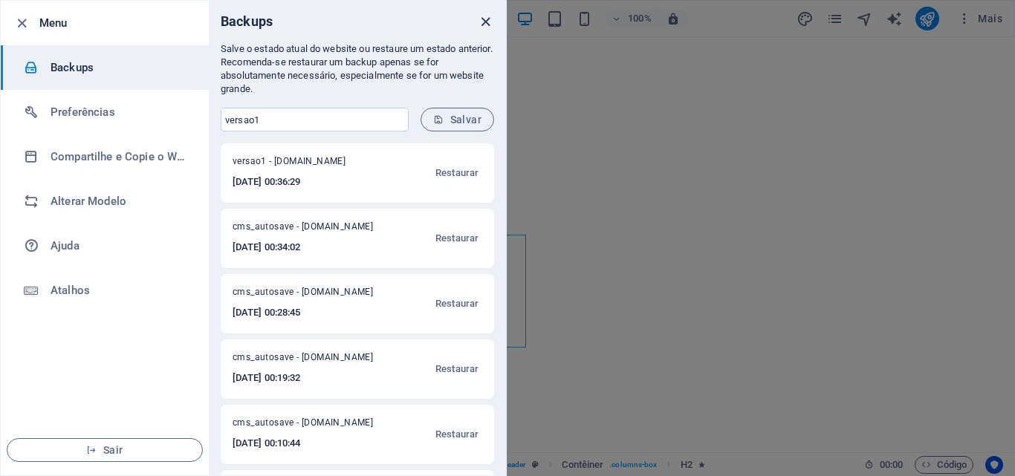
click at [487, 22] on icon "close" at bounding box center [485, 21] width 17 height 17
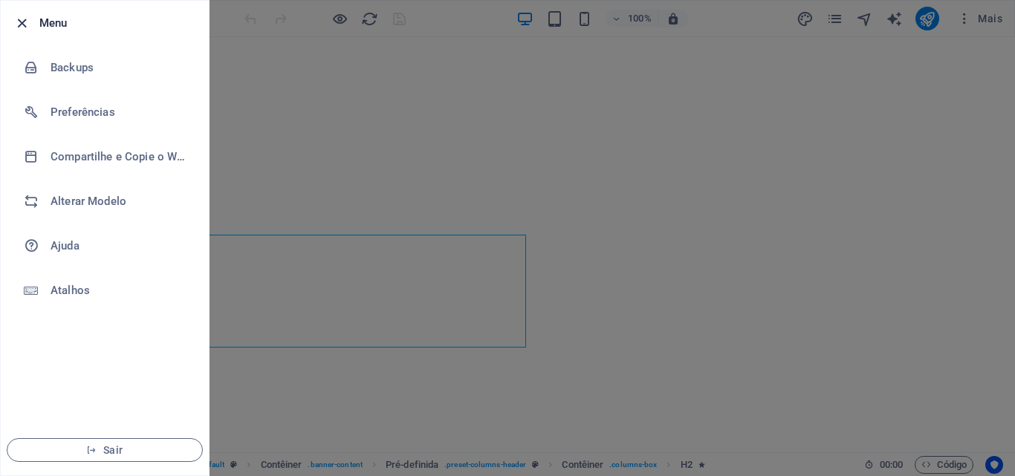
click at [24, 23] on icon "button" at bounding box center [21, 23] width 17 height 17
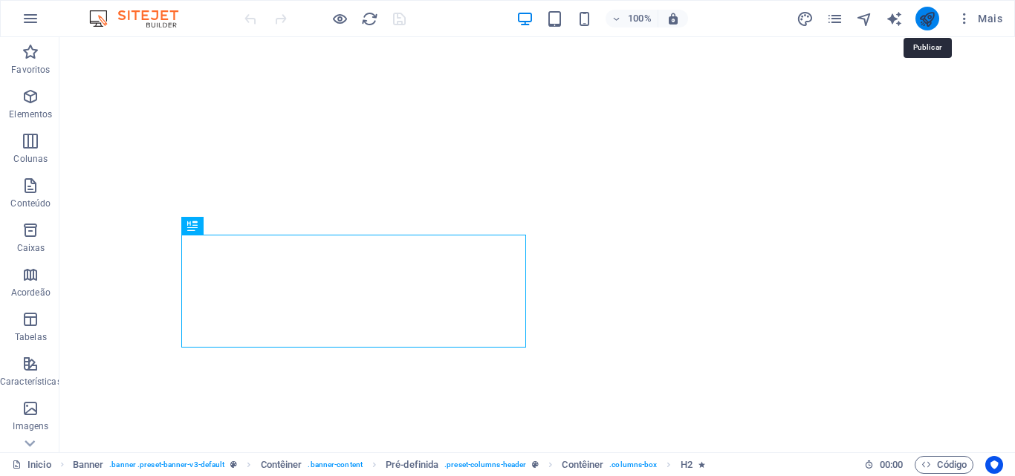
click at [923, 17] on icon "publish" at bounding box center [927, 18] width 17 height 17
